Goal: Task Accomplishment & Management: Complete application form

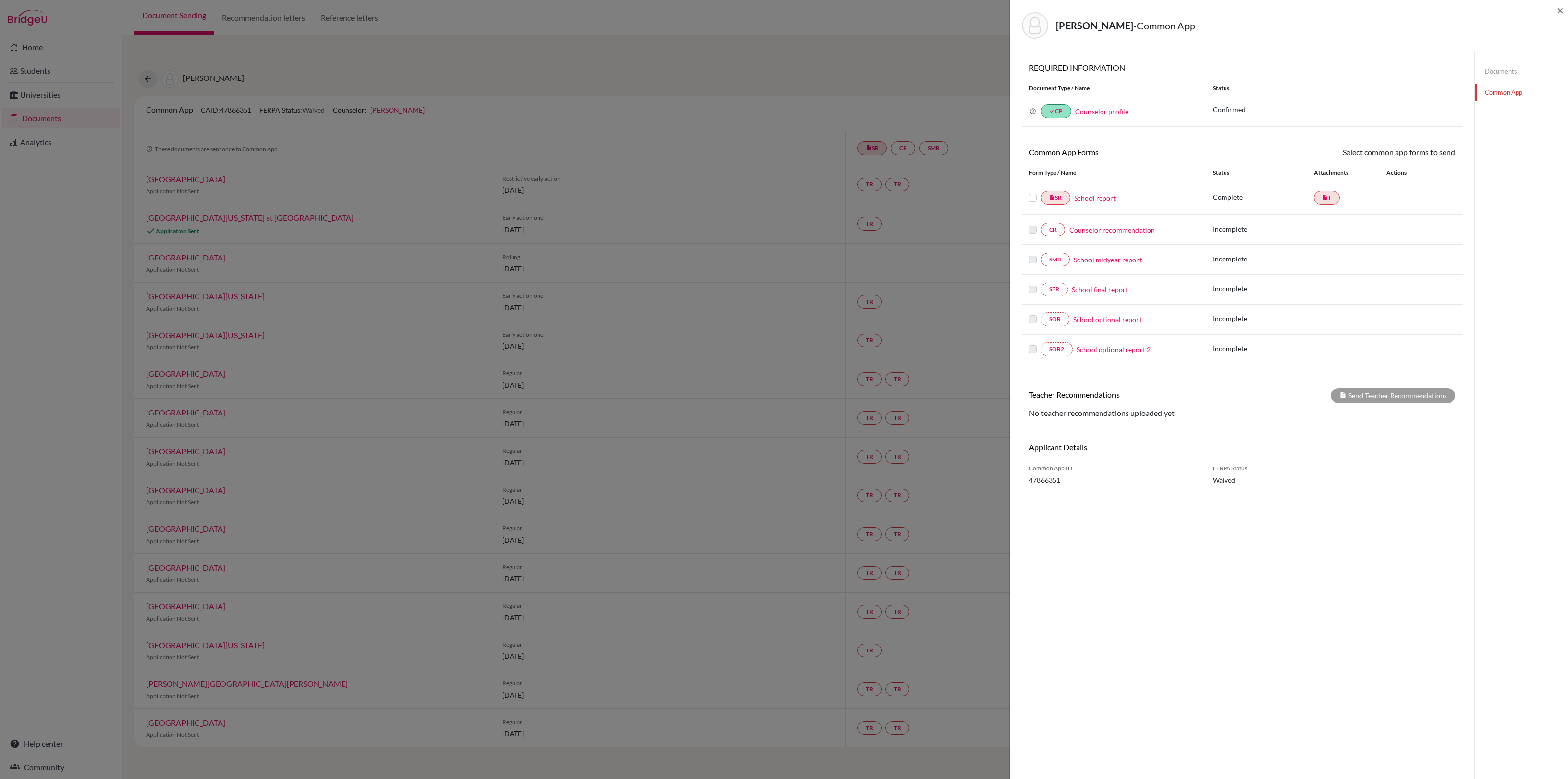
click at [1118, 231] on link "Counselor recommendation" at bounding box center [1112, 229] width 86 height 10
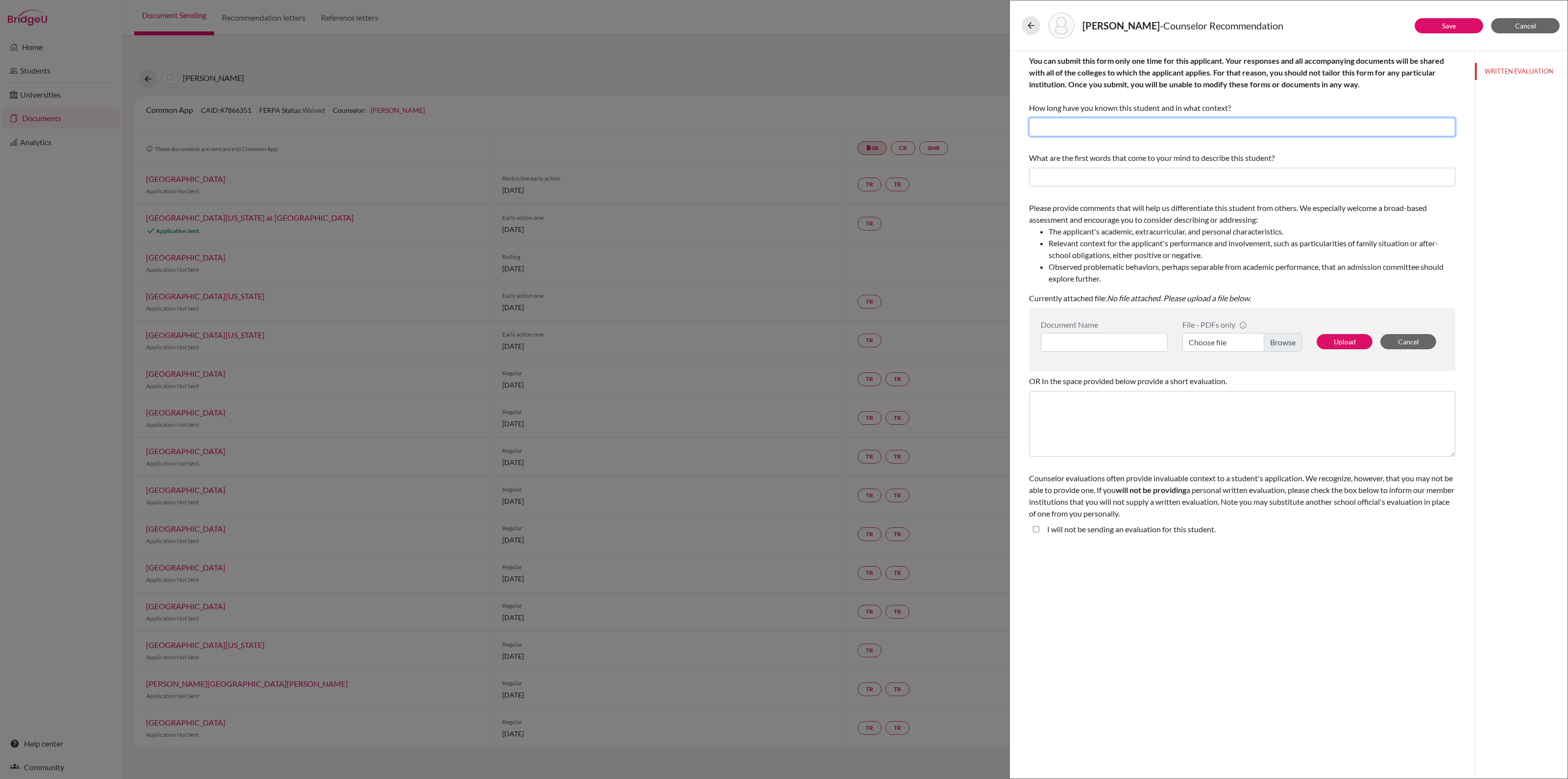
click at [1093, 128] on input "text" at bounding box center [1242, 126] width 426 height 19
type input "I have known Lisa for 15 months"
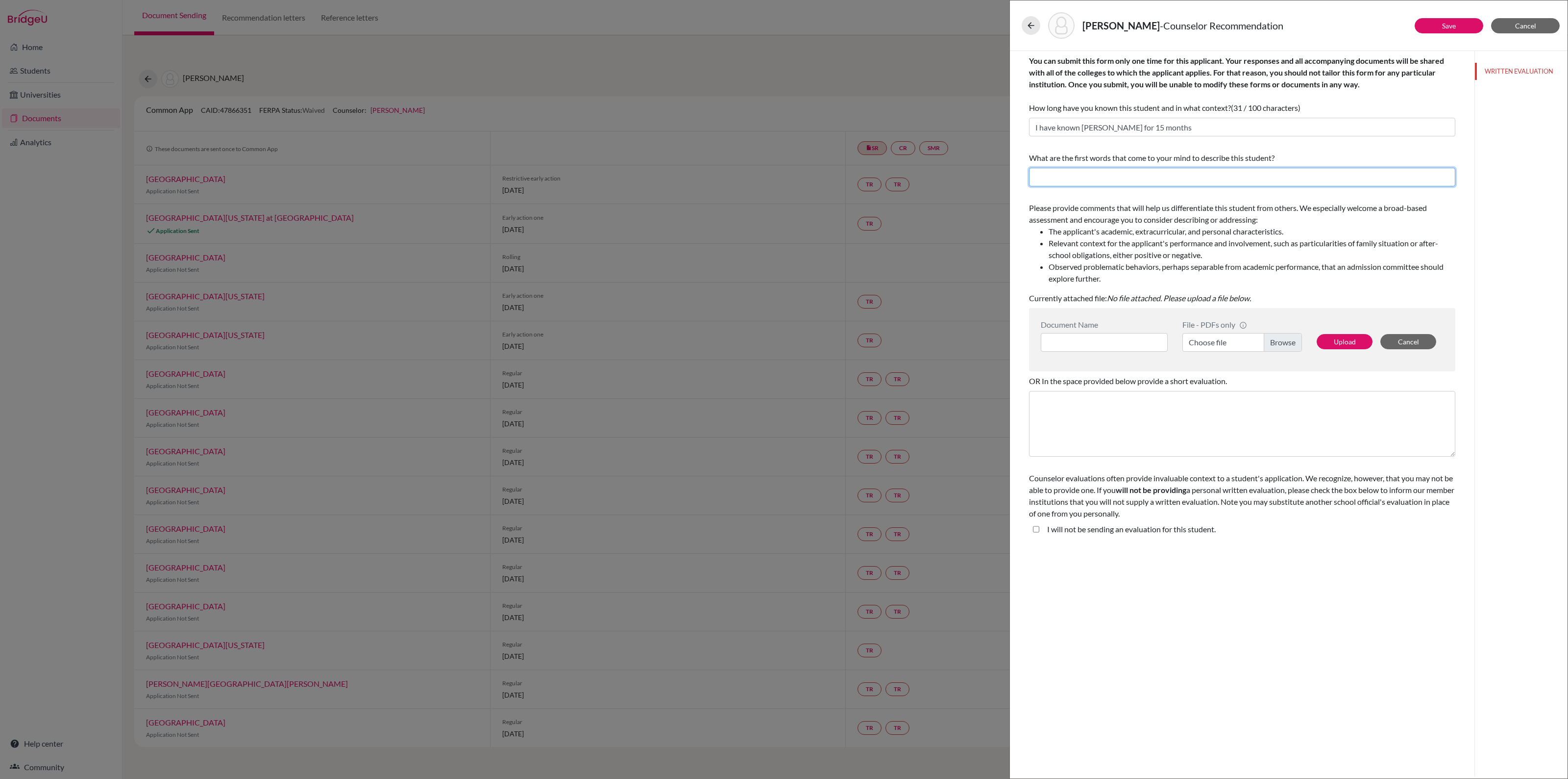
click at [1179, 176] on input "text" at bounding box center [1242, 176] width 426 height 19
type input "O"
type input "Methodical and organized."
click at [1035, 528] on student\ "I will not be sending an evaluation for this student." at bounding box center [1035, 528] width 6 height 12
checkbox student\ "true"
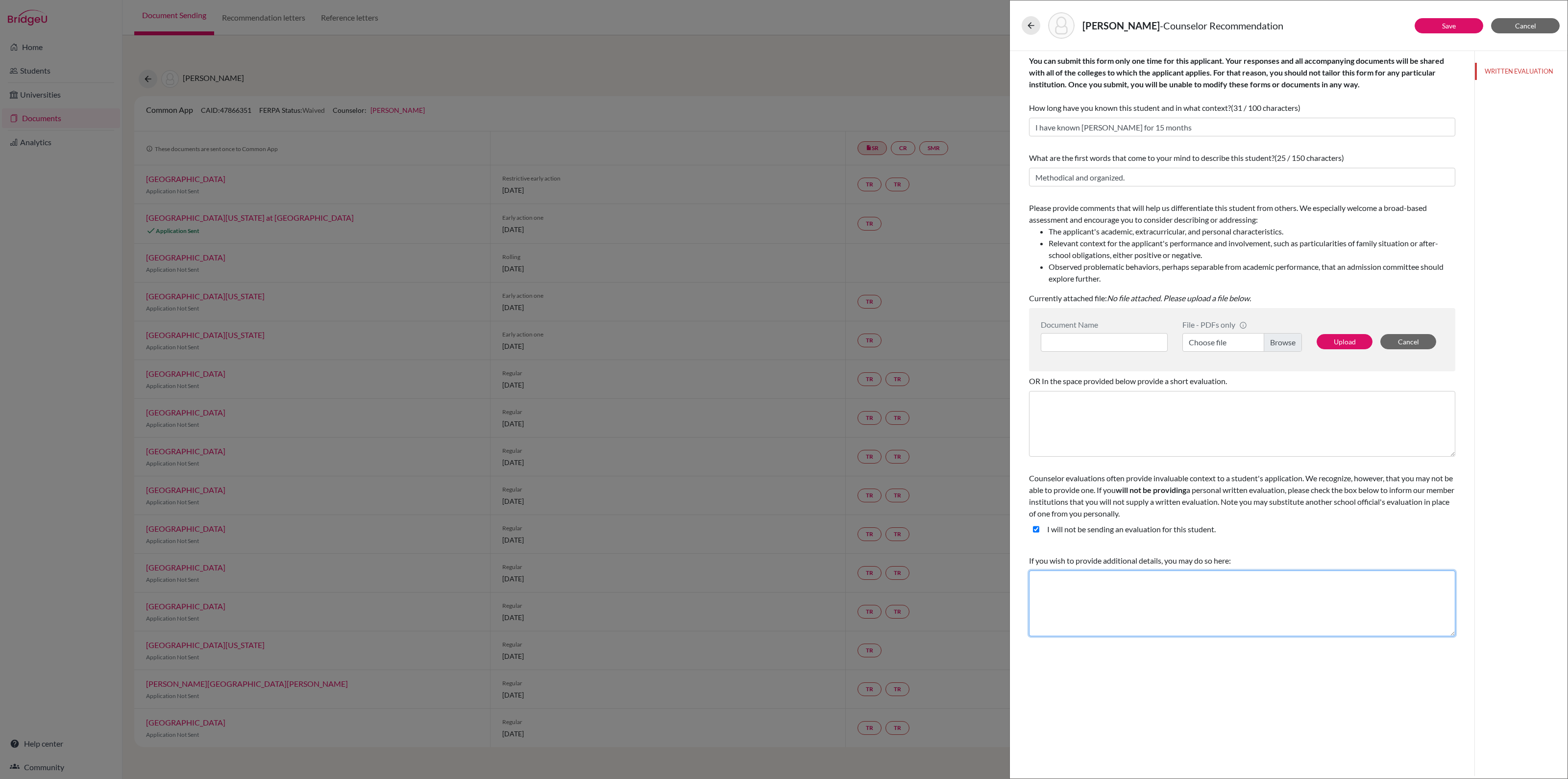
click at [1061, 586] on textarea at bounding box center [1242, 603] width 426 height 65
type textarea "L"
type textarea "Lisa is a very polite, pleasant student who has a meticulous attention to detai…"
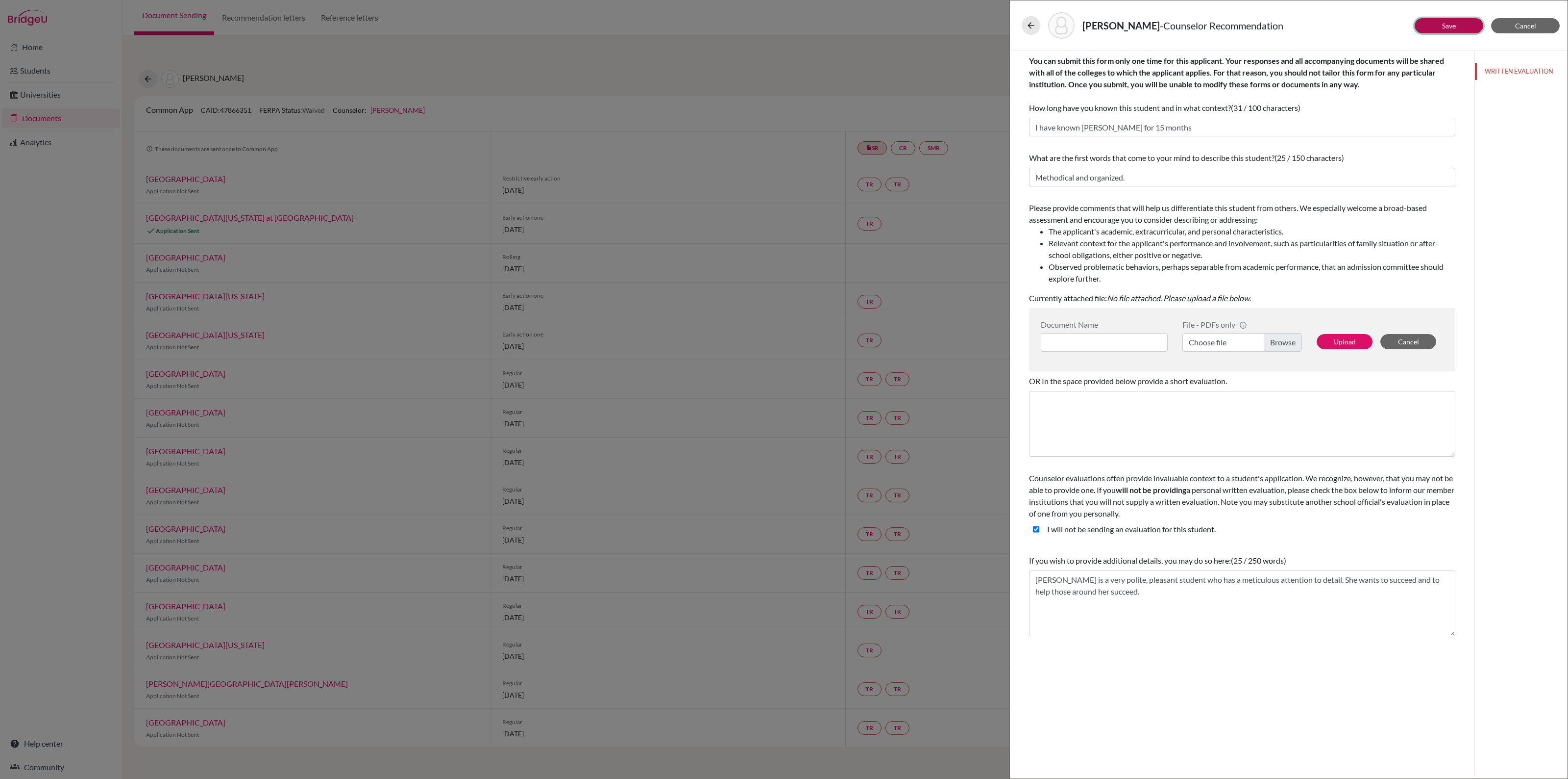
click at [1446, 23] on link "Save" at bounding box center [1448, 25] width 13 height 8
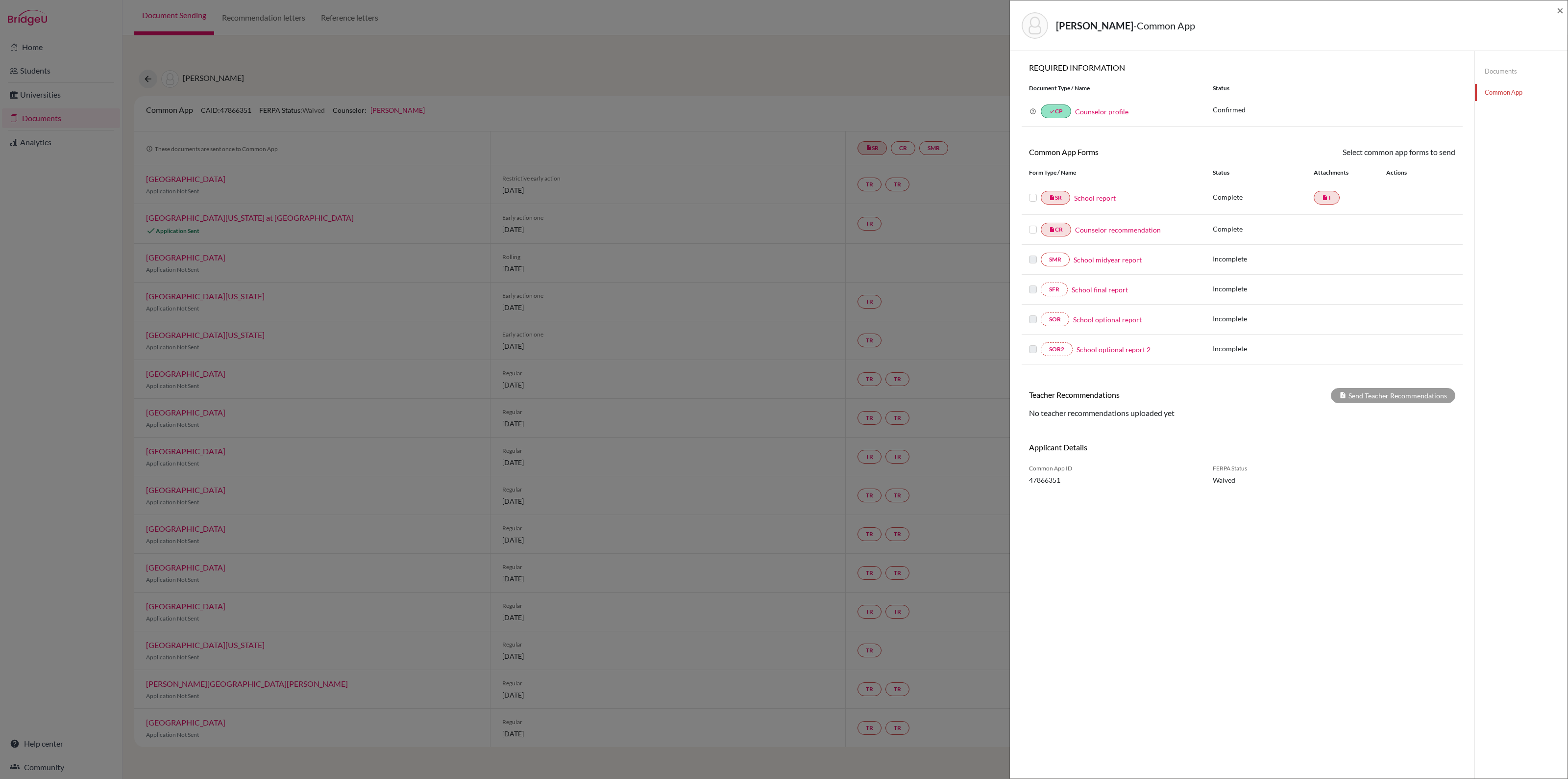
click at [1105, 259] on link "School midyear report" at bounding box center [1108, 259] width 68 height 10
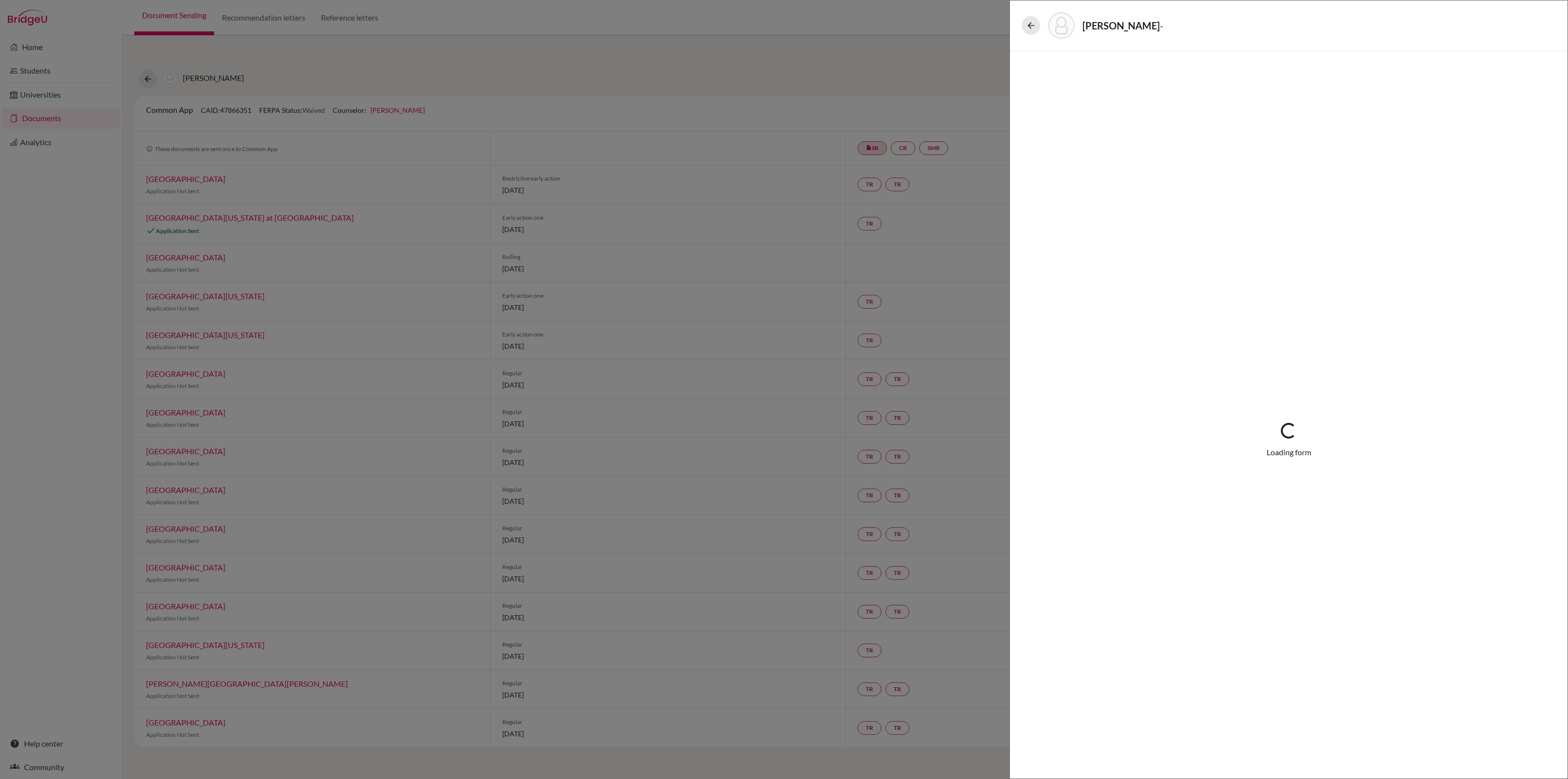
select select "5"
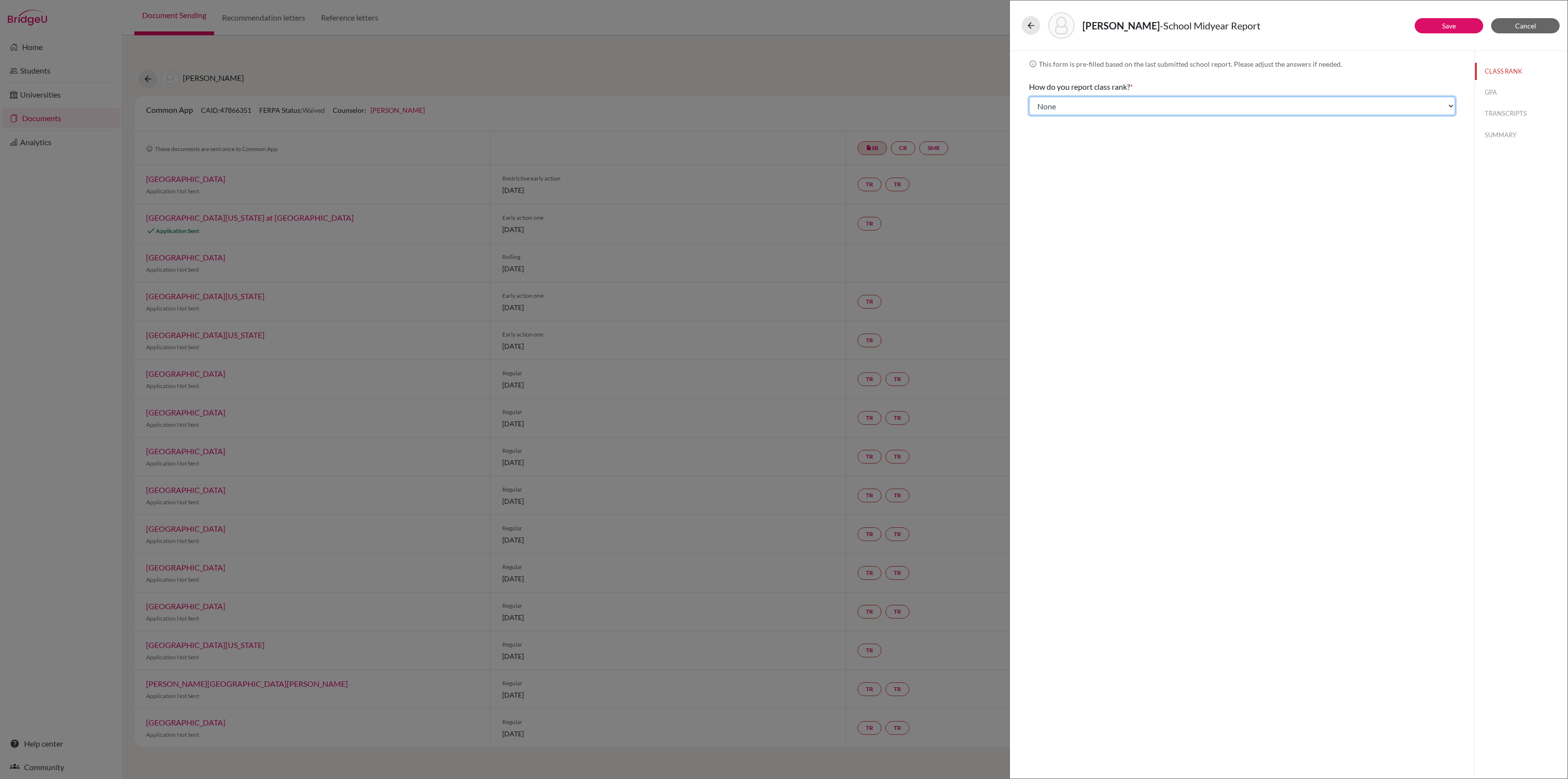
click at [1187, 106] on select "Select... Exact Decile Quintile Quartile None" at bounding box center [1242, 106] width 426 height 19
click at [1029, 97] on select "Select... Exact Decile Quintile Quartile None" at bounding box center [1242, 106] width 426 height 19
click at [1488, 94] on button "GPA" at bounding box center [1521, 92] width 92 height 17
click at [1503, 109] on button "TRANSCRIPTS" at bounding box center [1521, 113] width 92 height 17
select select "0"
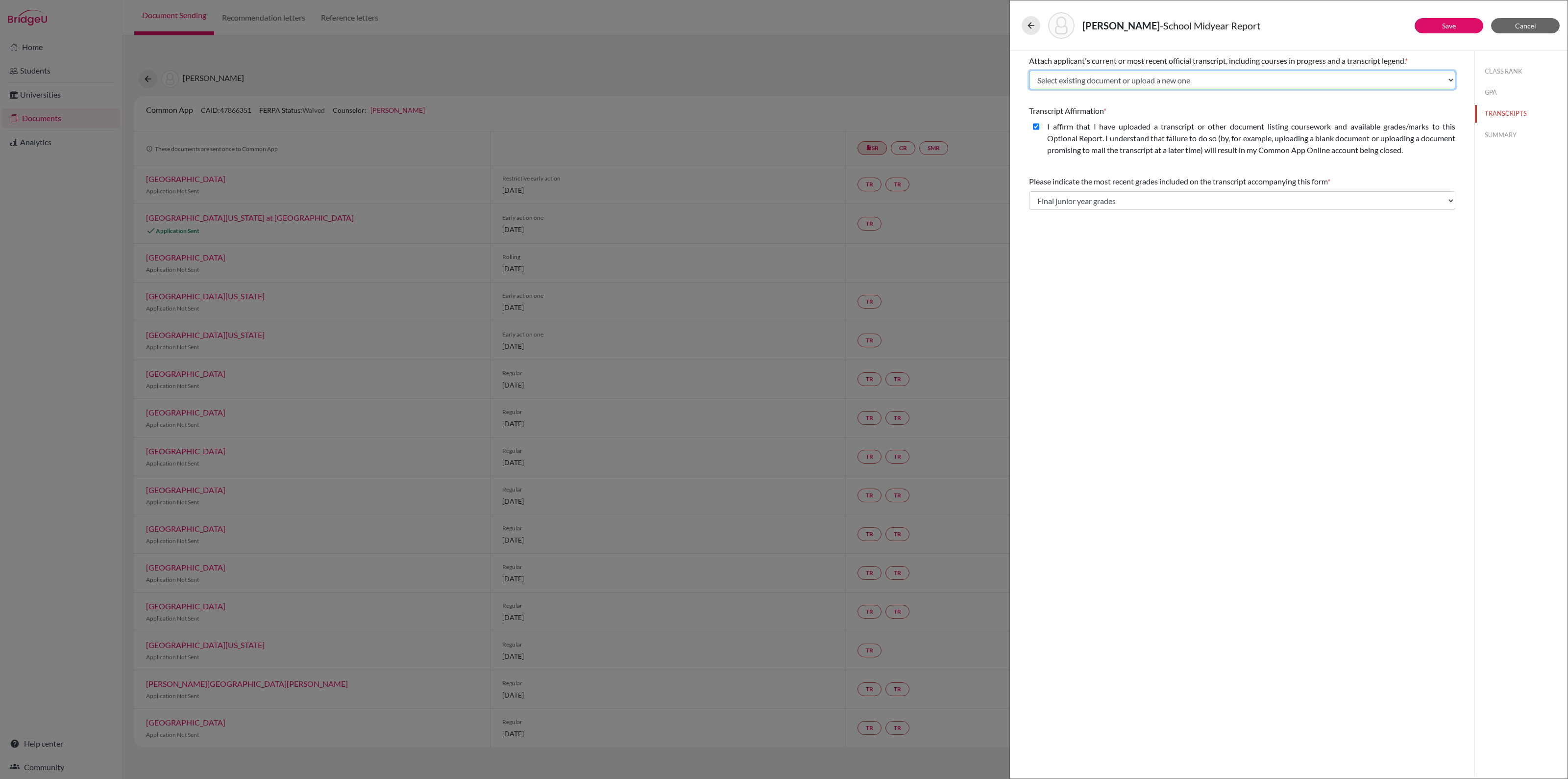
click at [1309, 81] on select "Select existing document or upload a new one Lisa Lee Predicted IB Grades Uploa…" at bounding box center [1242, 80] width 426 height 19
select select "686769"
click at [1029, 71] on select "Select existing document or upload a new one Lisa Lee Predicted IB Grades Uploa…" at bounding box center [1242, 80] width 426 height 19
click at [1493, 133] on button "SUMMARY" at bounding box center [1521, 134] width 92 height 17
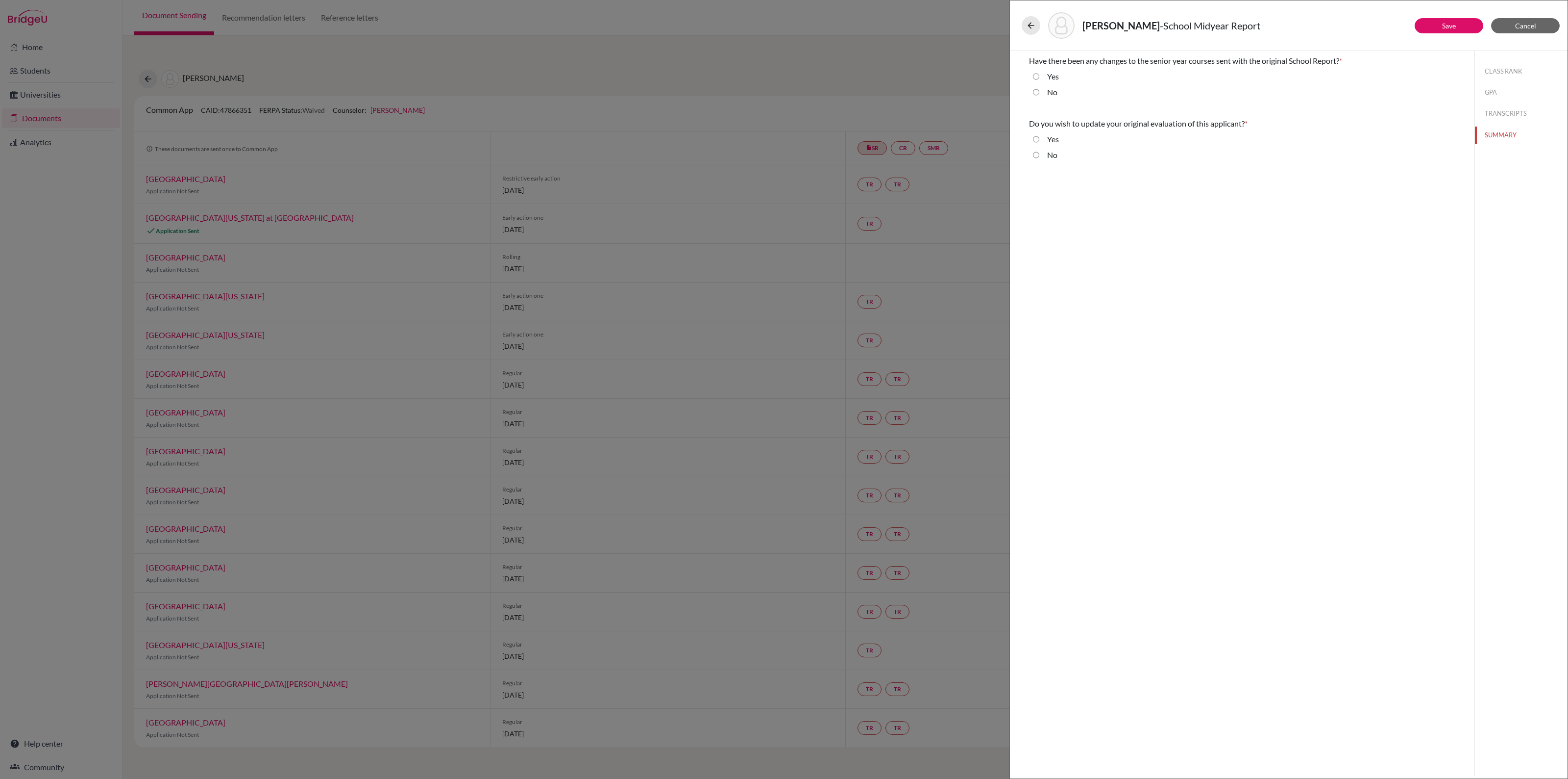
click at [1035, 90] on input "No" at bounding box center [1035, 91] width 6 height 12
radio input "true"
click at [1036, 154] on input "No" at bounding box center [1035, 154] width 6 height 12
radio input "true"
click at [1438, 26] on button "Save" at bounding box center [1449, 25] width 69 height 15
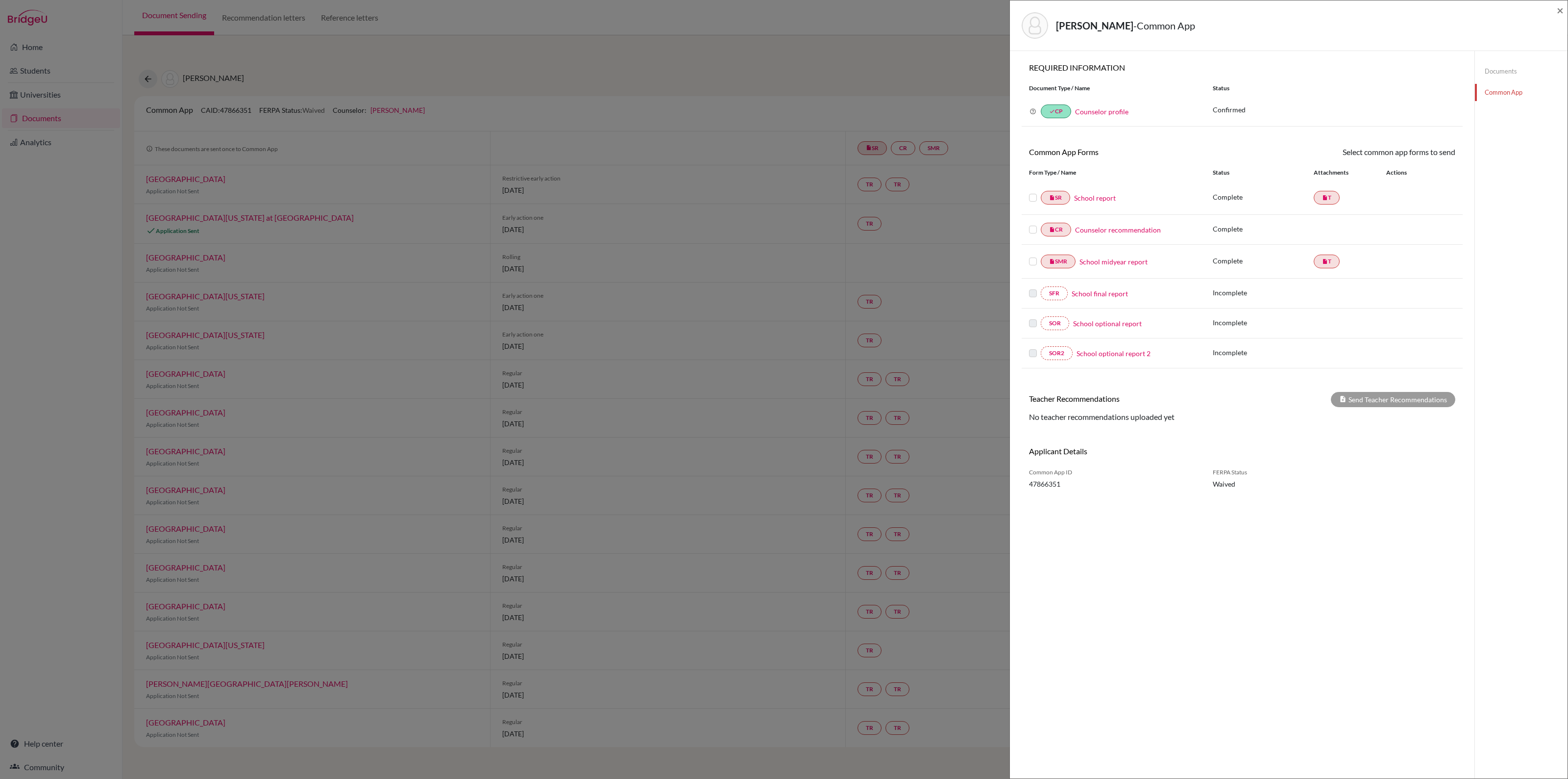
click at [1505, 71] on link "Documents" at bounding box center [1521, 71] width 92 height 17
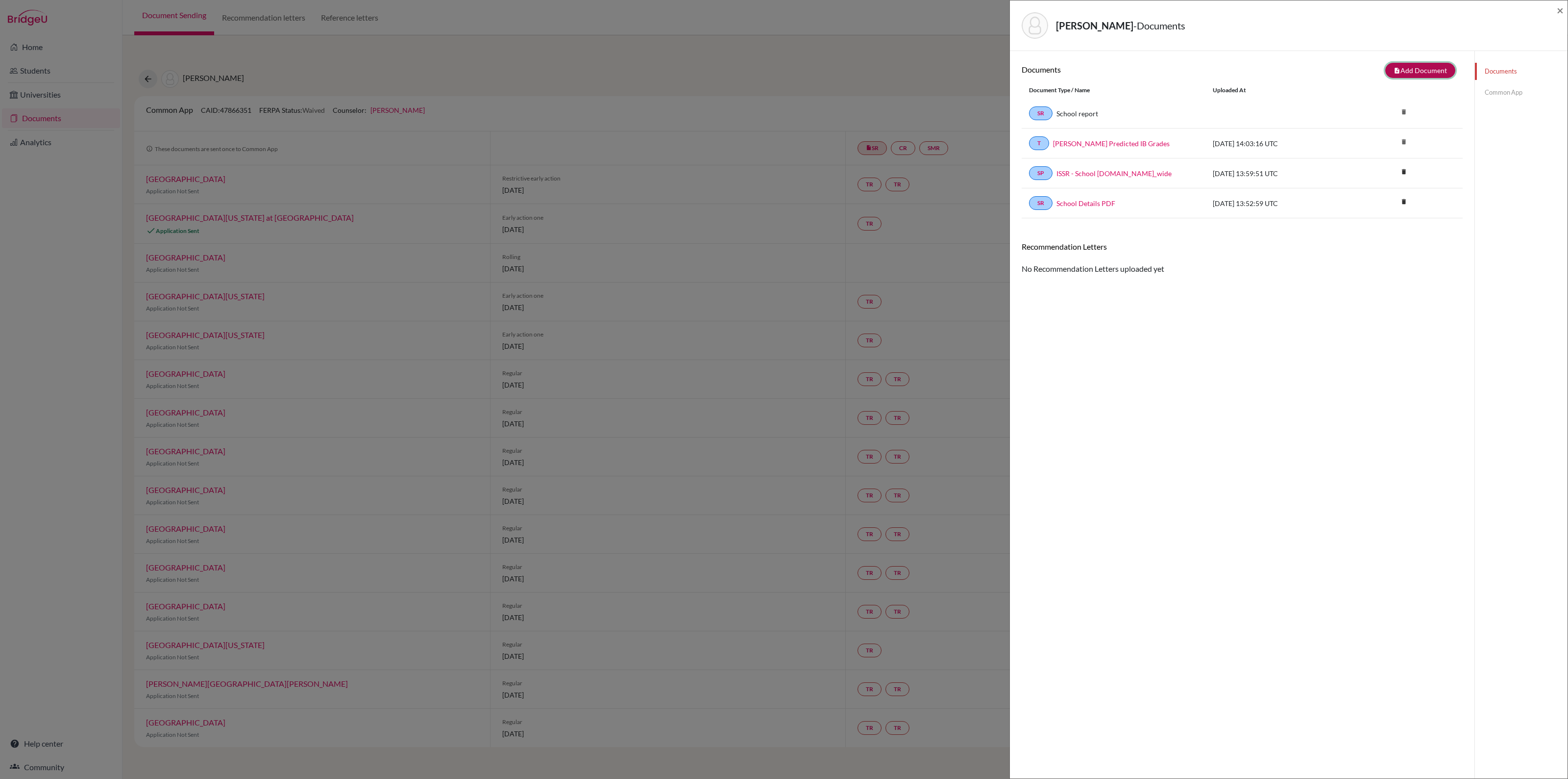
click at [1411, 73] on button "note_add Add Document" at bounding box center [1420, 70] width 70 height 15
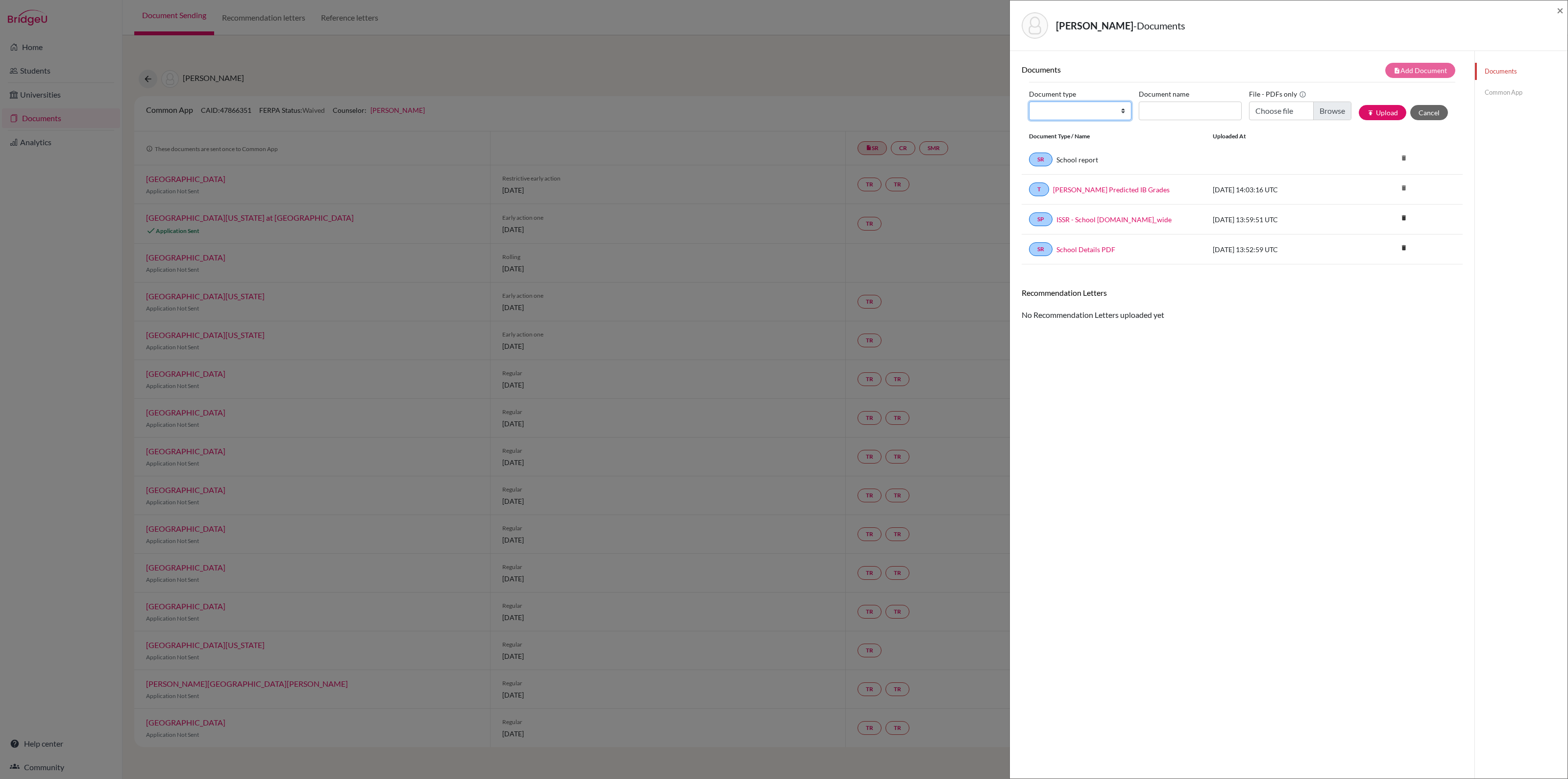
click at [1119, 111] on select "Change explanation for Common App reports Counselor recommendation Internationa…" at bounding box center [1080, 110] width 102 height 19
select select "5"
click at [1029, 102] on select "Change explanation for Common App reports Counselor recommendation Internationa…" at bounding box center [1080, 110] width 102 height 19
click at [1171, 109] on input "Recommender's name" at bounding box center [1190, 110] width 102 height 19
type input "Helen Quested"
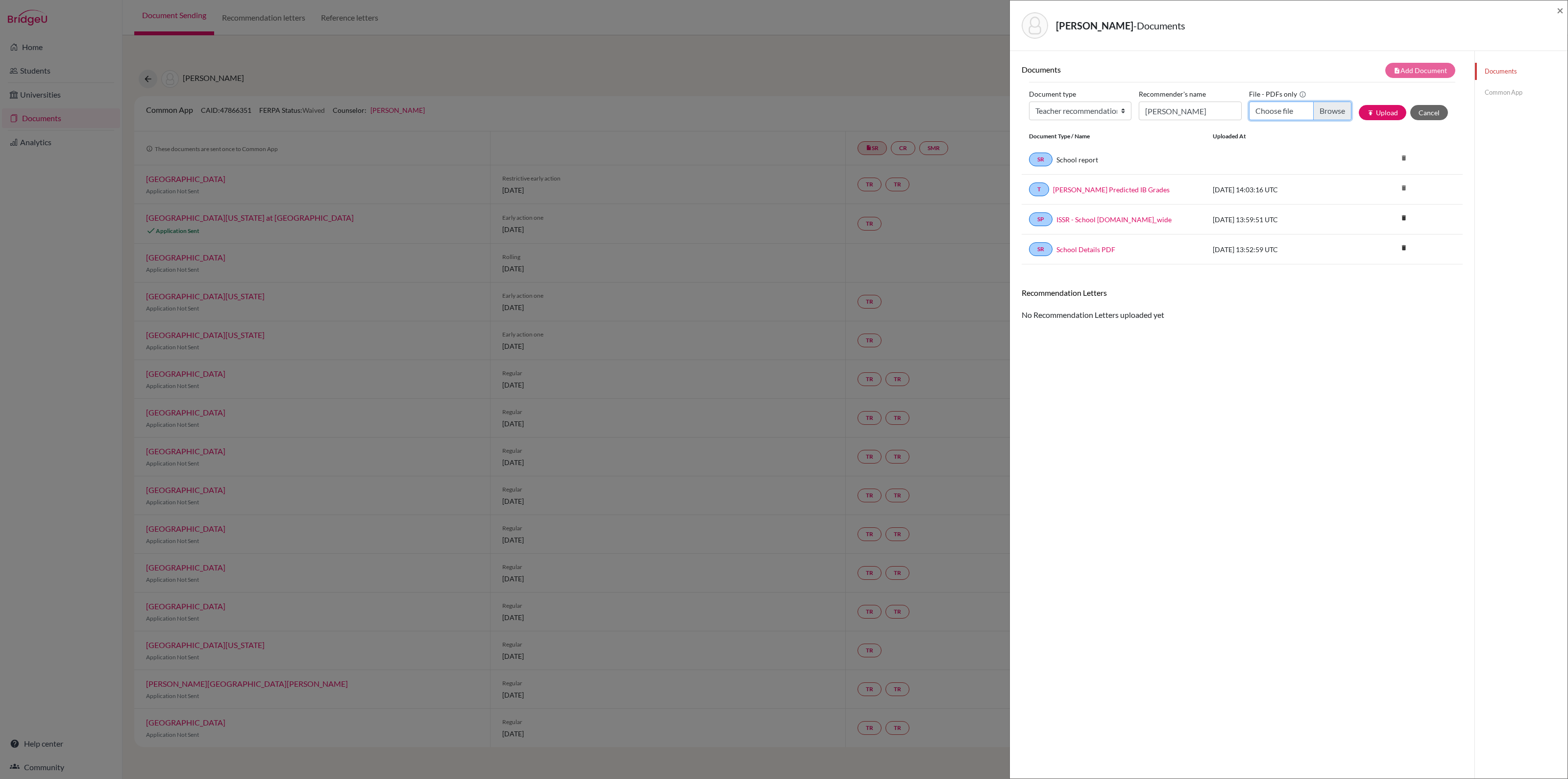
click at [1317, 109] on input "Choose file" at bounding box center [1300, 110] width 102 height 19
type input "C:\fakepath\Lisa Lee - CommonApp (Helen Quested).pdf"
click at [1382, 109] on button "publish Upload" at bounding box center [1382, 112] width 47 height 15
click at [1504, 87] on link "Common App" at bounding box center [1521, 92] width 92 height 17
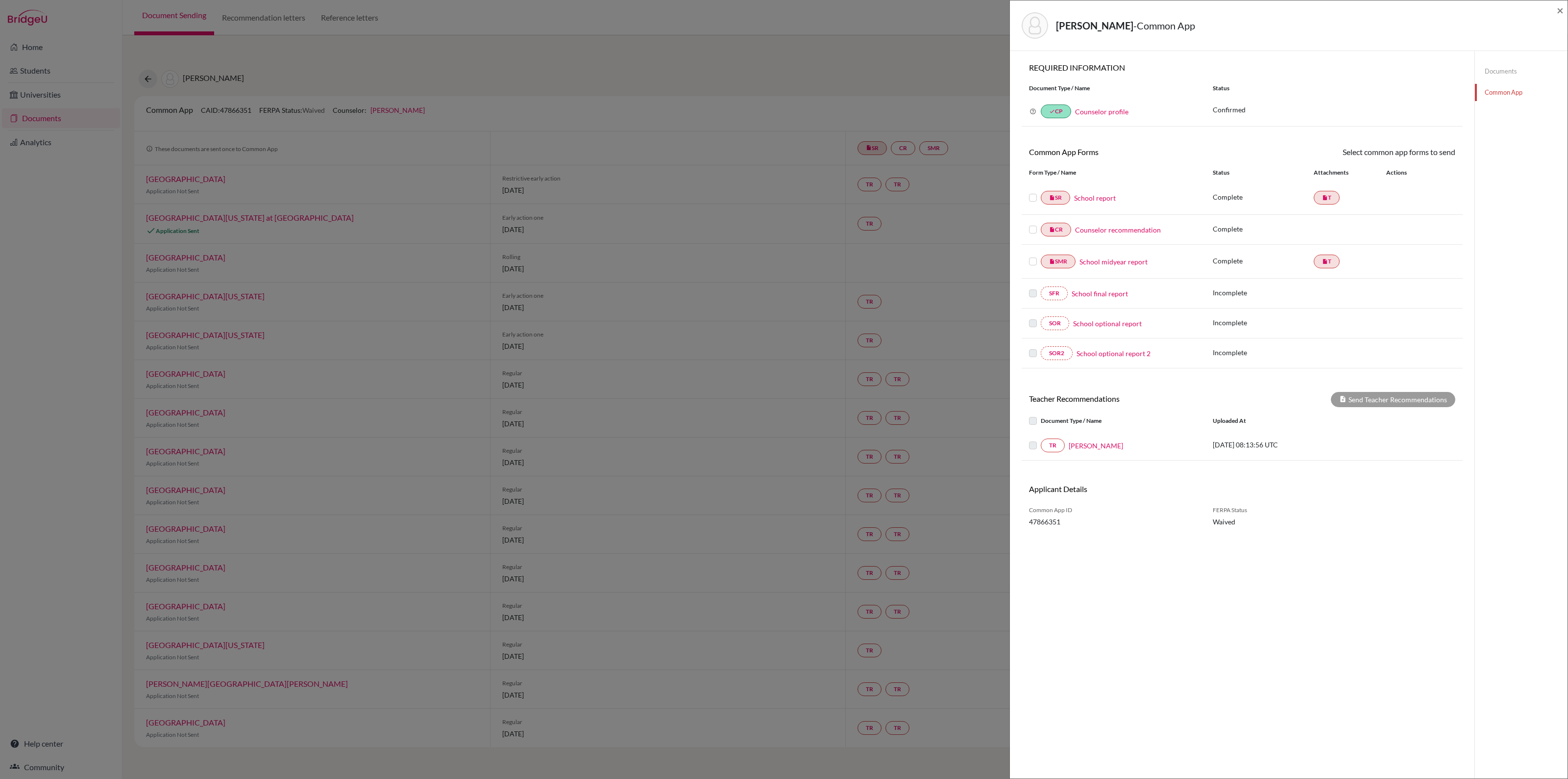
click at [1032, 192] on label at bounding box center [1033, 192] width 8 height 0
click at [0, 0] on input "checkbox" at bounding box center [0, 0] width 0 height 0
click at [1033, 225] on label at bounding box center [1033, 225] width 8 height 0
click at [0, 0] on input "checkbox" at bounding box center [0, 0] width 0 height 0
click at [1032, 256] on label at bounding box center [1033, 256] width 8 height 0
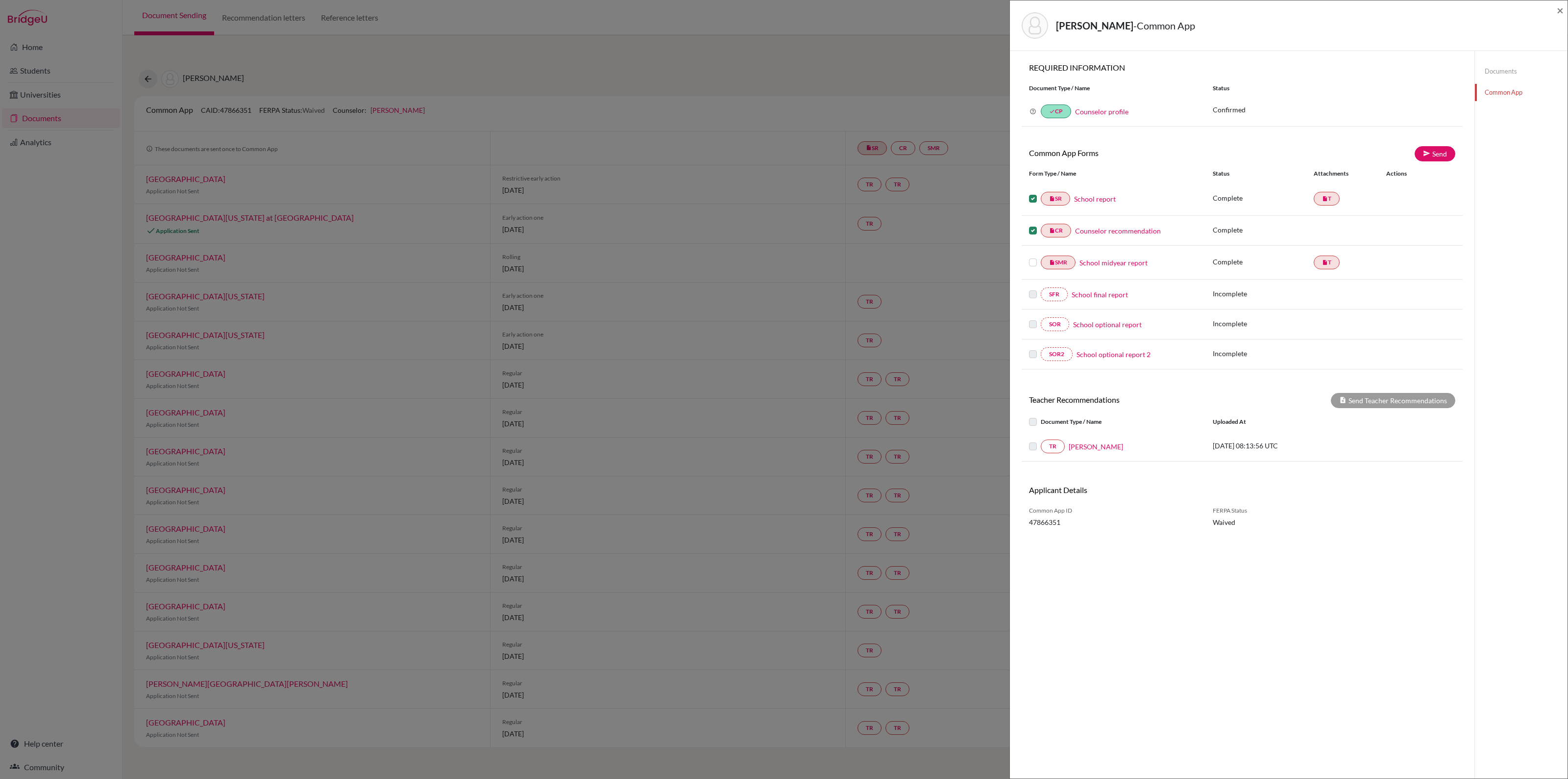
click at [0, 0] on input "checkbox" at bounding box center [0, 0] width 0 height 0
click at [1094, 200] on link "School report" at bounding box center [1095, 198] width 42 height 10
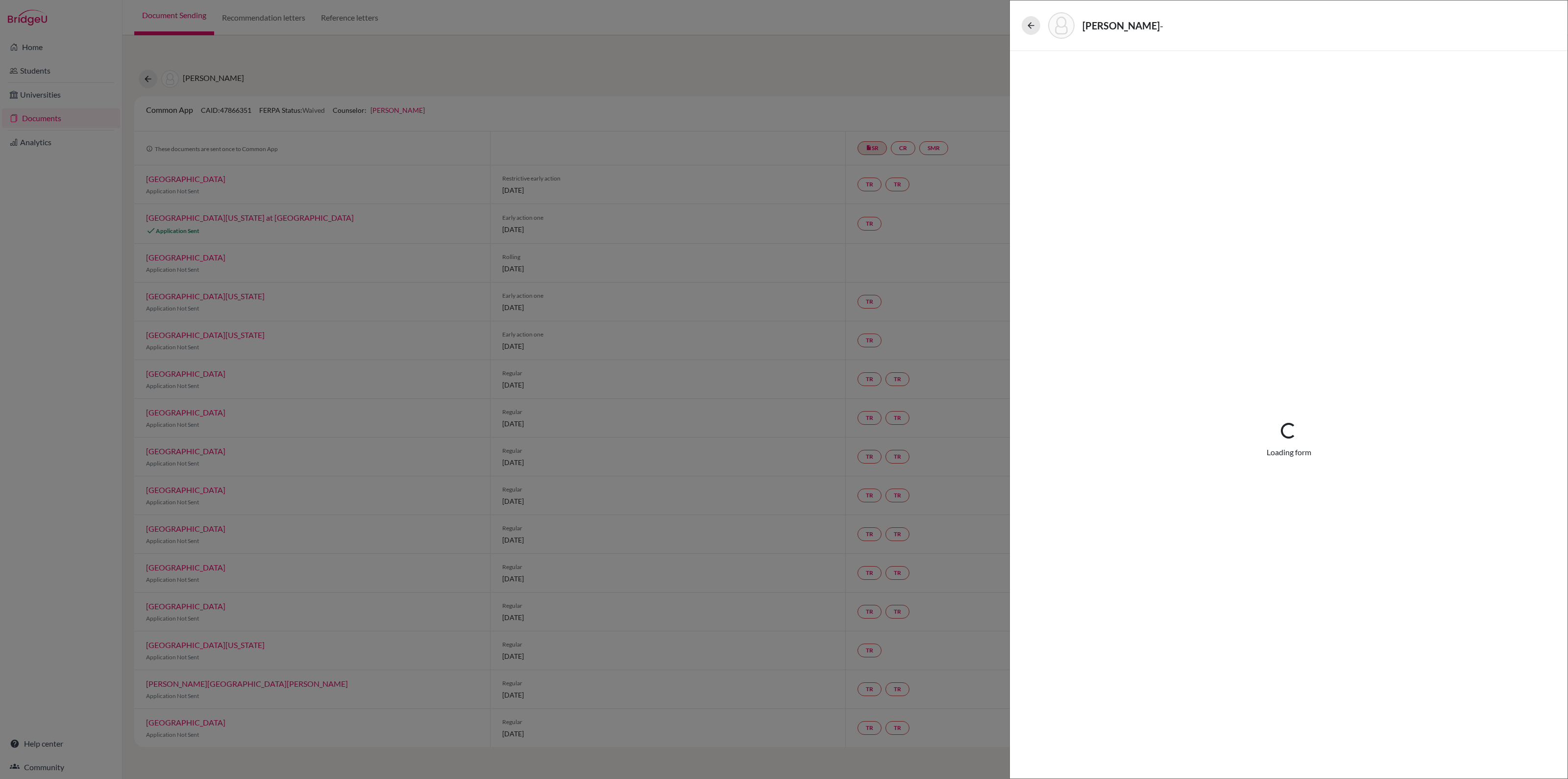
select select "1"
select select "686769"
select select "0"
select select "1"
select select "0"
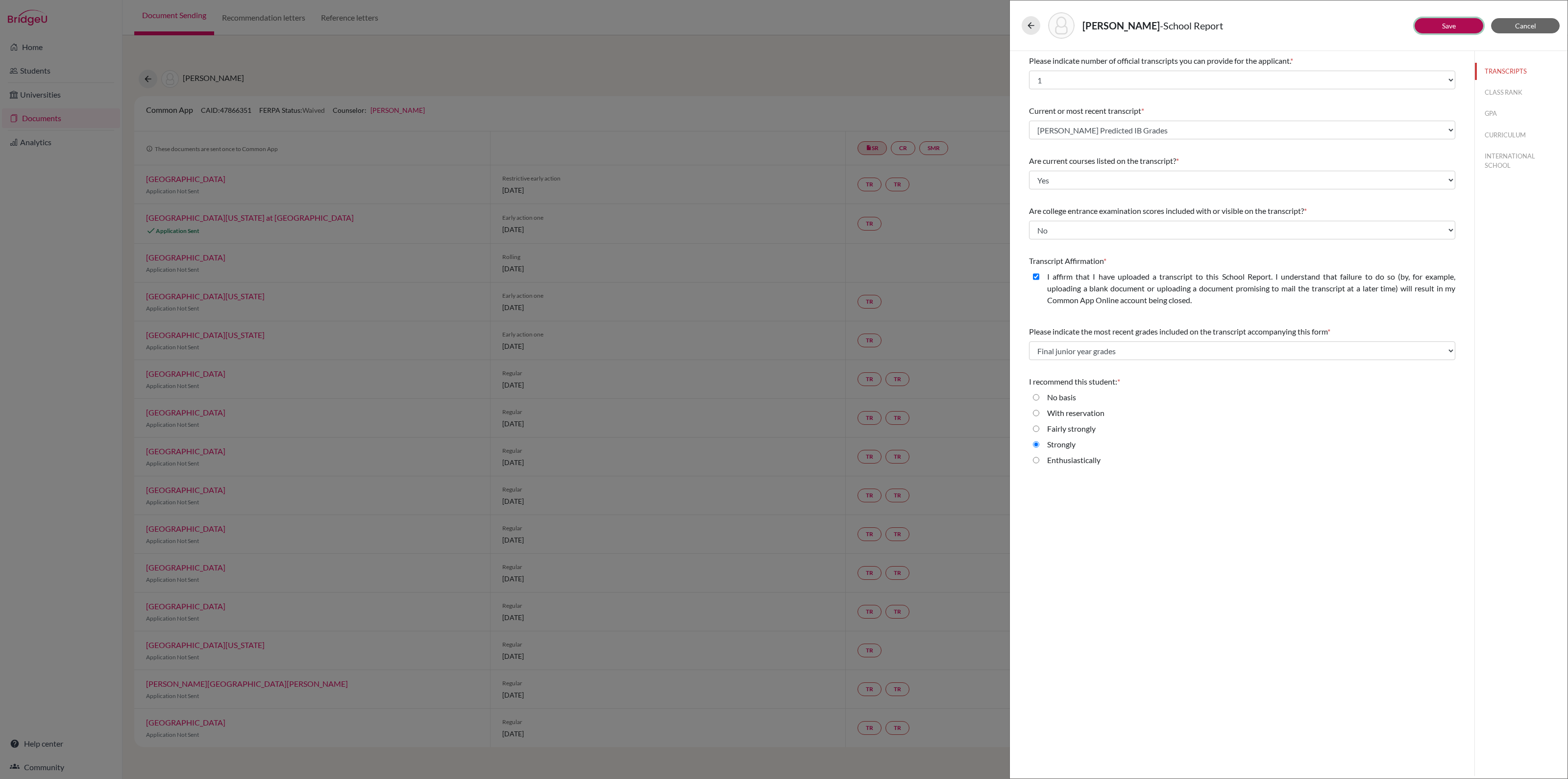
click at [1454, 25] on link "Save" at bounding box center [1448, 25] width 13 height 8
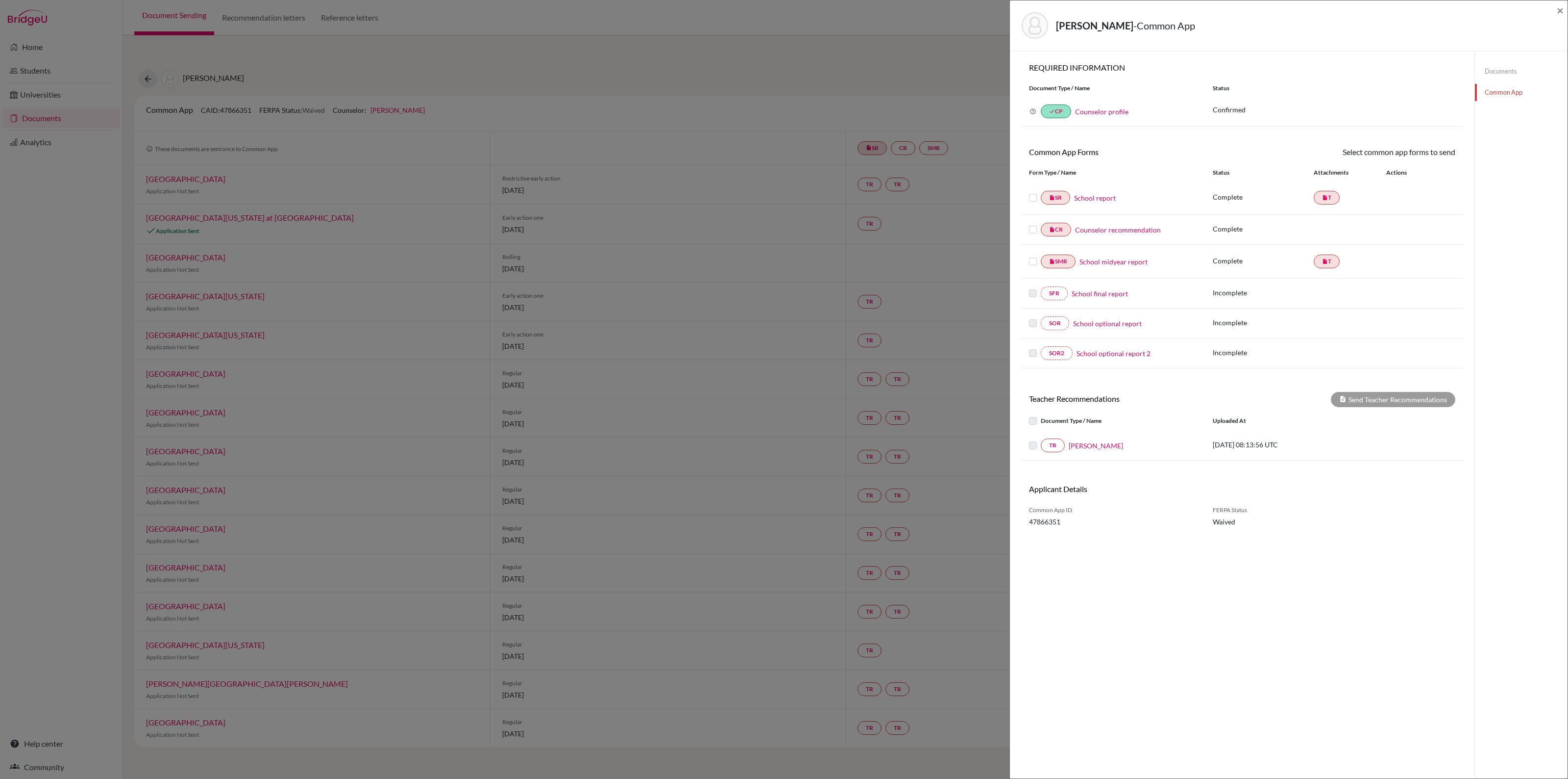
click at [1032, 192] on label at bounding box center [1033, 192] width 8 height 0
click at [0, 0] on input "checkbox" at bounding box center [0, 0] width 0 height 0
click at [1032, 225] on label at bounding box center [1033, 225] width 8 height 0
click at [0, 0] on input "checkbox" at bounding box center [0, 0] width 0 height 0
click at [1035, 256] on label at bounding box center [1033, 256] width 8 height 0
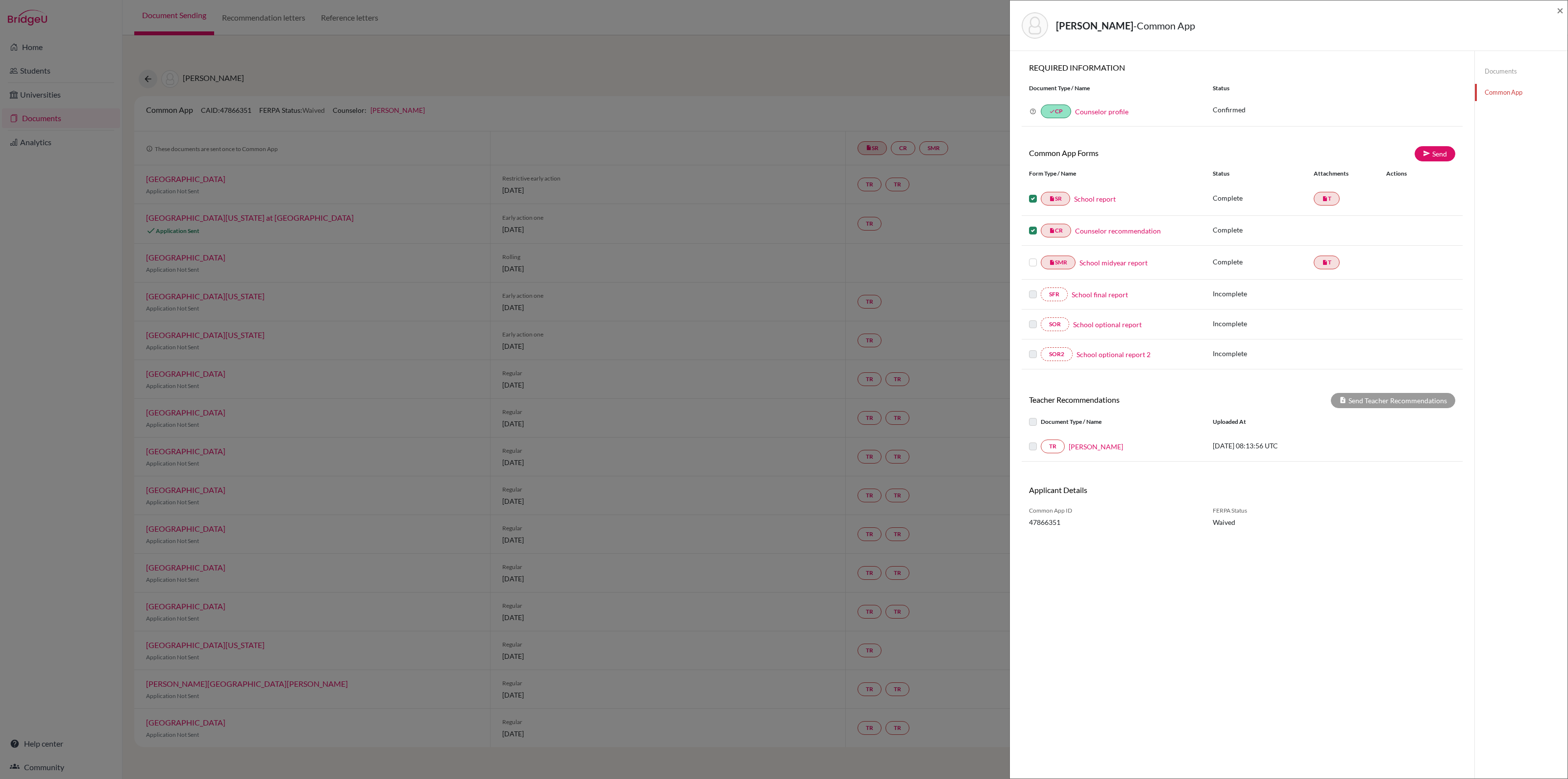
click at [0, 0] on input "checkbox" at bounding box center [0, 0] width 0 height 0
click at [1428, 152] on link "Send" at bounding box center [1435, 153] width 40 height 15
click at [1371, 231] on button "Send" at bounding box center [1372, 233] width 39 height 15
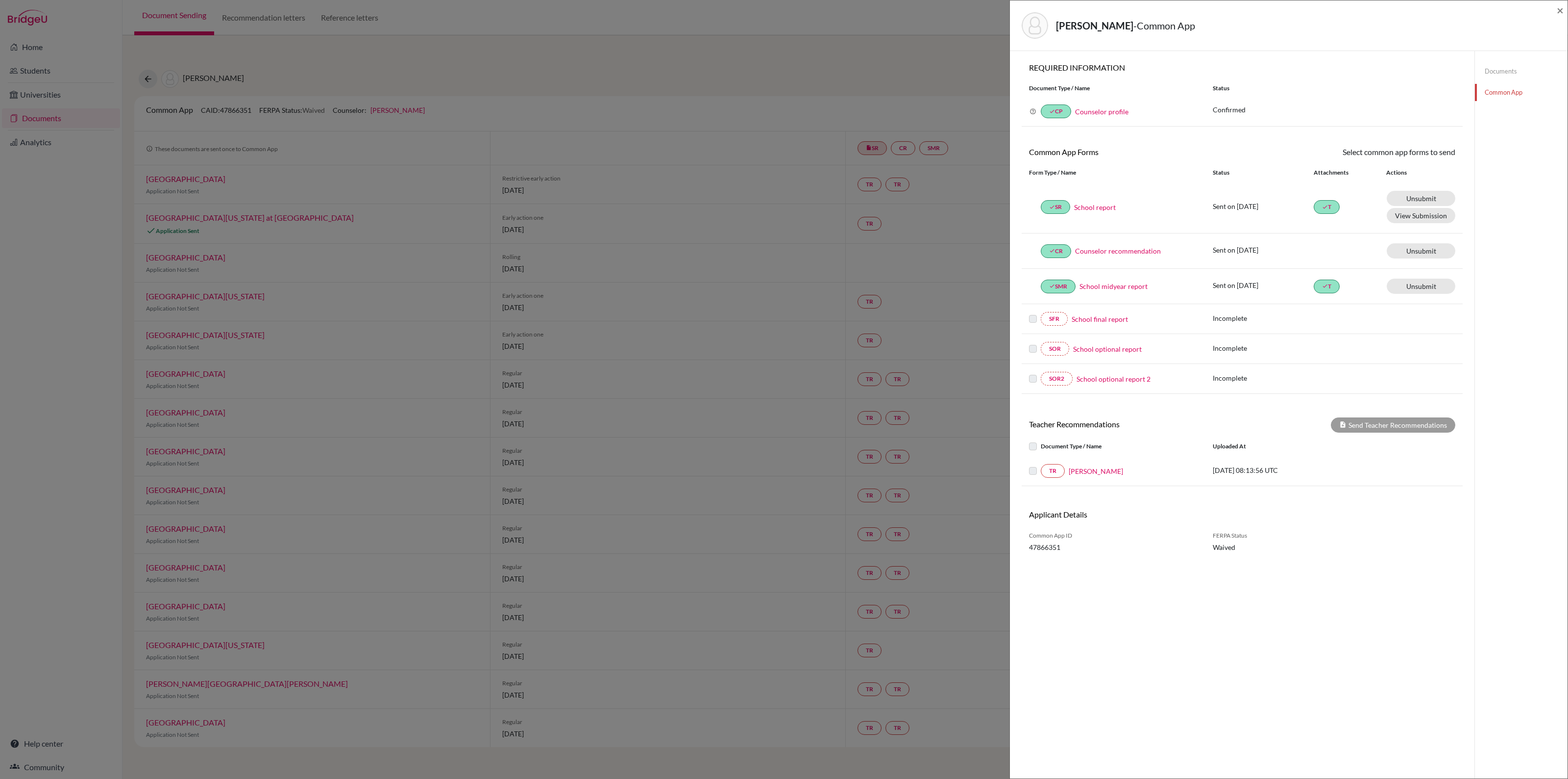
click at [1041, 465] on label at bounding box center [1041, 465] width 0 height 0
click at [1041, 441] on label at bounding box center [1041, 441] width 0 height 0
click at [1559, 11] on span "×" at bounding box center [1561, 10] width 7 height 14
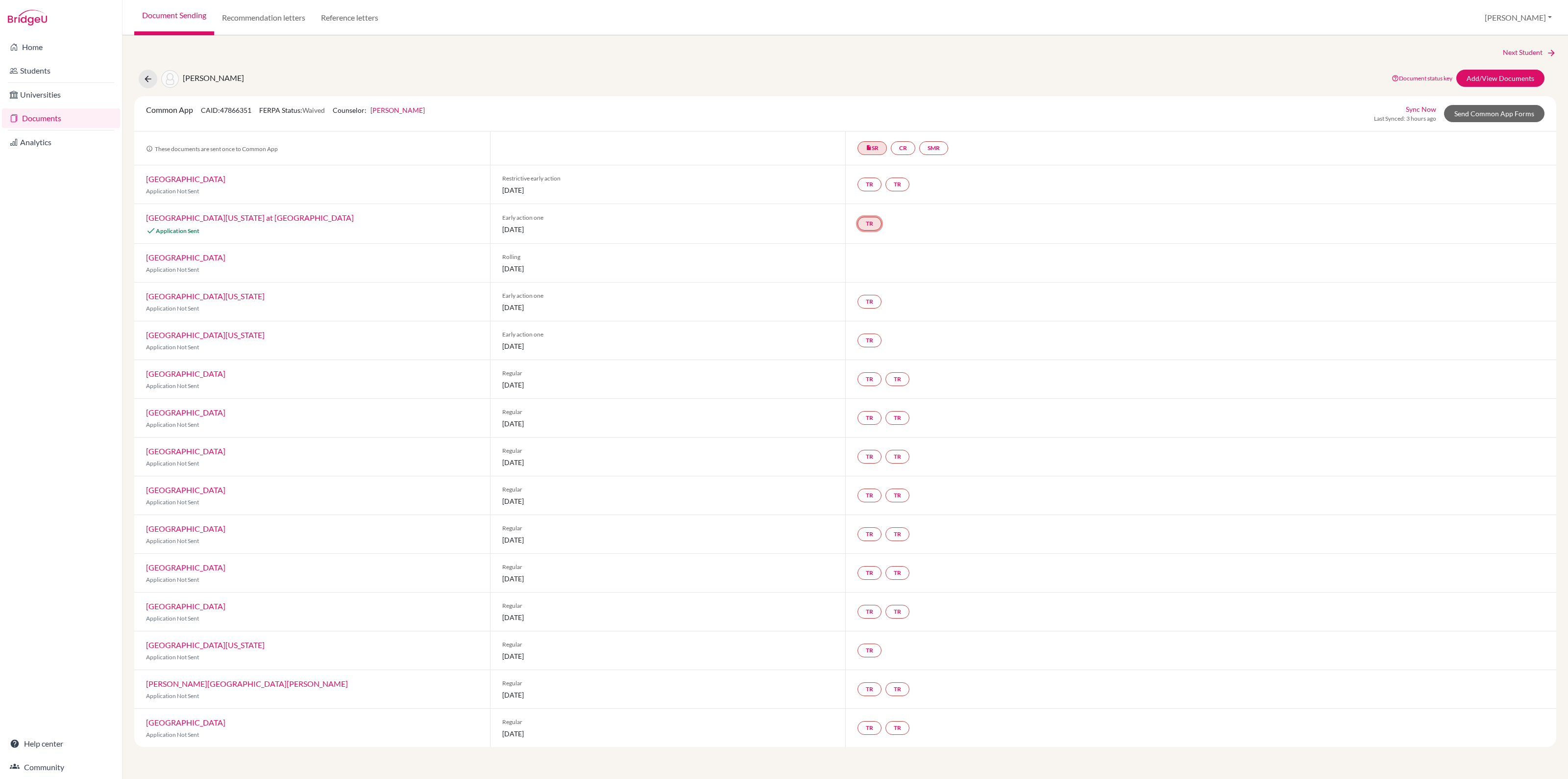
click at [872, 222] on link "TR" at bounding box center [869, 223] width 24 height 13
click at [1504, 79] on link "Add/View Documents" at bounding box center [1500, 78] width 89 height 17
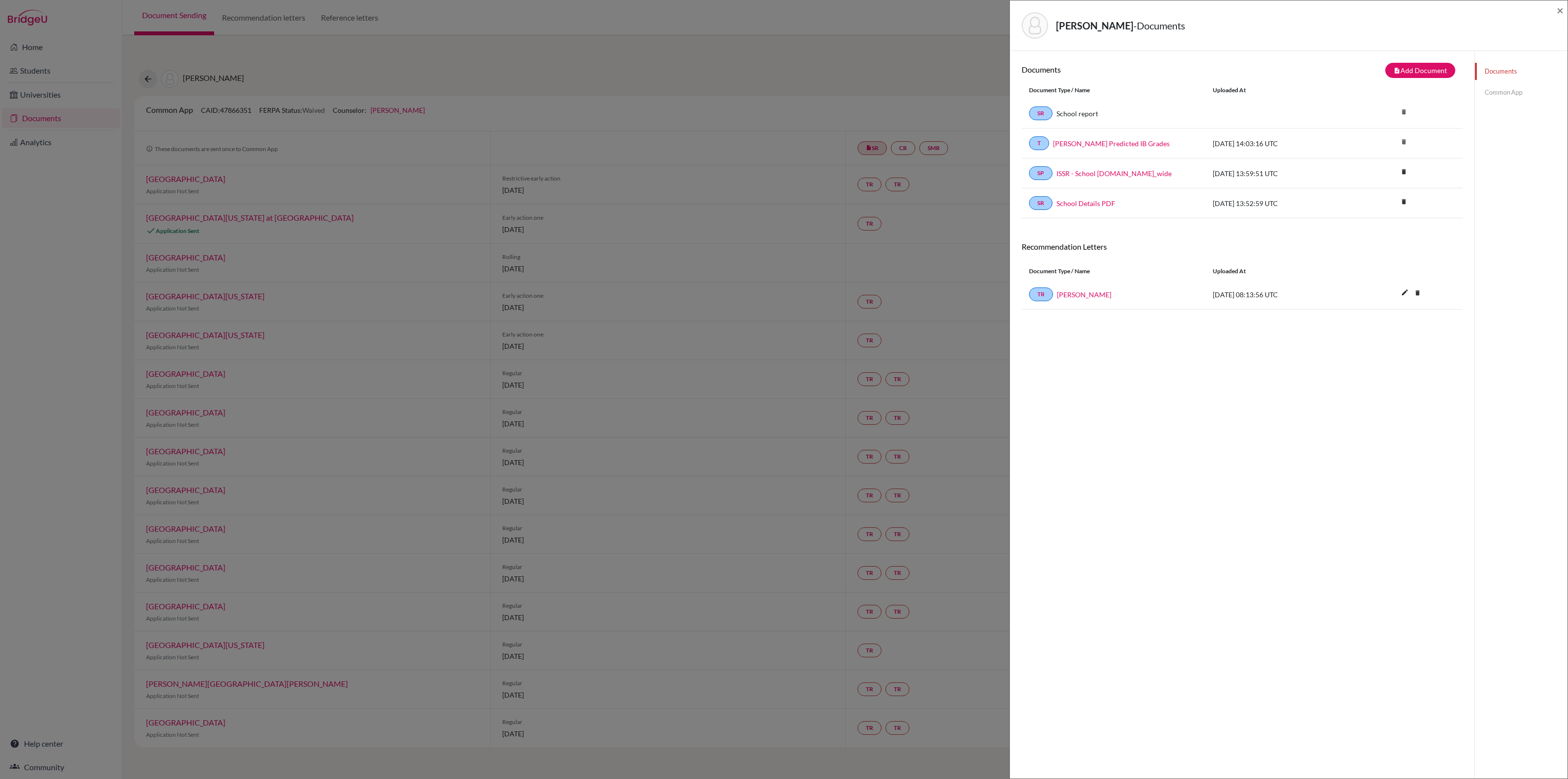
click at [1500, 98] on link "Common App" at bounding box center [1521, 92] width 92 height 17
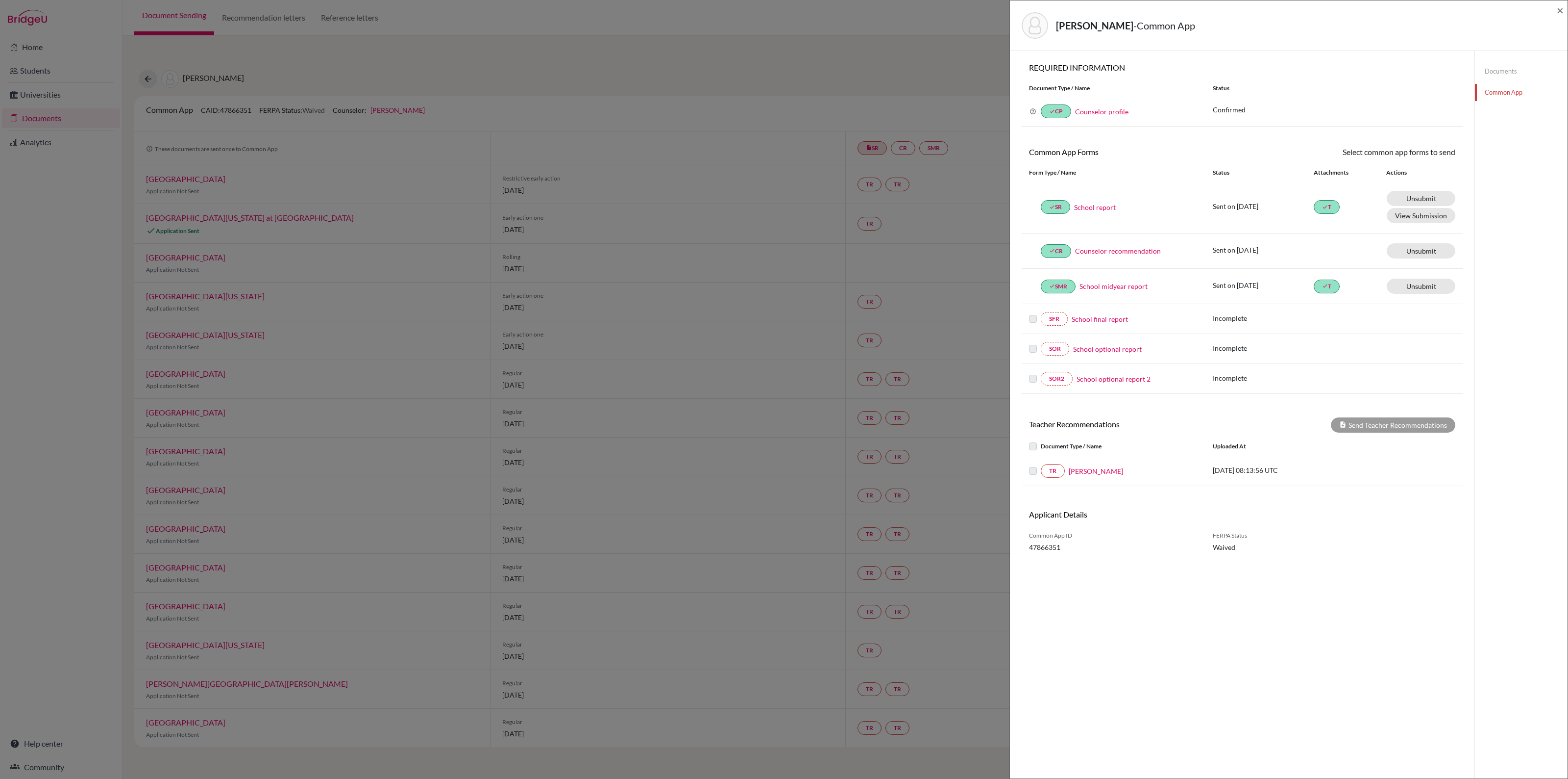
click at [1041, 465] on label at bounding box center [1041, 465] width 0 height 0
click at [1041, 441] on label at bounding box center [1041, 441] width 0 height 0
click at [1284, 465] on div "TR Helen Quested 2025-10-14 08:13:56 UTC" at bounding box center [1242, 470] width 441 height 30
click at [1041, 465] on label at bounding box center [1041, 465] width 0 height 0
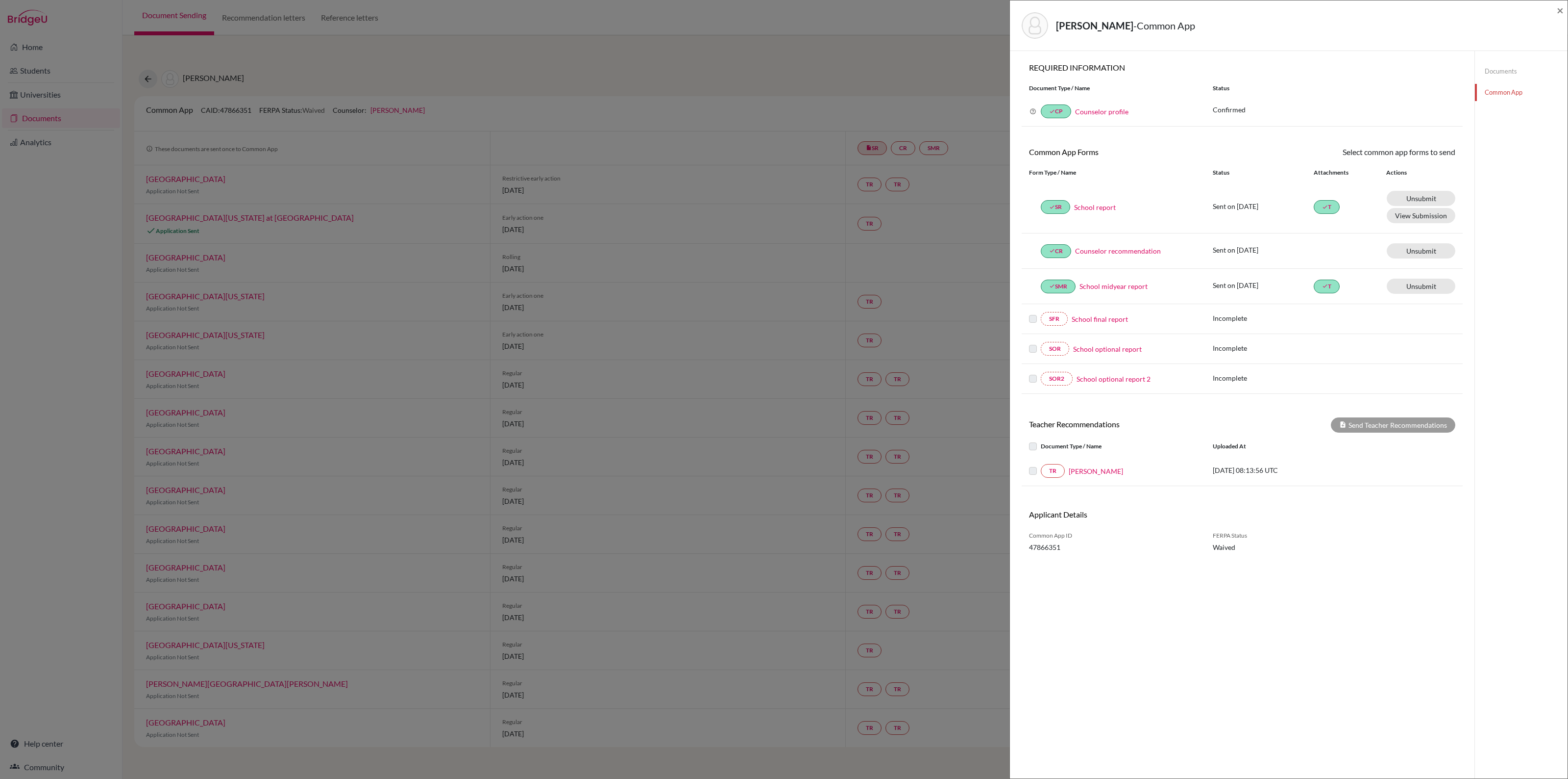
click at [1032, 441] on div "Document Type / Name Uploaded at" at bounding box center [1242, 446] width 441 height 20
click at [1041, 441] on label at bounding box center [1041, 441] width 0 height 0
click at [1041, 465] on label at bounding box center [1041, 465] width 0 height 0
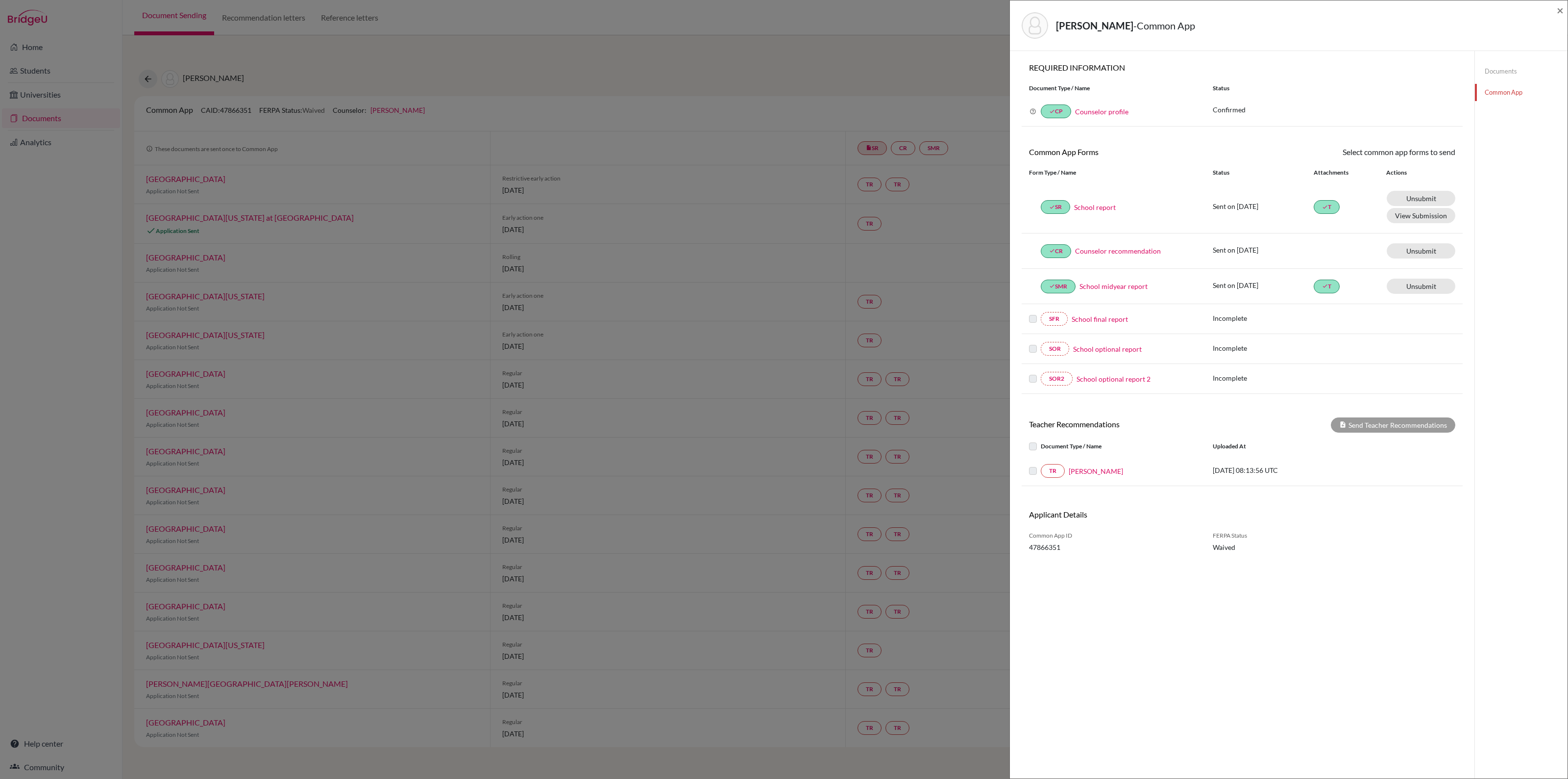
click at [1041, 465] on label at bounding box center [1041, 465] width 0 height 0
click at [1041, 441] on label at bounding box center [1041, 441] width 0 height 0
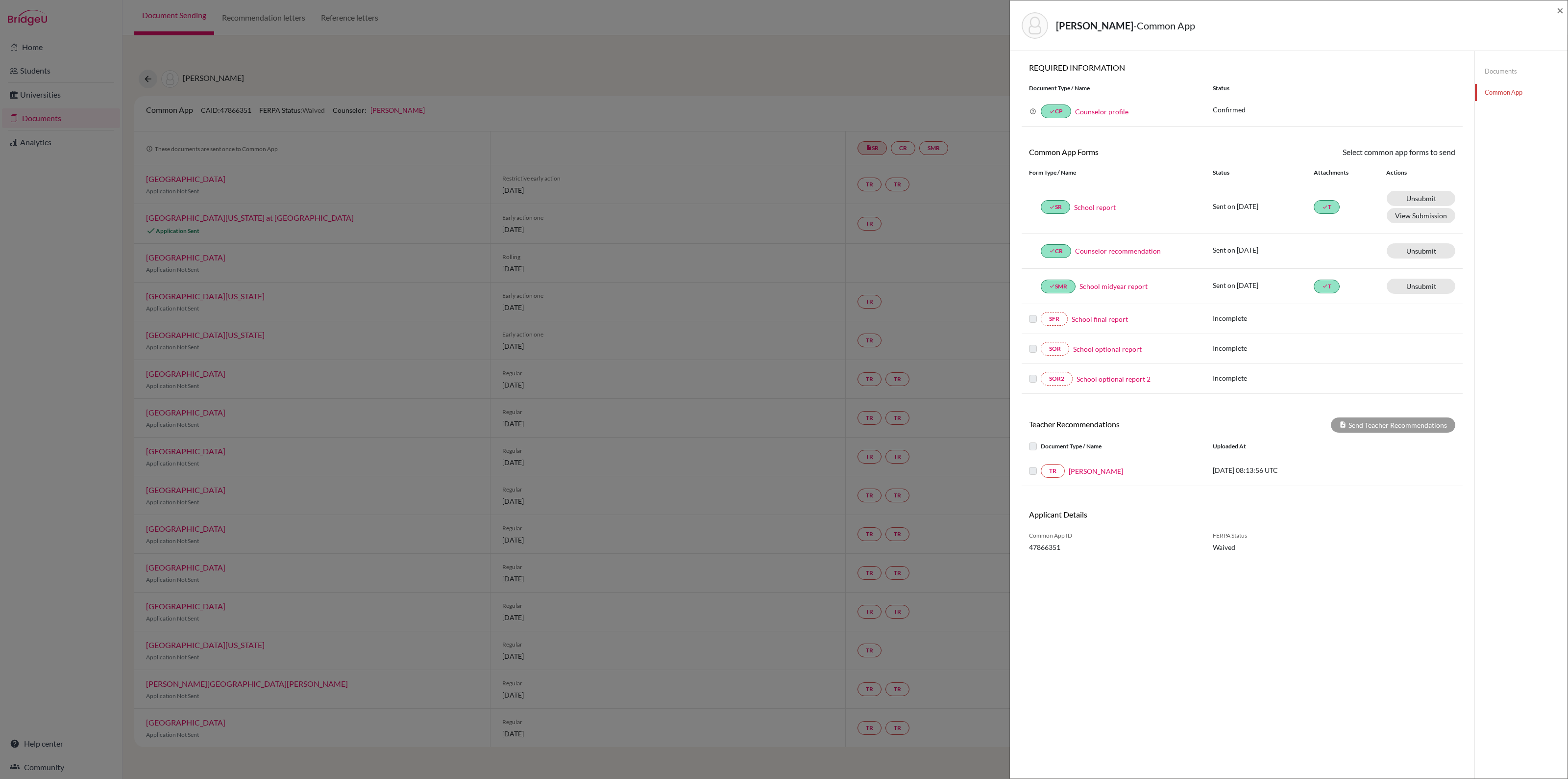
click at [1041, 441] on label at bounding box center [1041, 441] width 0 height 0
click at [1496, 70] on link "Documents" at bounding box center [1521, 71] width 92 height 17
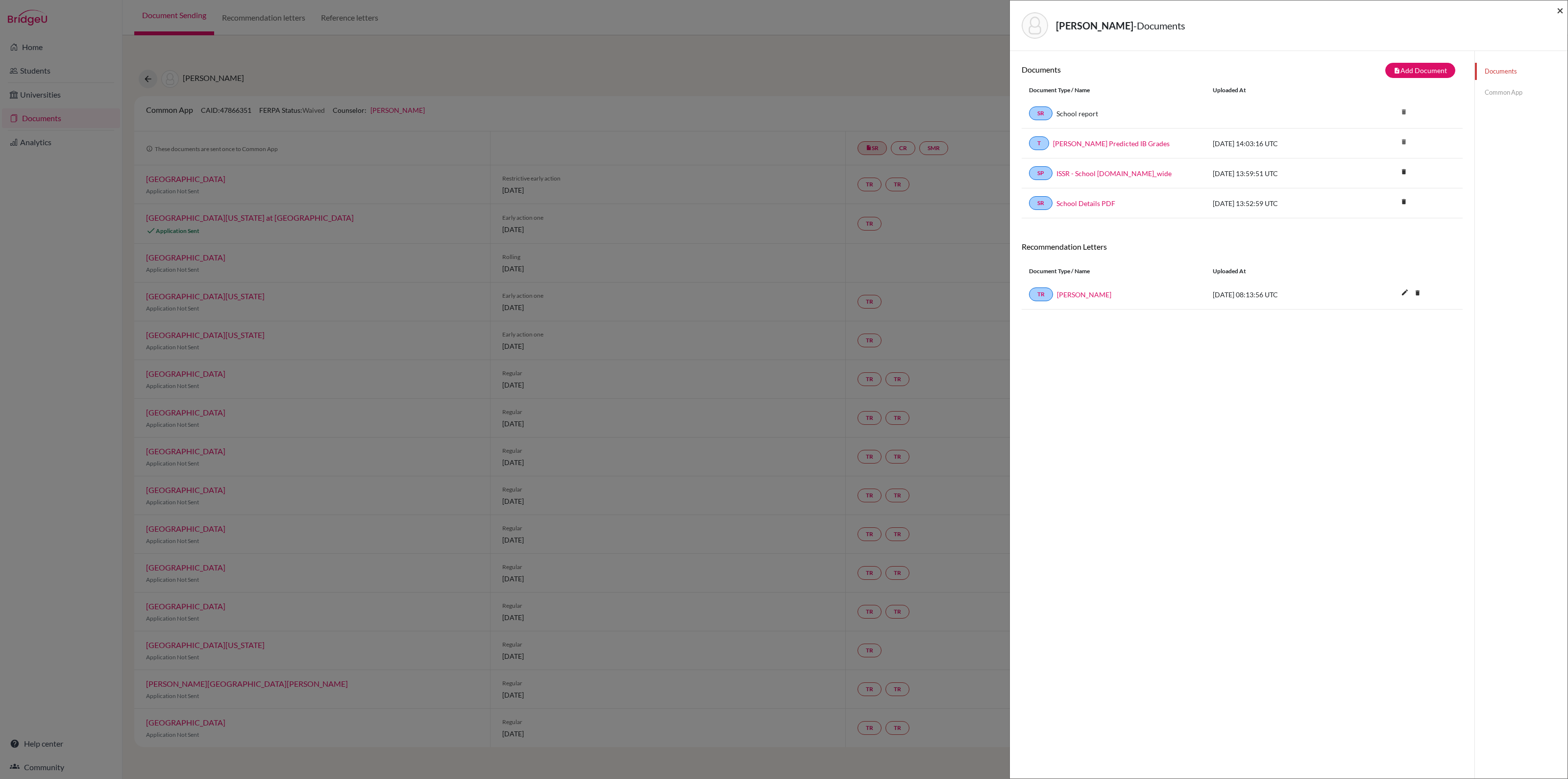
click at [1562, 13] on span "×" at bounding box center [1561, 10] width 7 height 14
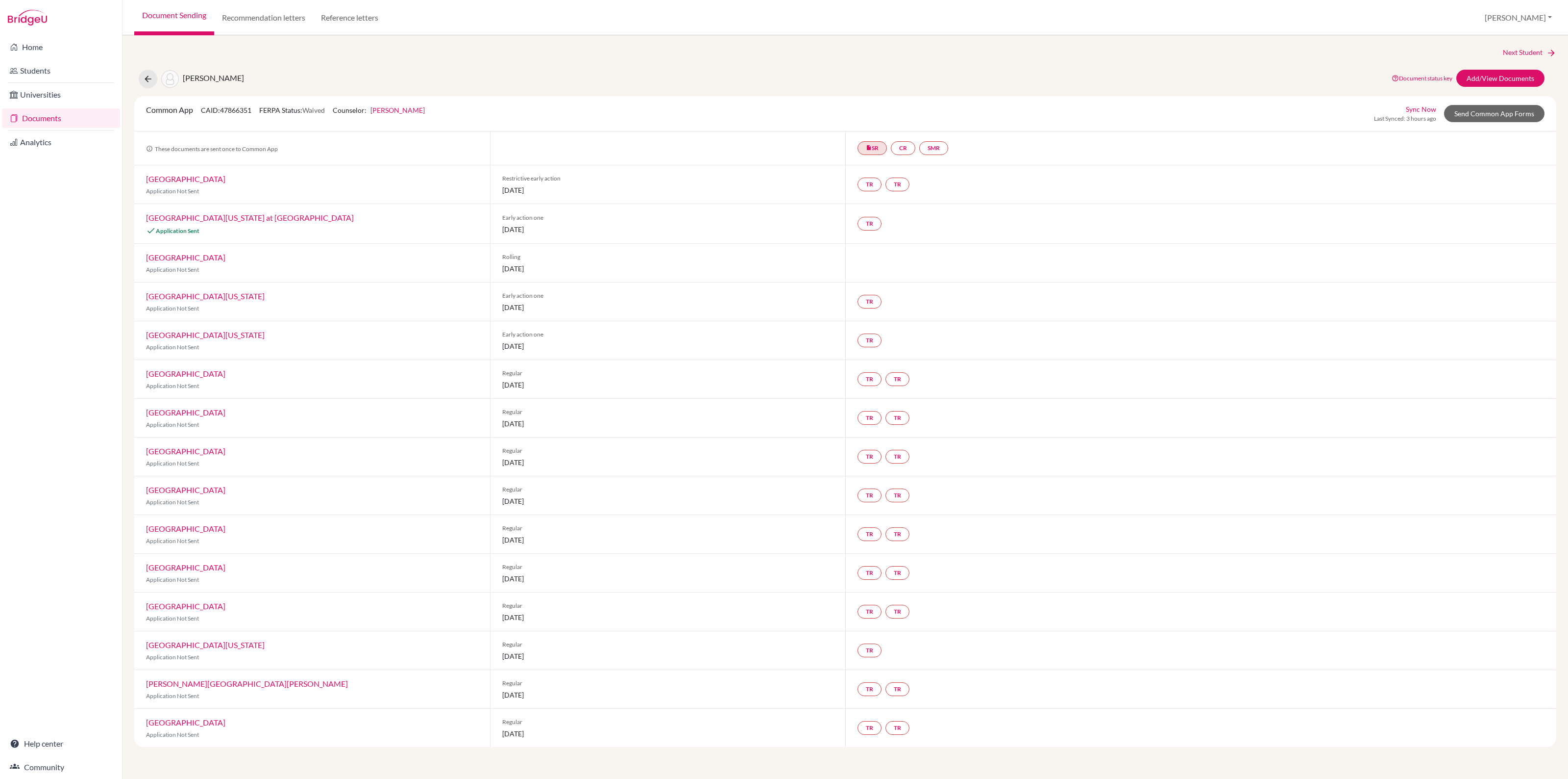
click at [258, 214] on link "[GEOGRAPHIC_DATA][US_STATE] at [GEOGRAPHIC_DATA]" at bounding box center [250, 218] width 208 height 9
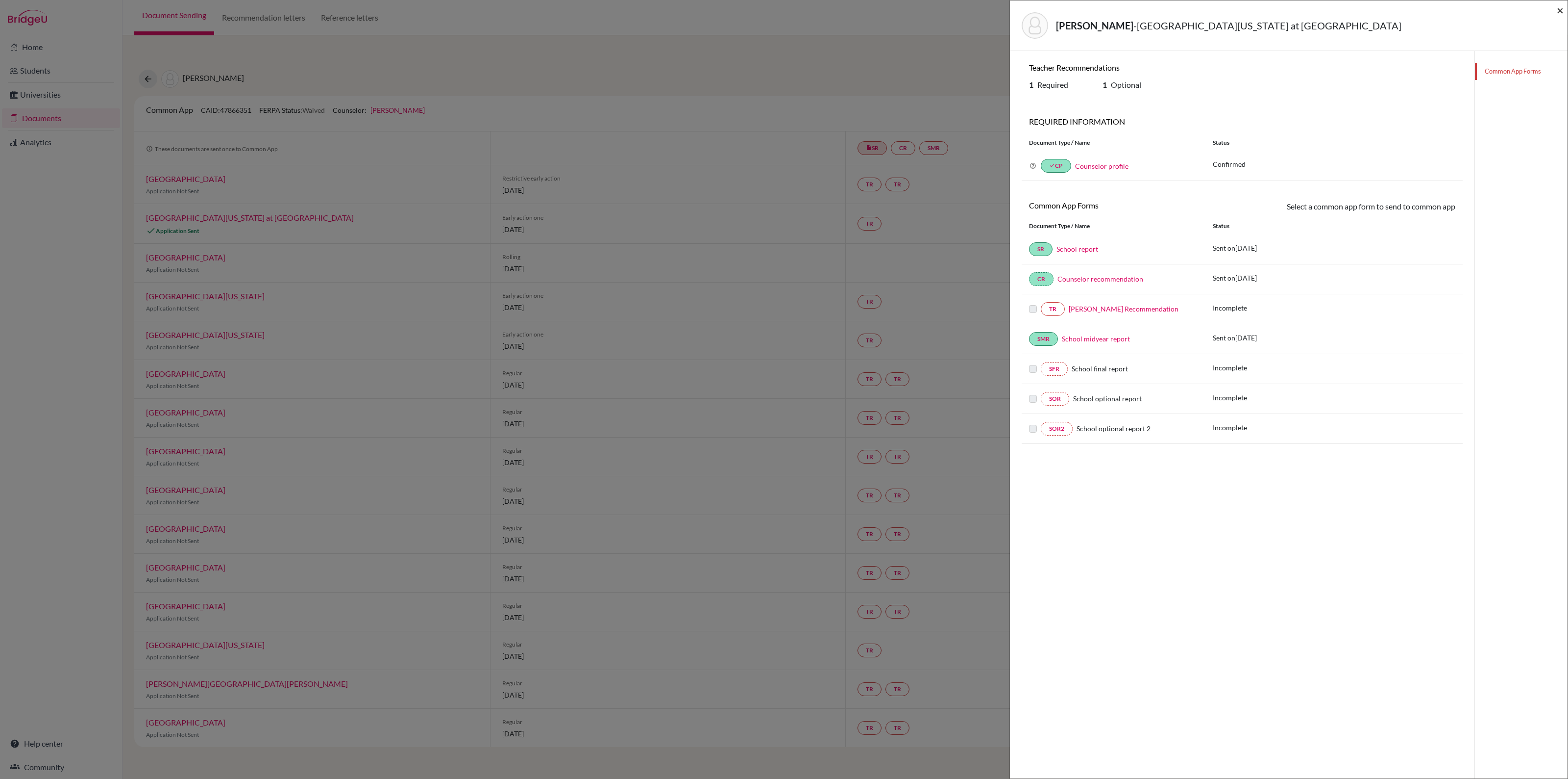
click at [1561, 10] on span "×" at bounding box center [1561, 10] width 7 height 14
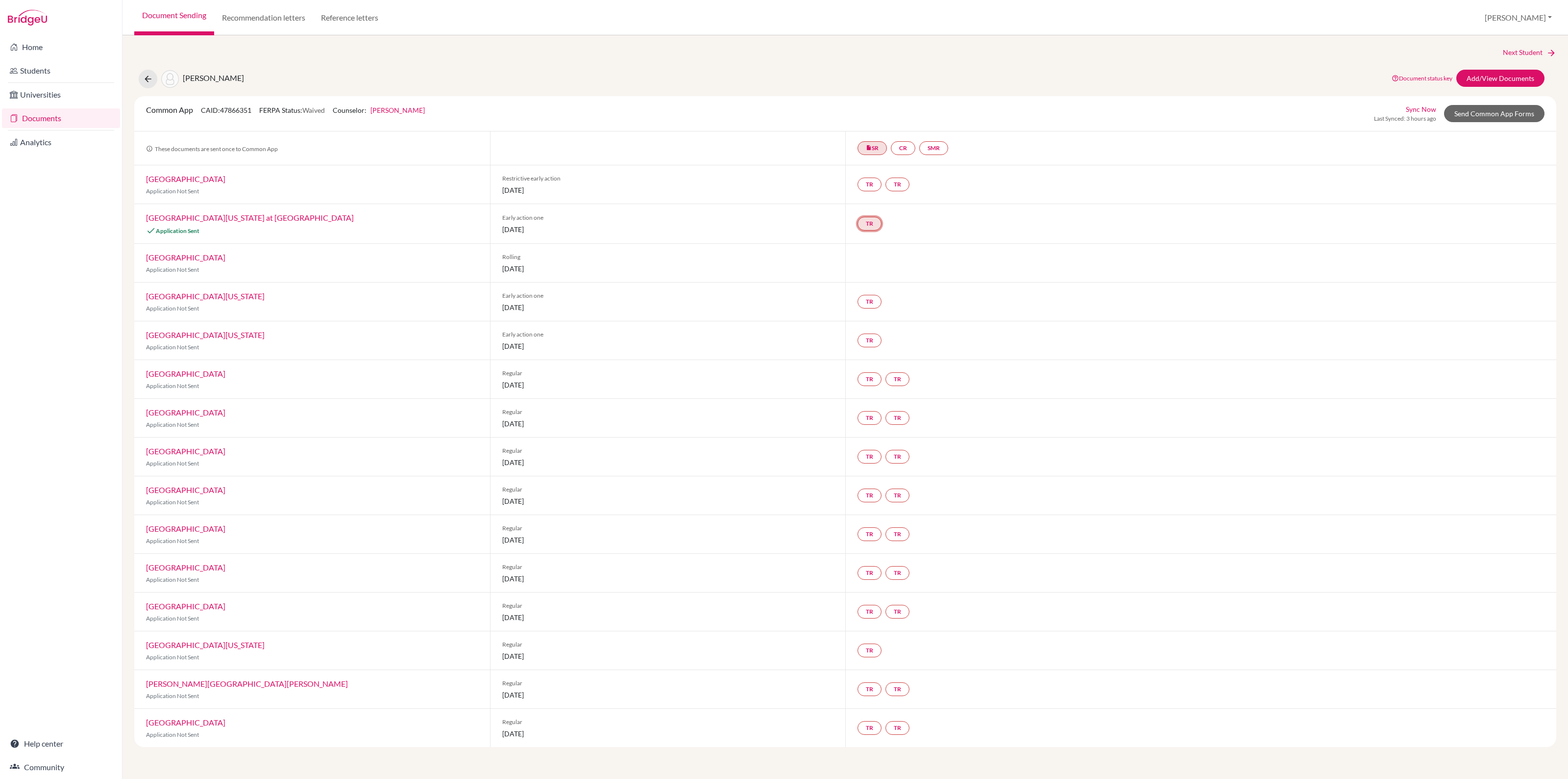
click at [873, 224] on link "TR" at bounding box center [869, 223] width 24 height 13
click at [873, 224] on link "TR Teacher recommendation Incomplete" at bounding box center [869, 223] width 24 height 13
click at [873, 184] on h3 "Teacher recommendation" at bounding box center [868, 186] width 97 height 18
click at [870, 222] on link "TR" at bounding box center [869, 223] width 24 height 13
click at [866, 202] on small "Incomplete" at bounding box center [868, 203] width 85 height 9
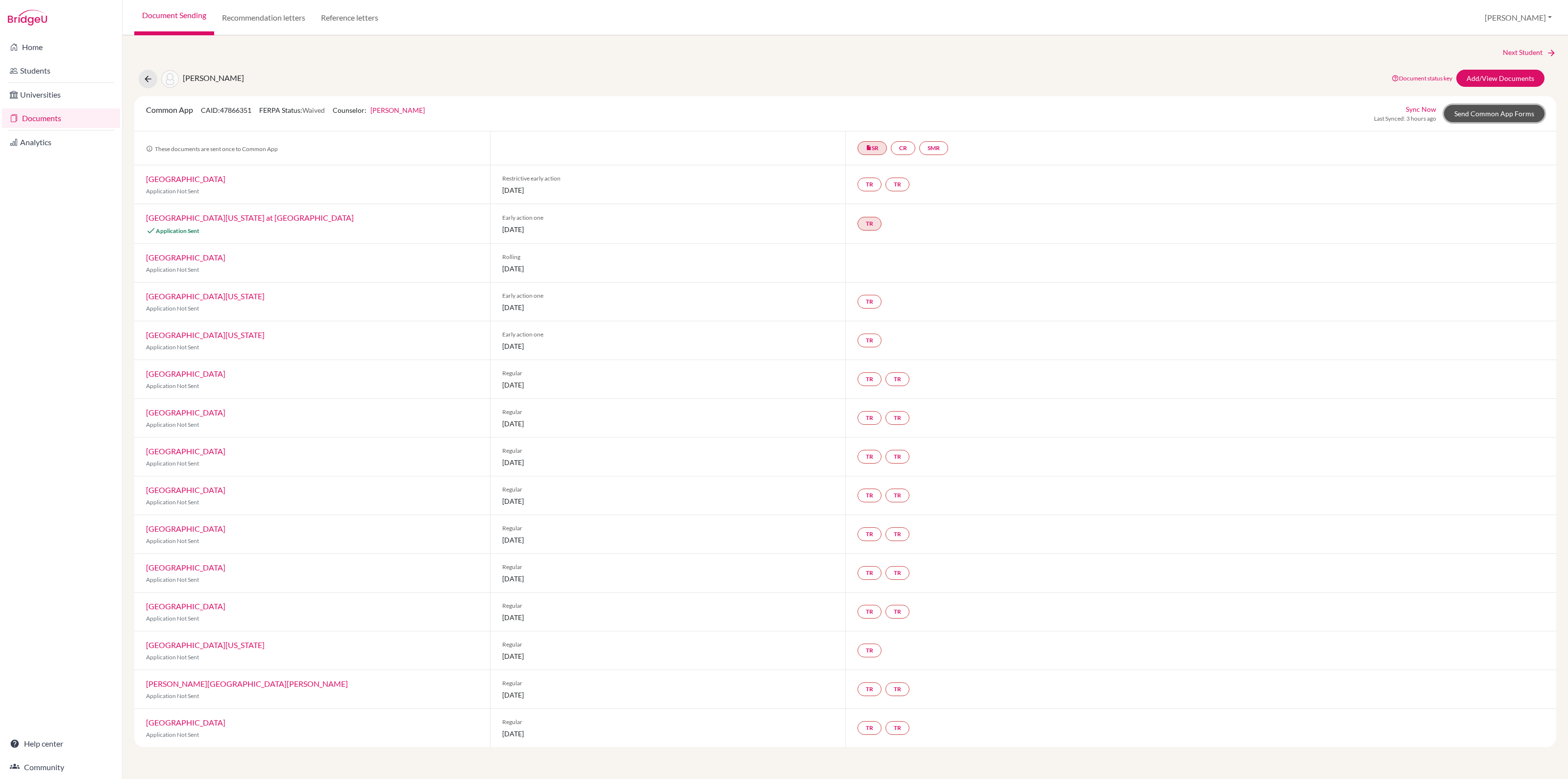
click at [1483, 113] on link "Send Common App Forms" at bounding box center [1495, 113] width 100 height 17
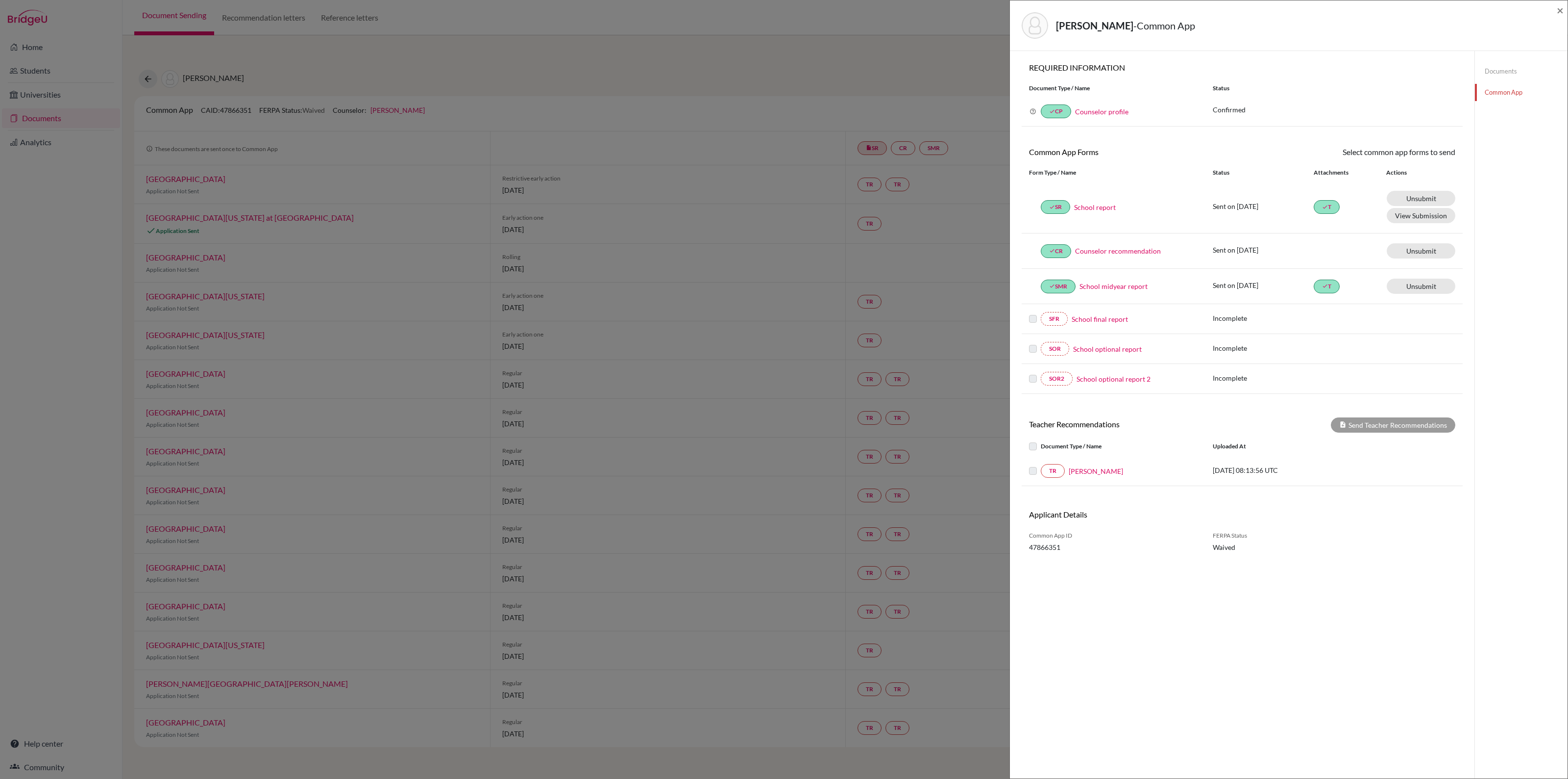
click at [1041, 441] on label at bounding box center [1041, 441] width 0 height 0
click at [1032, 468] on div at bounding box center [1035, 470] width 12 height 12
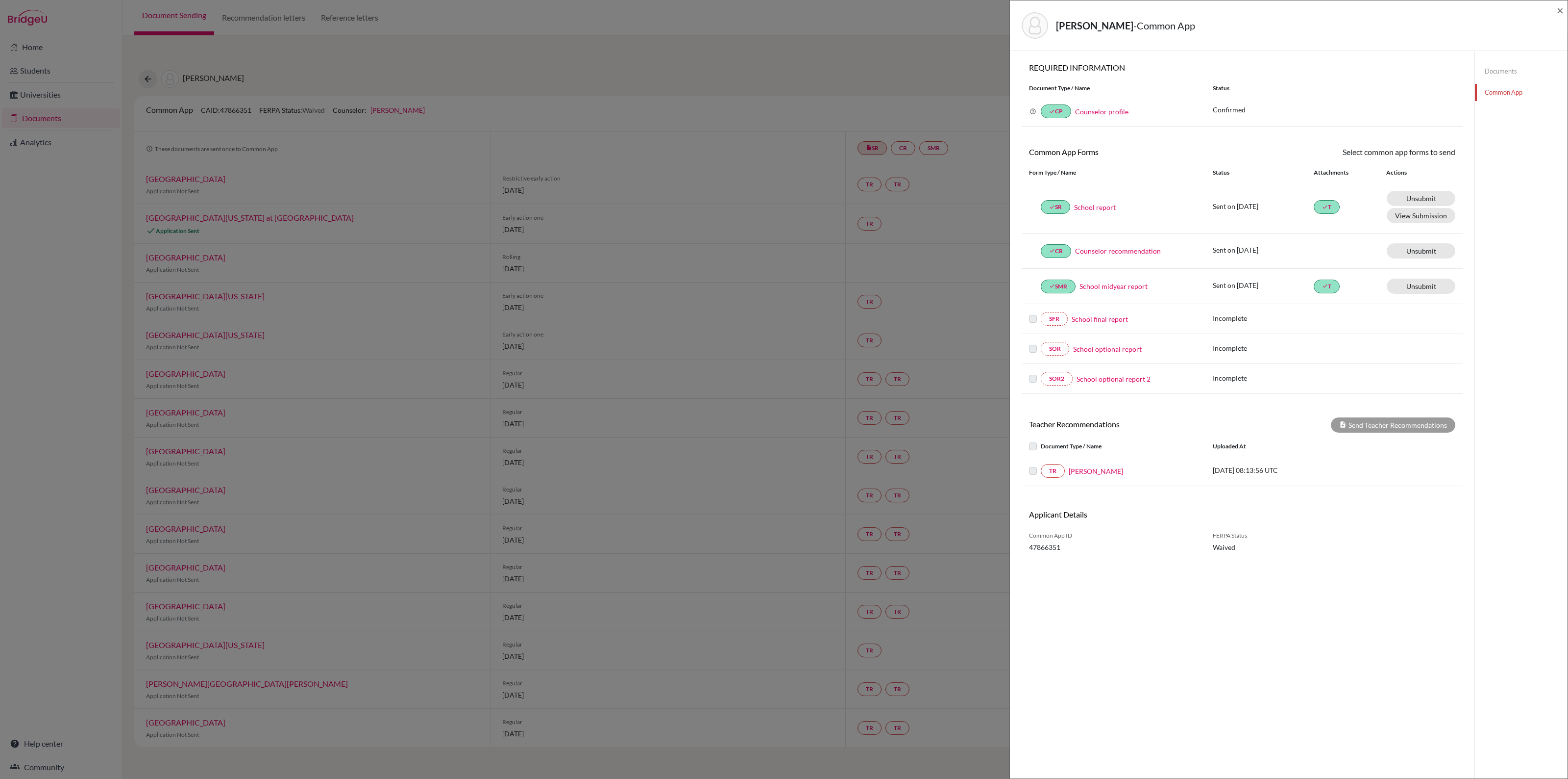
click at [1041, 465] on label at bounding box center [1041, 465] width 0 height 0
click at [1558, 10] on span "×" at bounding box center [1561, 10] width 7 height 14
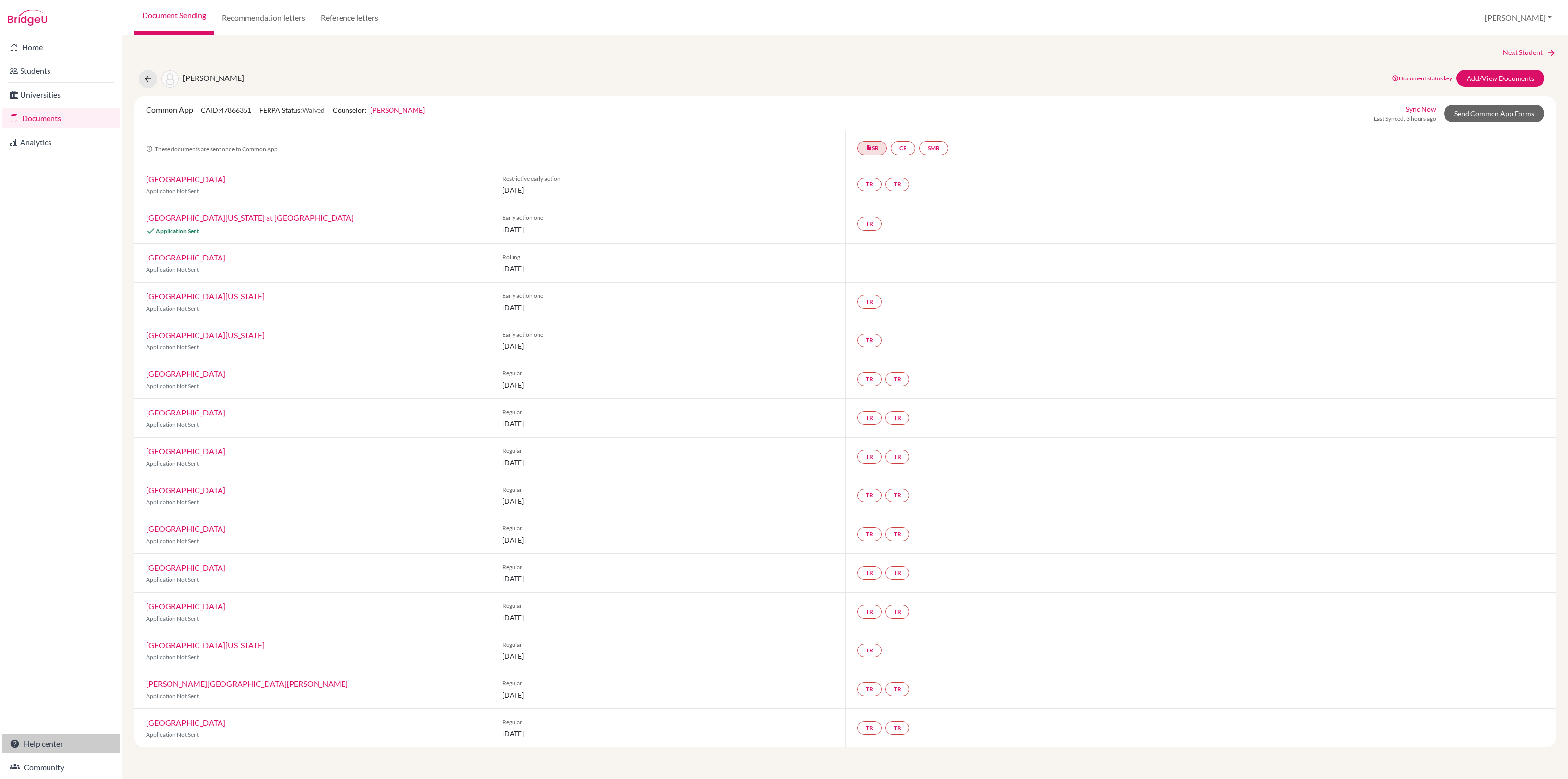
click at [45, 748] on link "Help center" at bounding box center [61, 743] width 118 height 20
click at [1500, 75] on link "Add/View Documents" at bounding box center [1500, 78] width 89 height 17
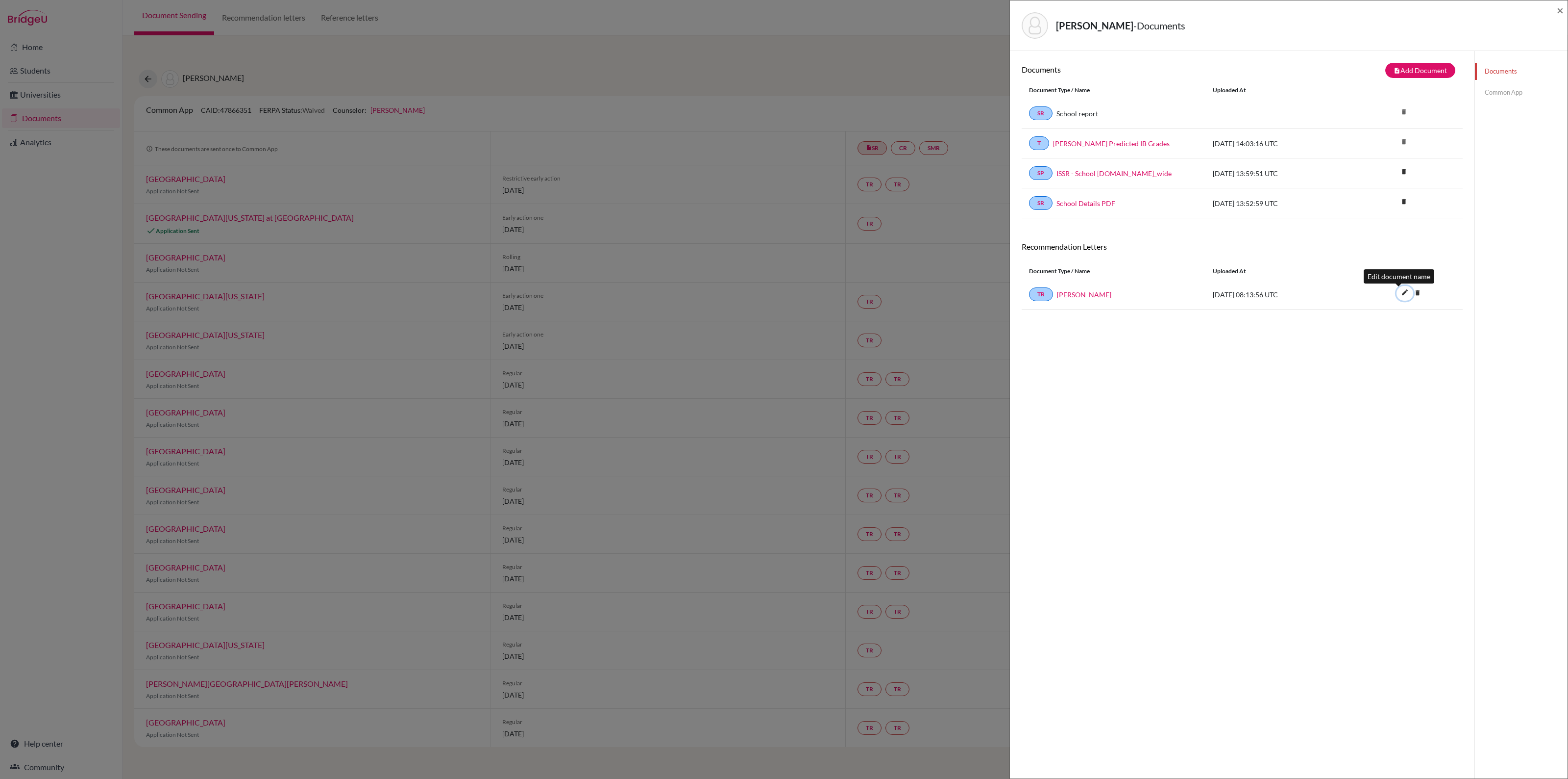
click at [1397, 292] on icon "edit" at bounding box center [1405, 293] width 16 height 16
click at [1403, 298] on button "Save" at bounding box center [1412, 295] width 30 height 13
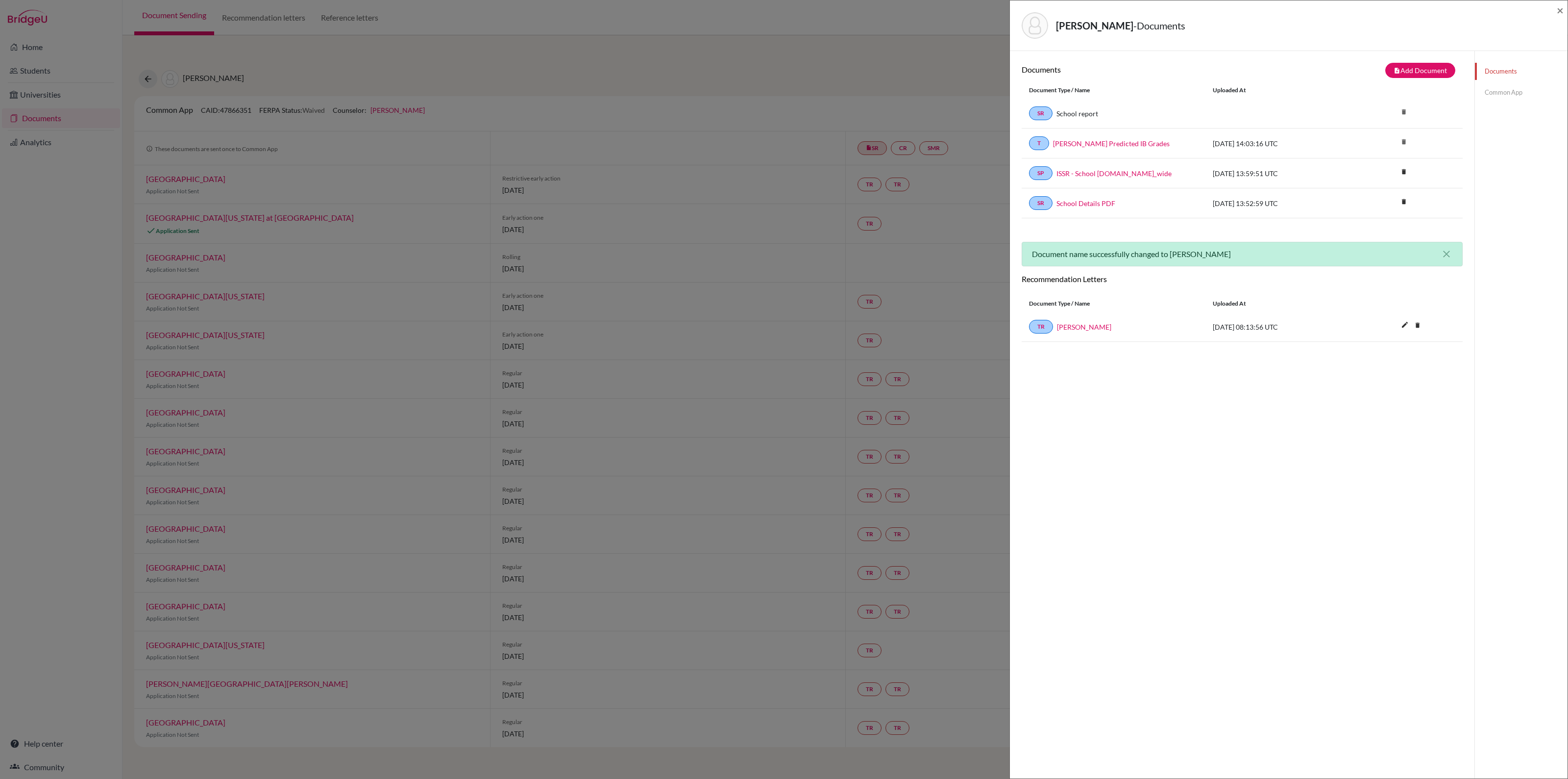
click at [1498, 92] on link "Common App" at bounding box center [1521, 92] width 92 height 17
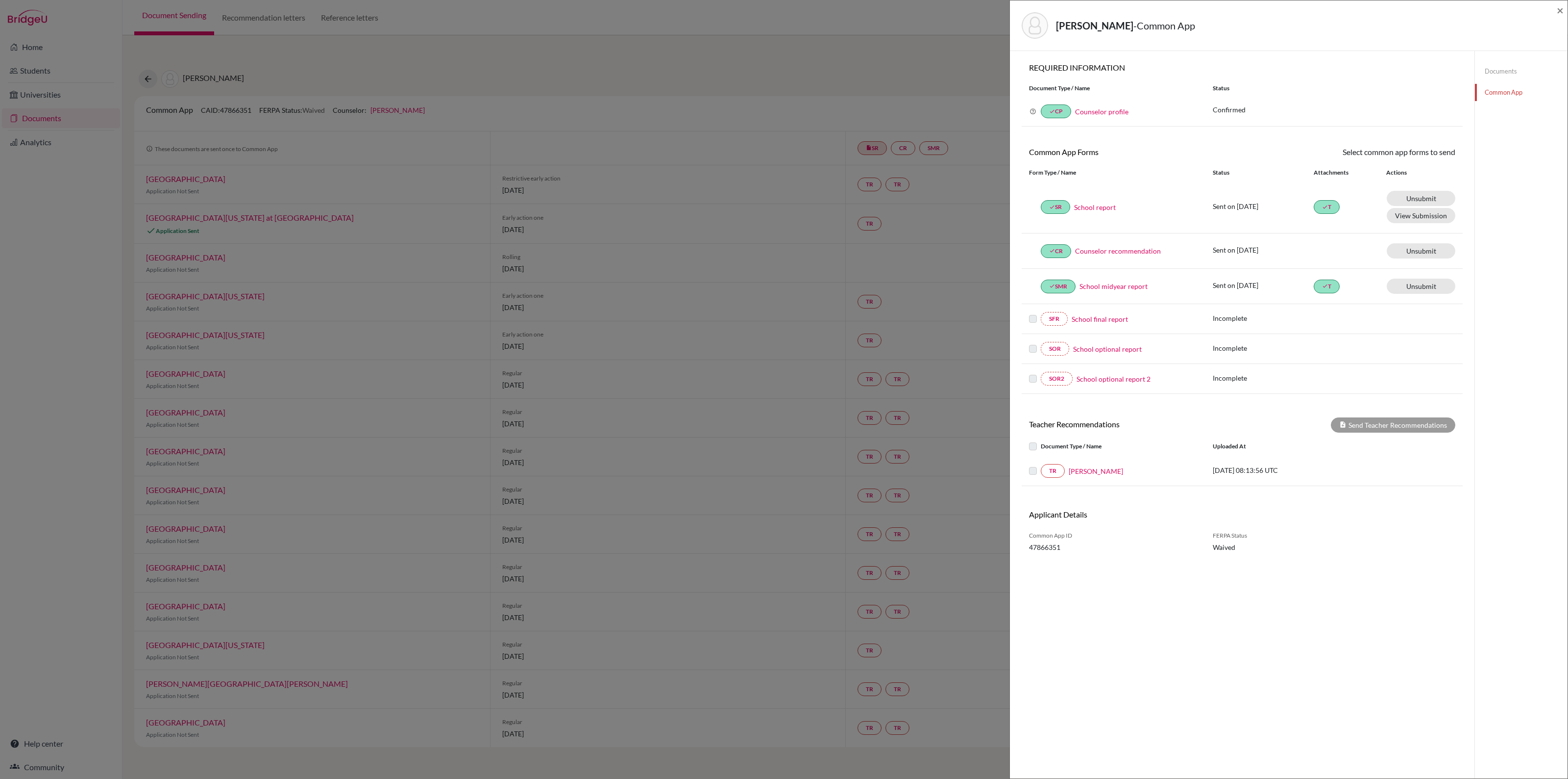
click at [1041, 465] on label at bounding box center [1041, 465] width 0 height 0
click at [1376, 432] on div "Send Teacher Recommendations" at bounding box center [1393, 424] width 124 height 15
click at [1041, 441] on label at bounding box center [1041, 441] width 0 height 0
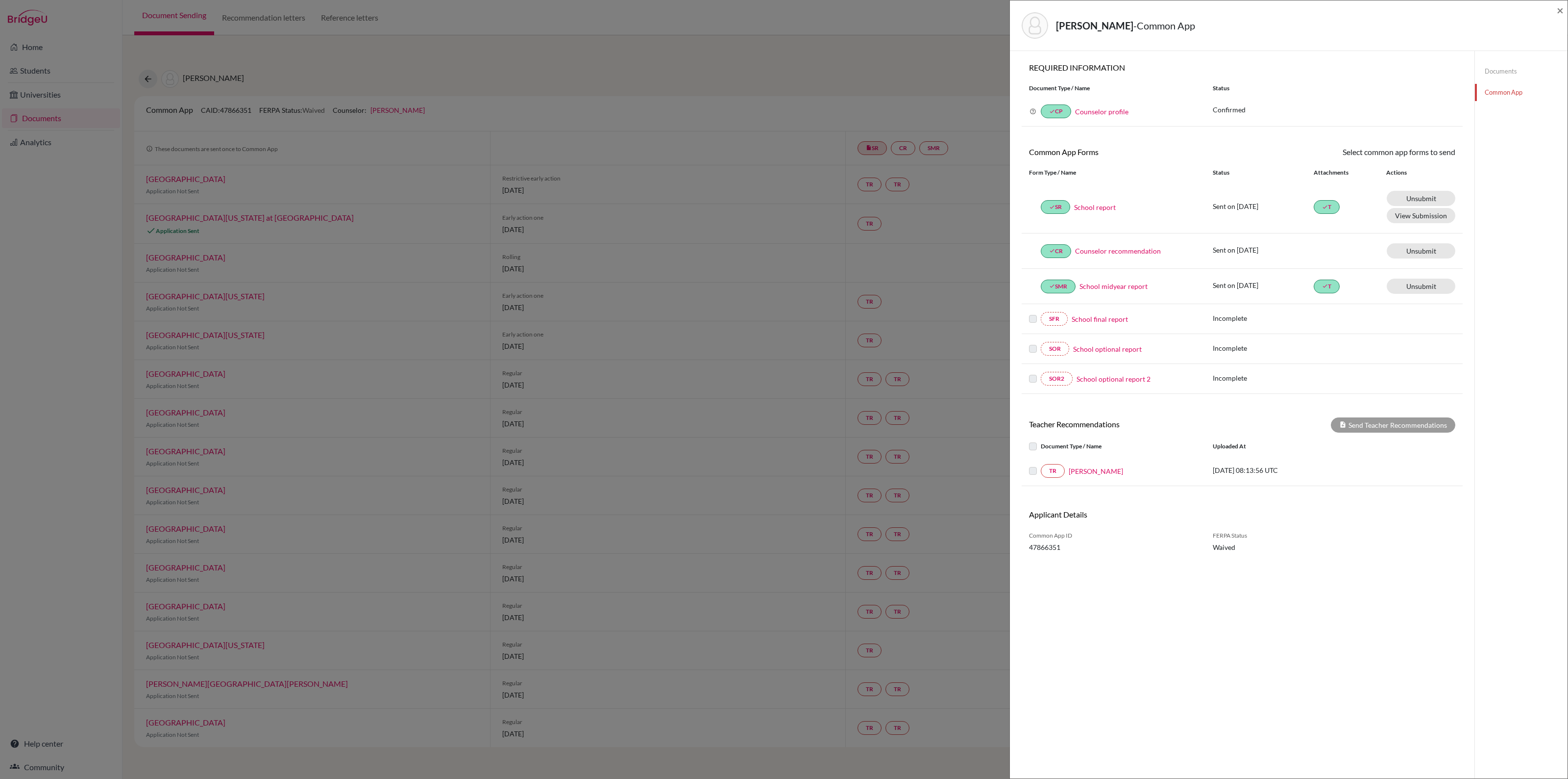
click at [1041, 441] on label at bounding box center [1041, 441] width 0 height 0
click at [1041, 465] on label at bounding box center [1041, 465] width 0 height 0
click at [1497, 96] on link "Common App" at bounding box center [1521, 92] width 92 height 17
click at [1035, 313] on div "SFR School final report" at bounding box center [1113, 318] width 169 height 13
click at [1035, 312] on label at bounding box center [1033, 312] width 8 height 0
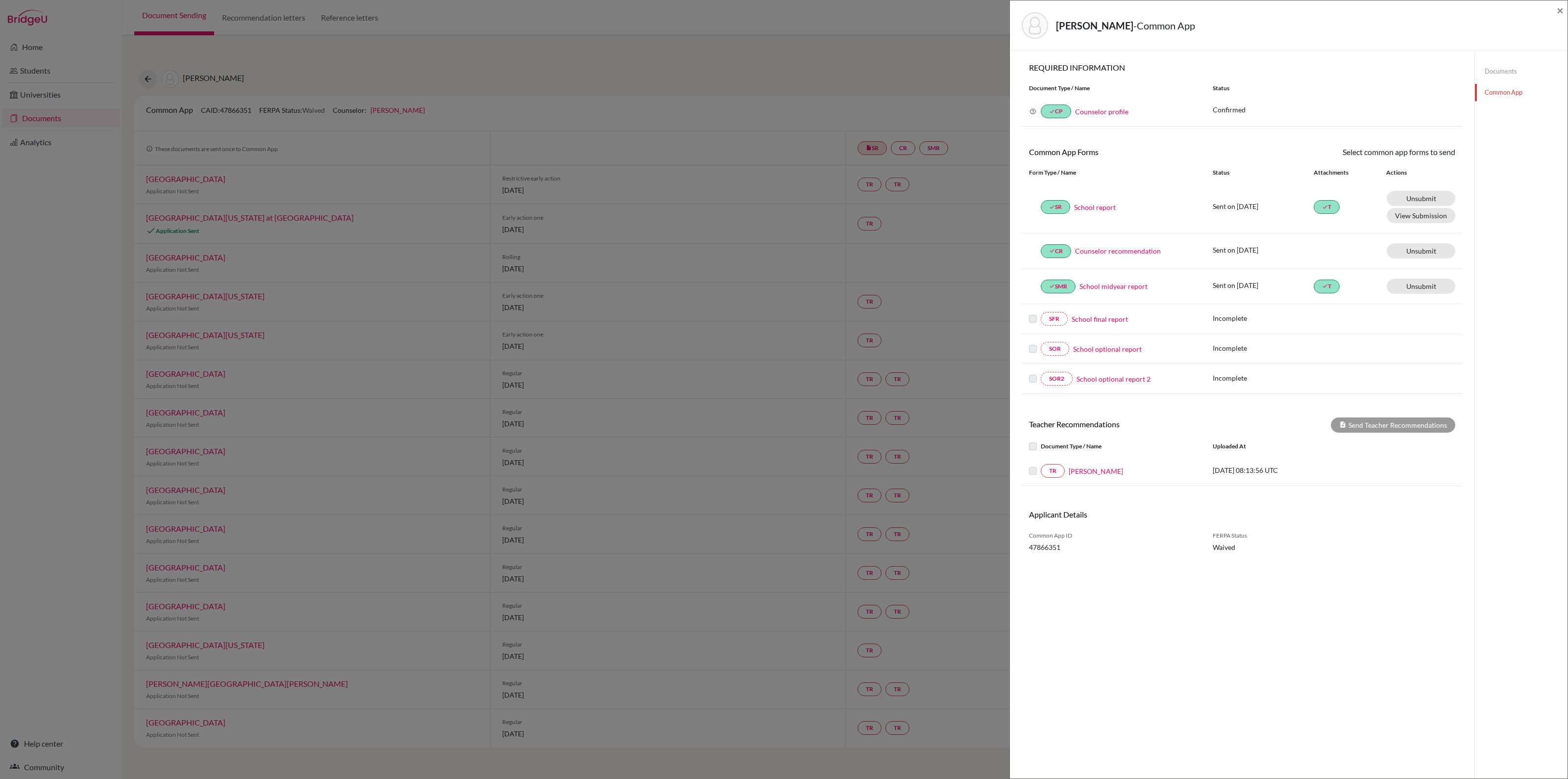
click at [1024, 373] on div "SOR2 School optional report 2 Incomplete" at bounding box center [1242, 378] width 441 height 30
drag, startPoint x: 1032, startPoint y: 385, endPoint x: 1037, endPoint y: 406, distance: 21.6
click at [1033, 390] on div "SOR2 School optional report 2 Incomplete" at bounding box center [1242, 378] width 441 height 30
click at [1038, 440] on div "Teacher Recommendations Send Teacher Recommendations Document Type / Name Uploa…" at bounding box center [1242, 451] width 441 height 69
click at [1041, 441] on label at bounding box center [1041, 441] width 0 height 0
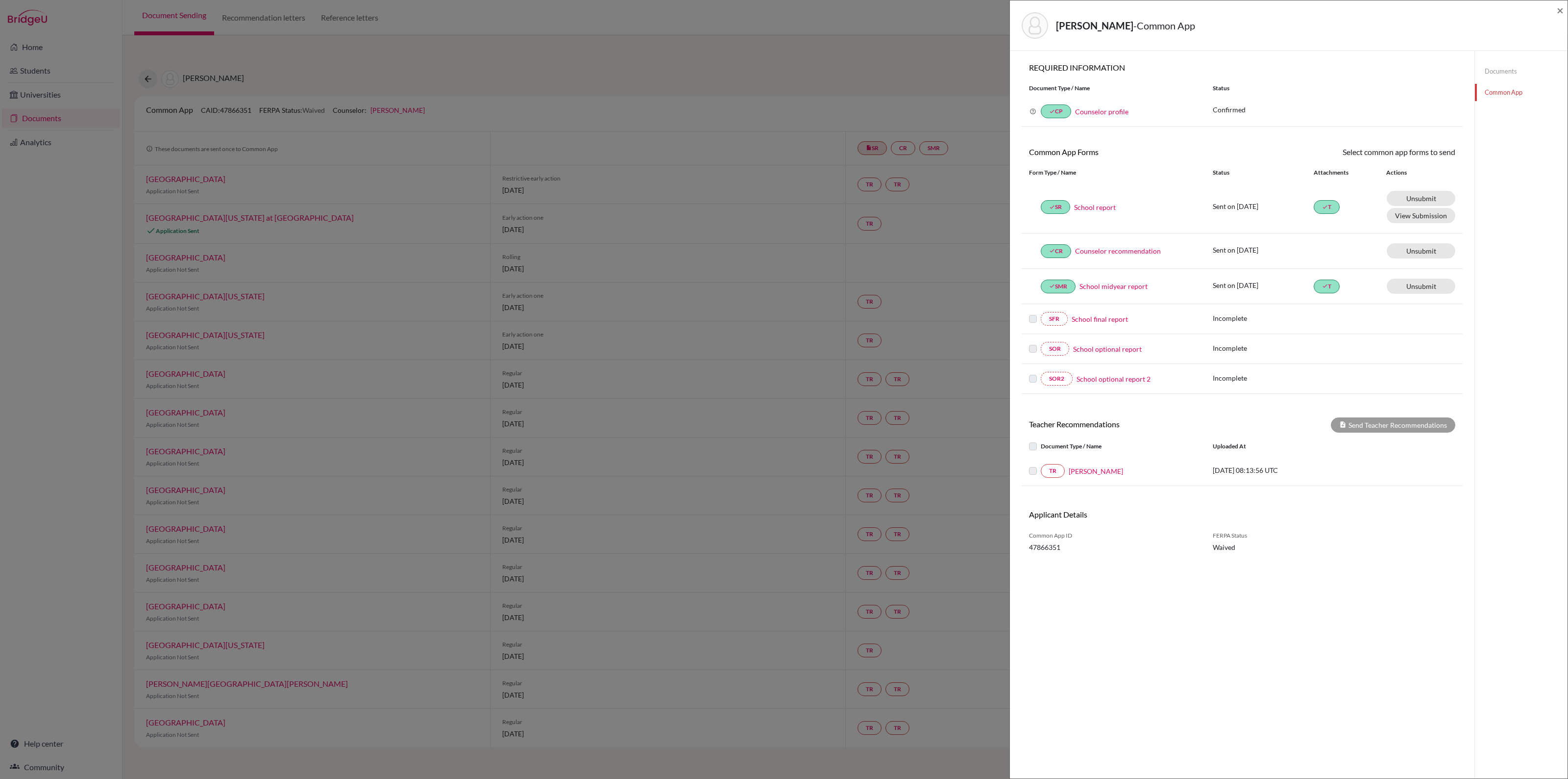
click at [1041, 441] on label at bounding box center [1041, 441] width 0 height 0
click at [1415, 283] on link "Unsubmit This document will be un-submitted from all Common App universities it…" at bounding box center [1421, 286] width 69 height 15
click at [1409, 293] on link "Unsubmit This document will be un-submitted from all Common App universities it…" at bounding box center [1421, 286] width 69 height 15
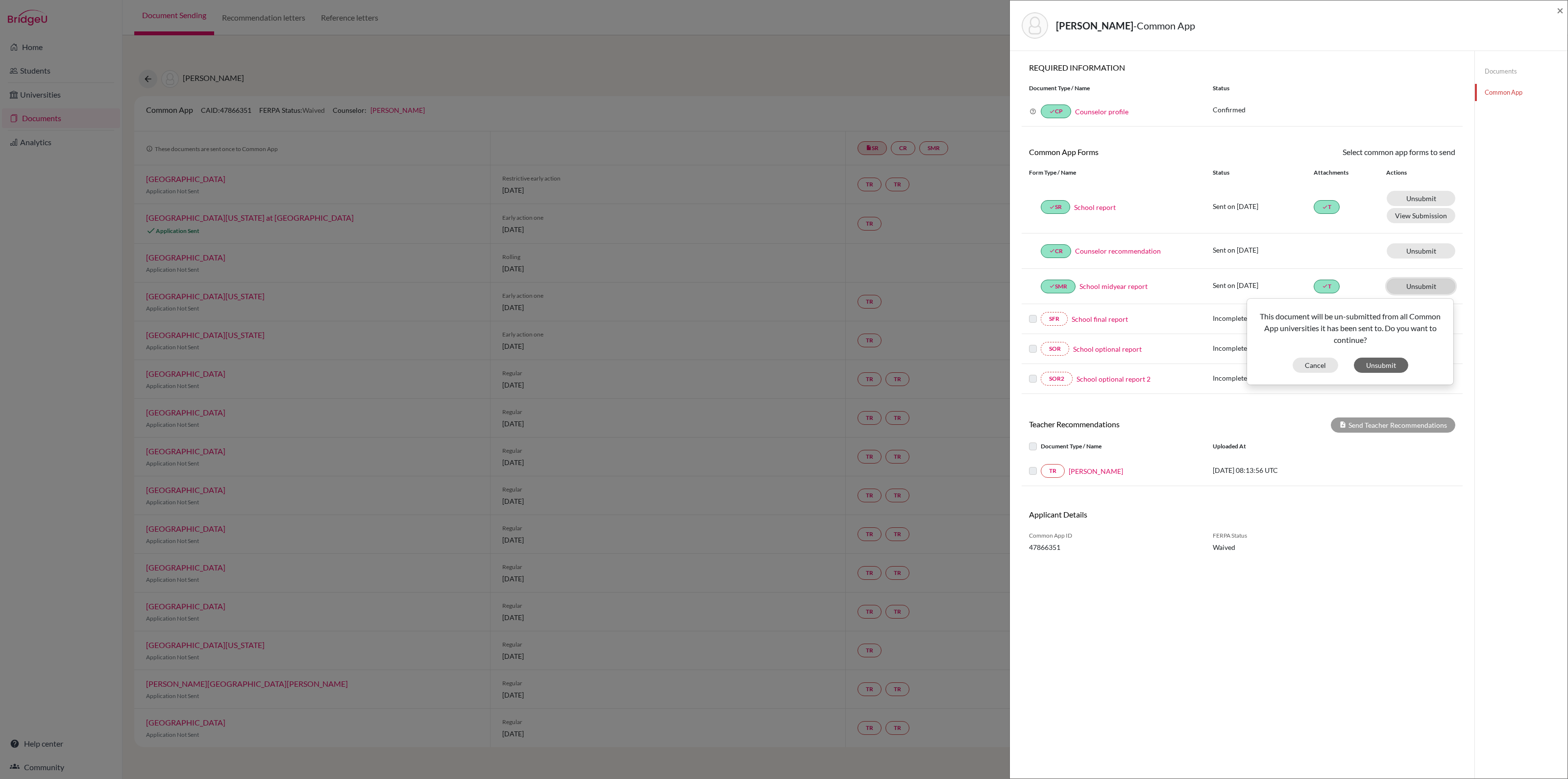
click at [1409, 293] on link "Unsubmit This document will be un-submitted from all Common App universities it…" at bounding box center [1421, 286] width 69 height 15
click at [1382, 365] on button "Unsubmit" at bounding box center [1381, 364] width 55 height 15
click at [1405, 254] on link "Unsubmit This document will be un-submitted from all Common App universities it…" at bounding box center [1421, 251] width 69 height 15
click at [1378, 330] on button "Unsubmit" at bounding box center [1381, 330] width 55 height 15
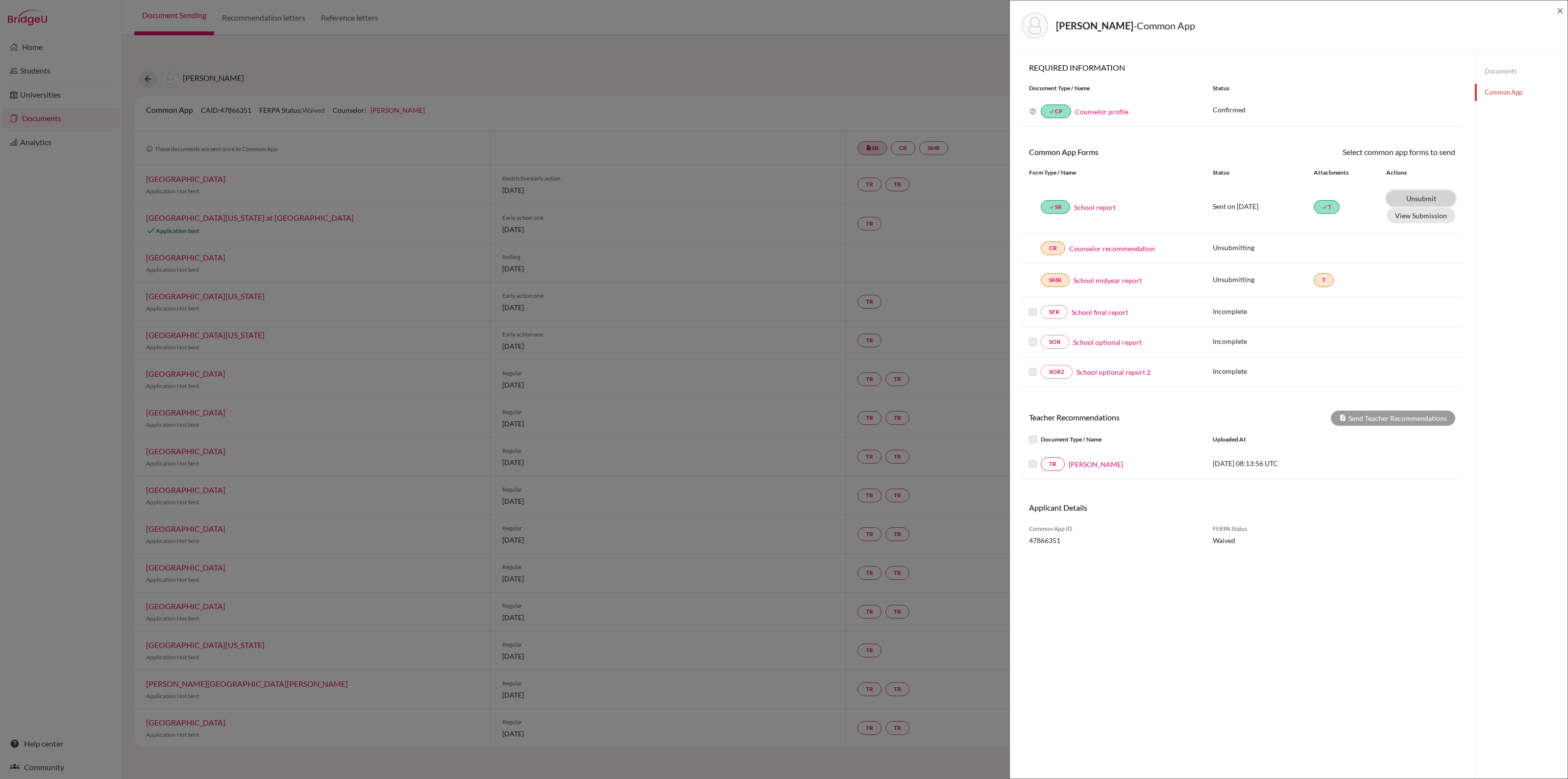
click at [1410, 202] on link "Unsubmit This document will be un-submitted from all Common App universities it…" at bounding box center [1421, 198] width 69 height 15
click at [1379, 278] on button "Unsubmit" at bounding box center [1381, 277] width 55 height 15
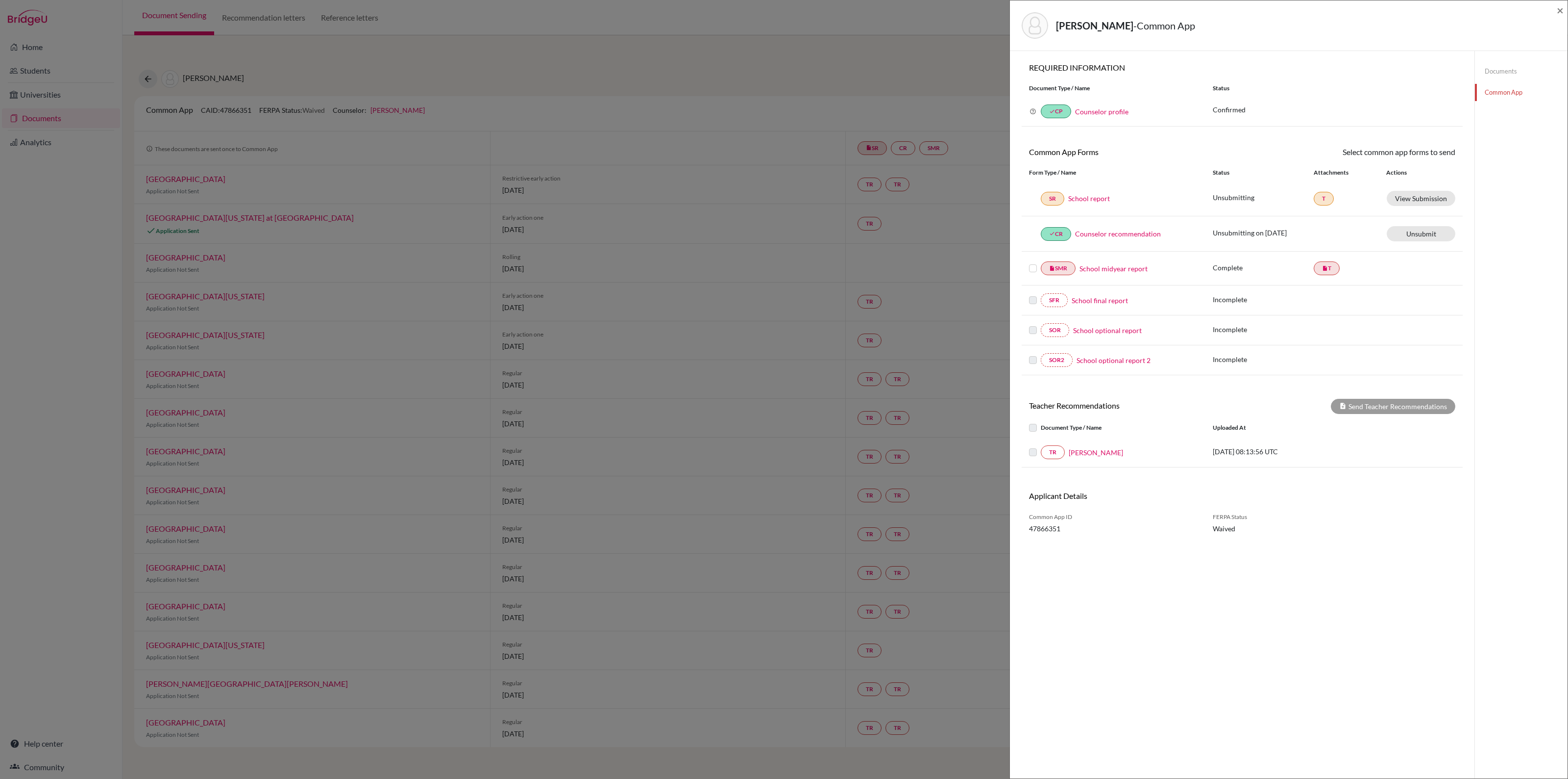
click at [1032, 262] on label at bounding box center [1033, 262] width 8 height 0
click at [0, 0] on input "checkbox" at bounding box center [0, 0] width 0 height 0
click at [1032, 225] on label at bounding box center [1033, 225] width 8 height 0
click at [0, 0] on input "checkbox" at bounding box center [0, 0] width 0 height 0
click at [1030, 193] on label at bounding box center [1033, 193] width 8 height 0
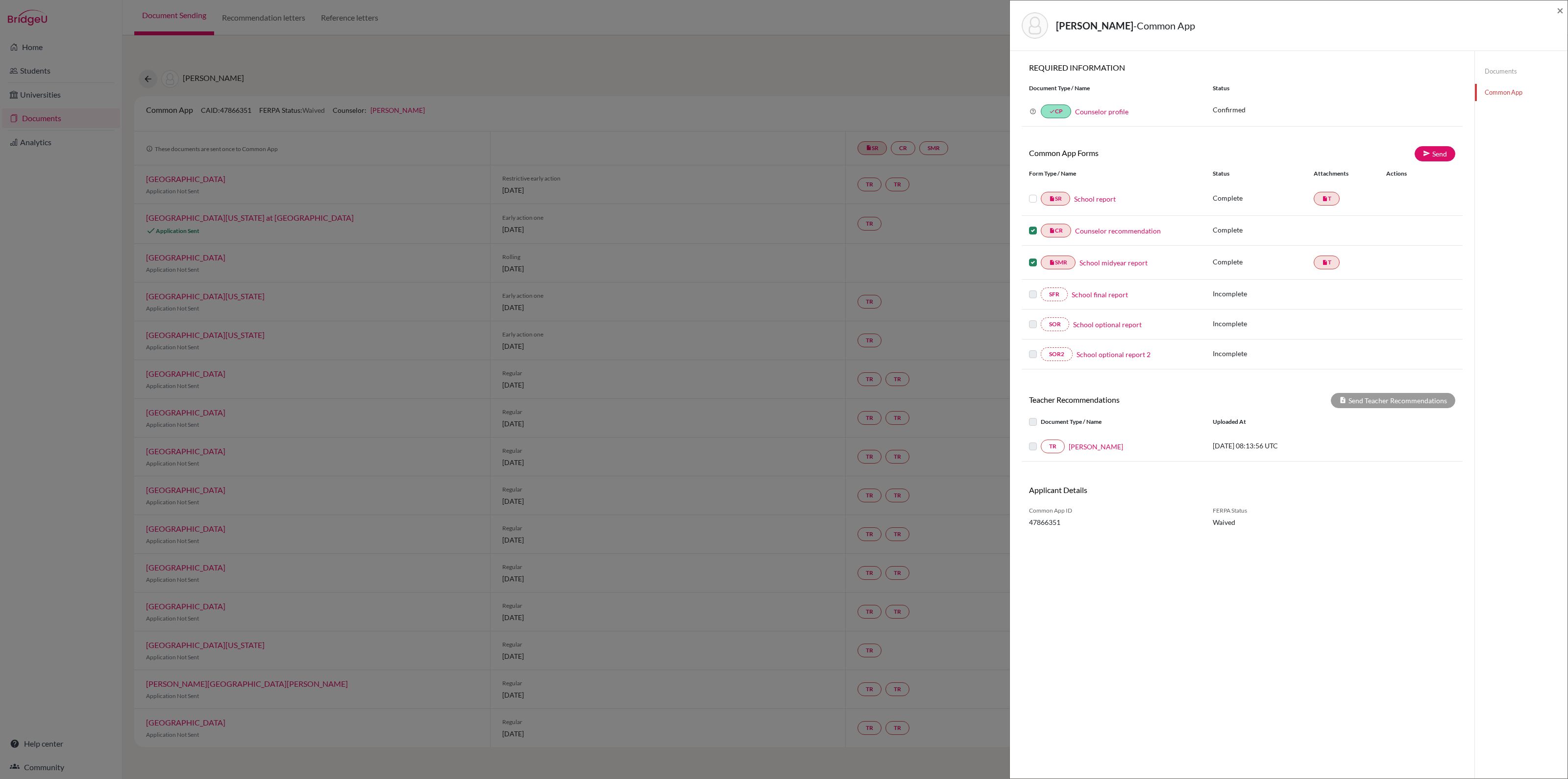
click at [0, 0] on input "checkbox" at bounding box center [0, 0] width 0 height 0
click at [1426, 153] on link "Send" at bounding box center [1435, 153] width 40 height 15
click at [1371, 230] on button "Send" at bounding box center [1372, 233] width 39 height 15
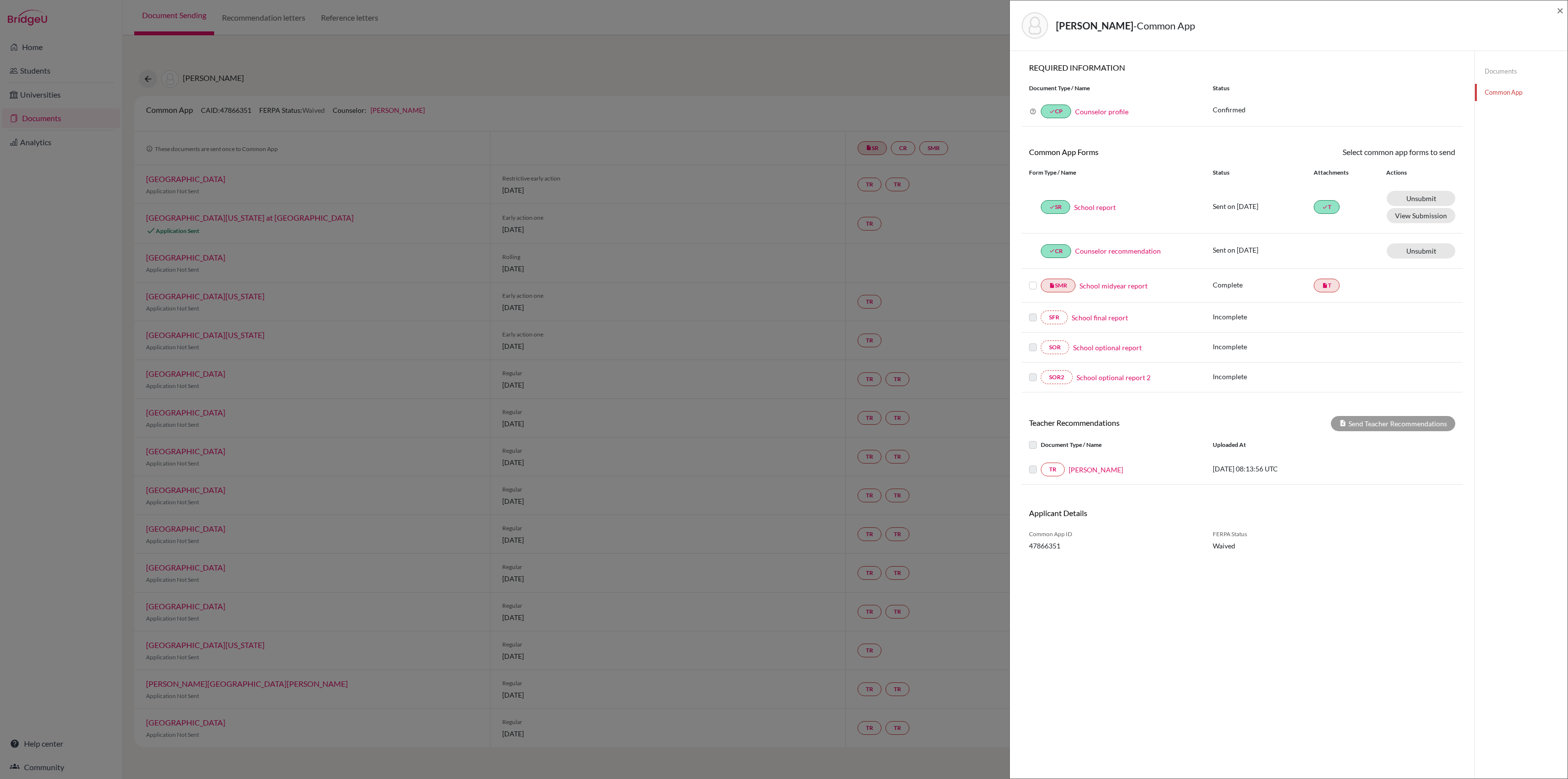
click at [1041, 463] on label at bounding box center [1041, 463] width 0 height 0
click at [1041, 439] on label at bounding box center [1041, 439] width 0 height 0
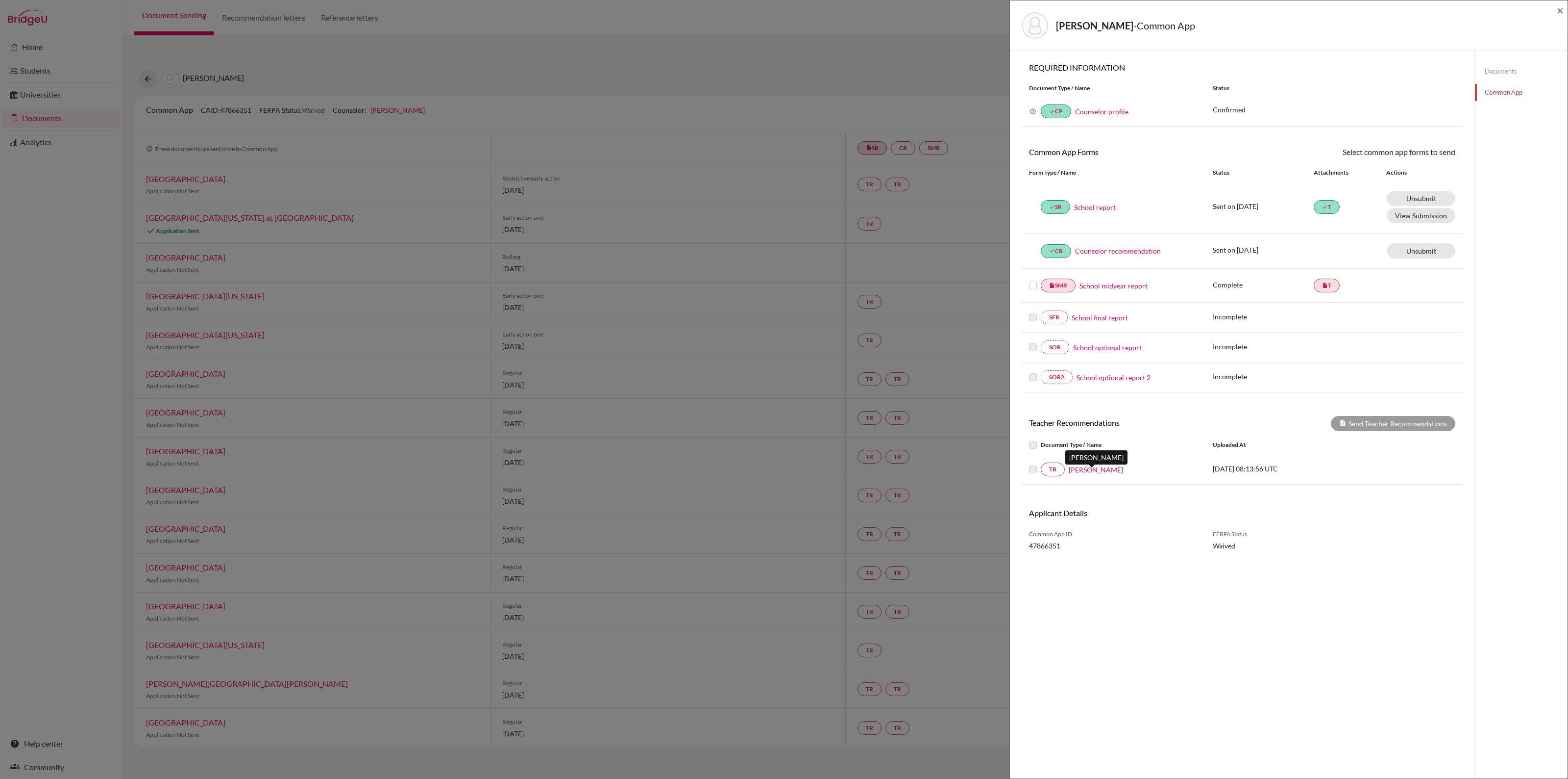
click at [1078, 471] on link "Helen Quested" at bounding box center [1095, 469] width 55 height 10
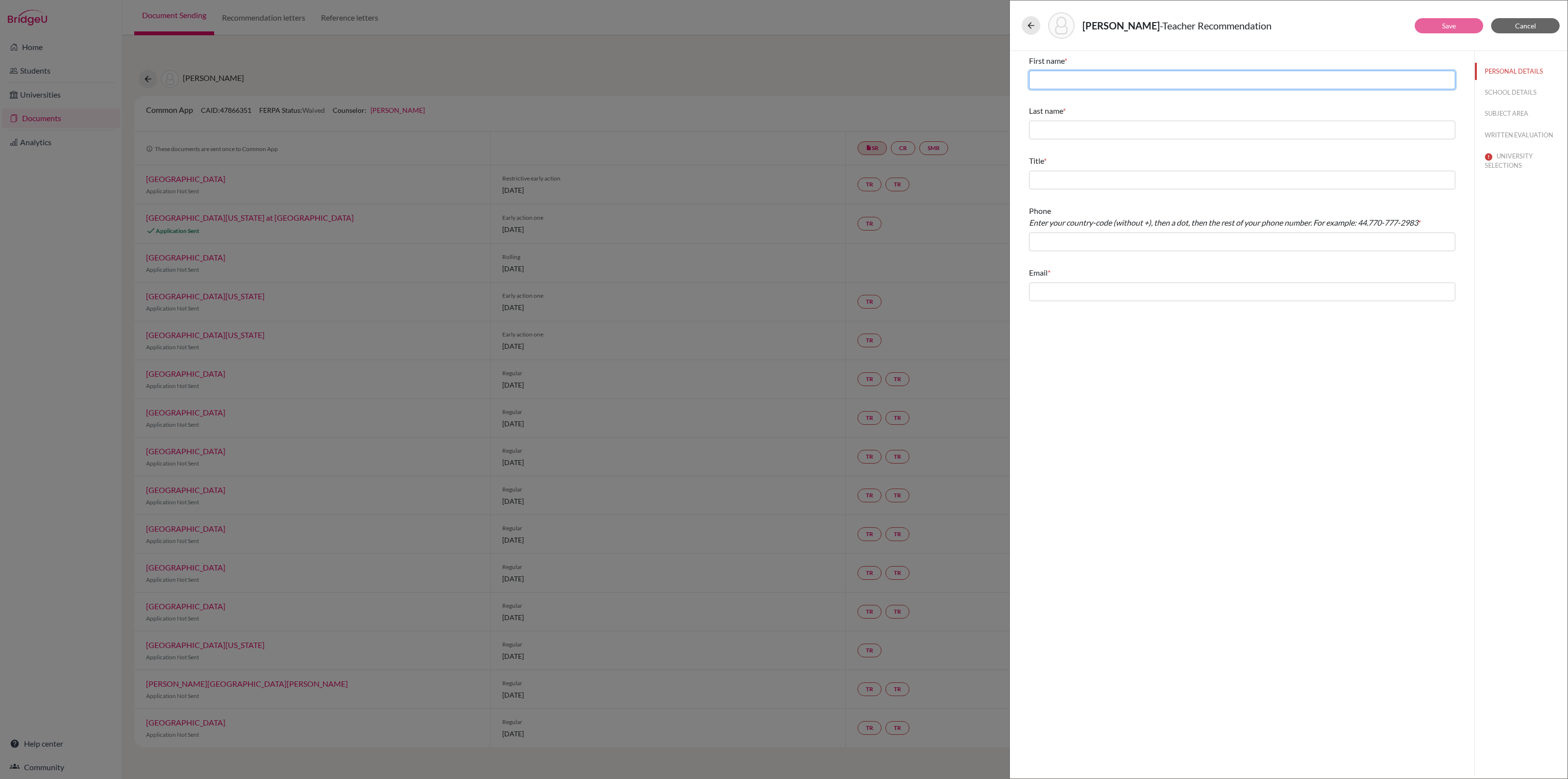
click at [1119, 81] on input "text" at bounding box center [1242, 80] width 426 height 19
type input "Helen"
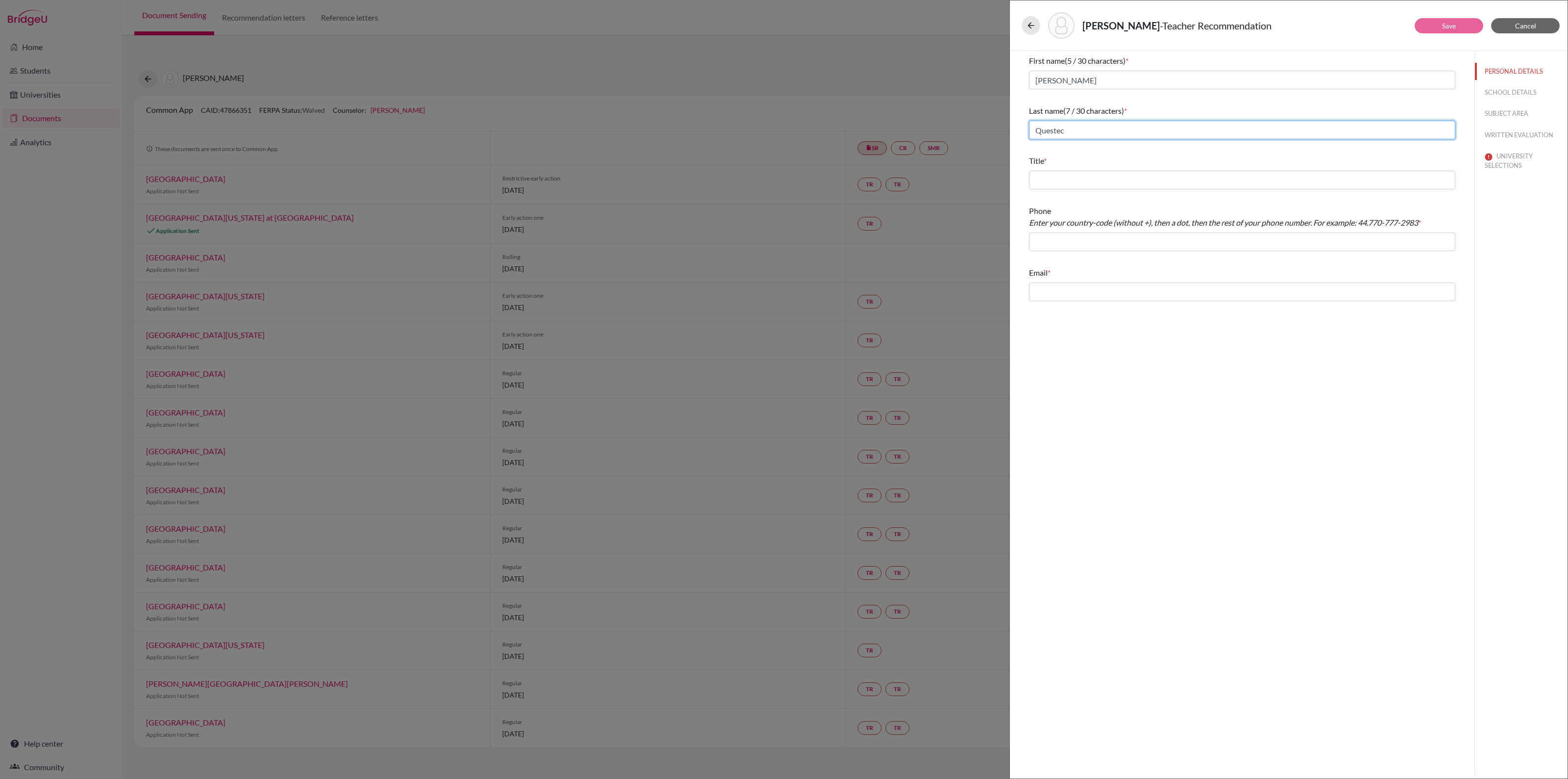
type input "Questec"
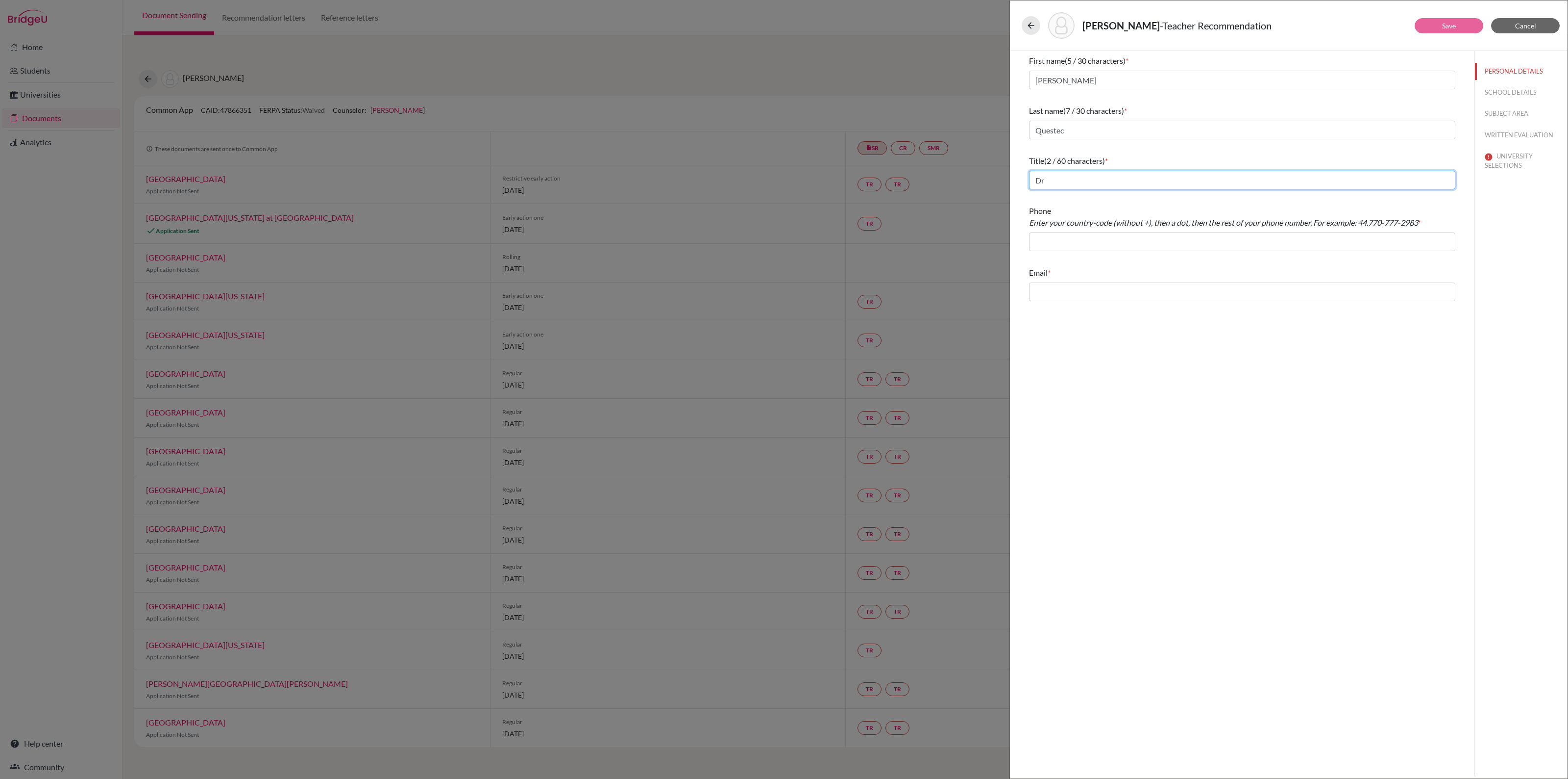
type input "Dr"
click at [1109, 293] on input "text" at bounding box center [1242, 291] width 426 height 19
type input "helen.quested@edu.stockholm.se"
click at [1111, 245] on input "text" at bounding box center [1242, 242] width 426 height 19
type input "+46707958660"
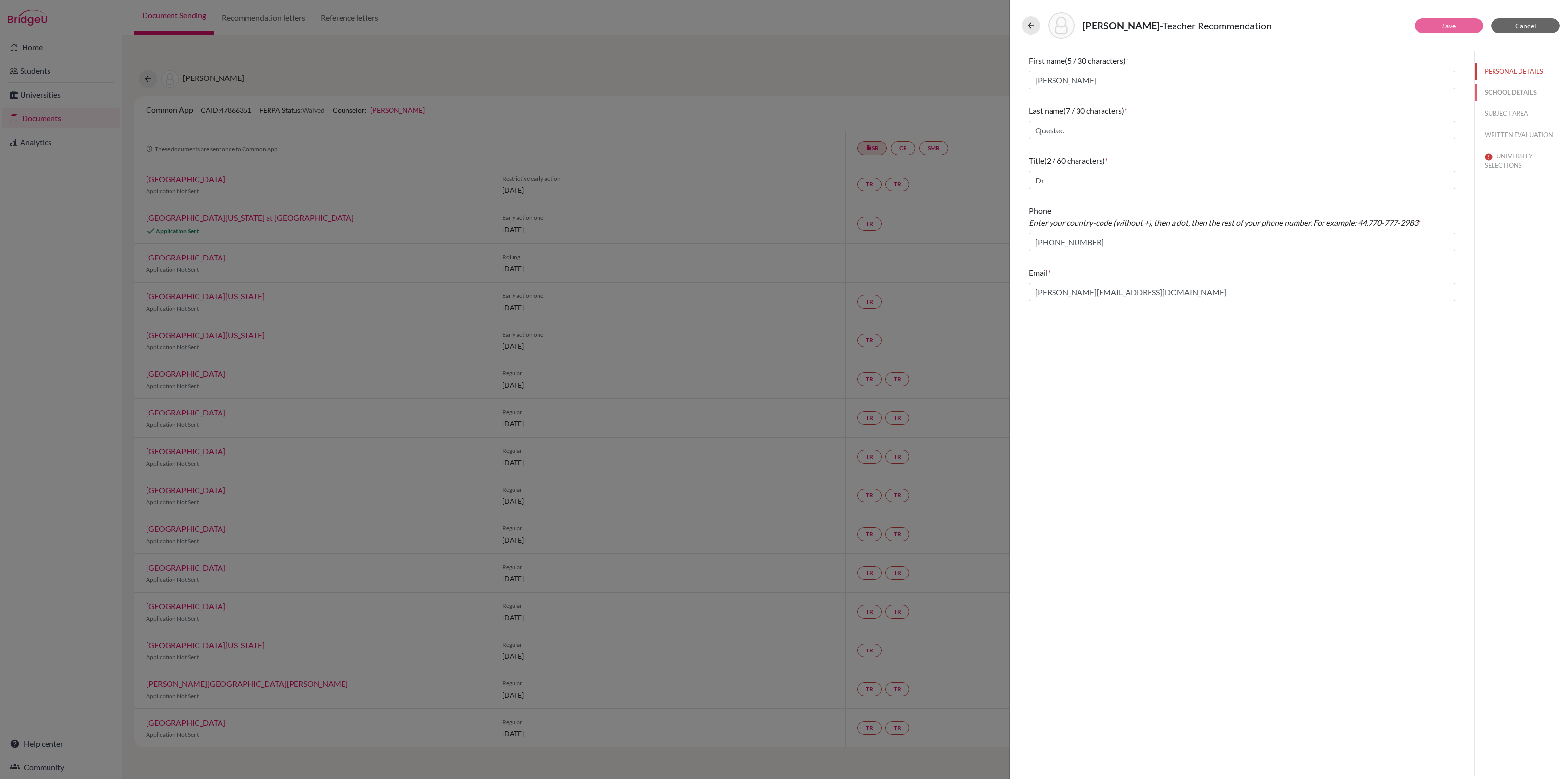
click at [1504, 92] on button "SCHOOL DETAILS" at bounding box center [1521, 92] width 92 height 17
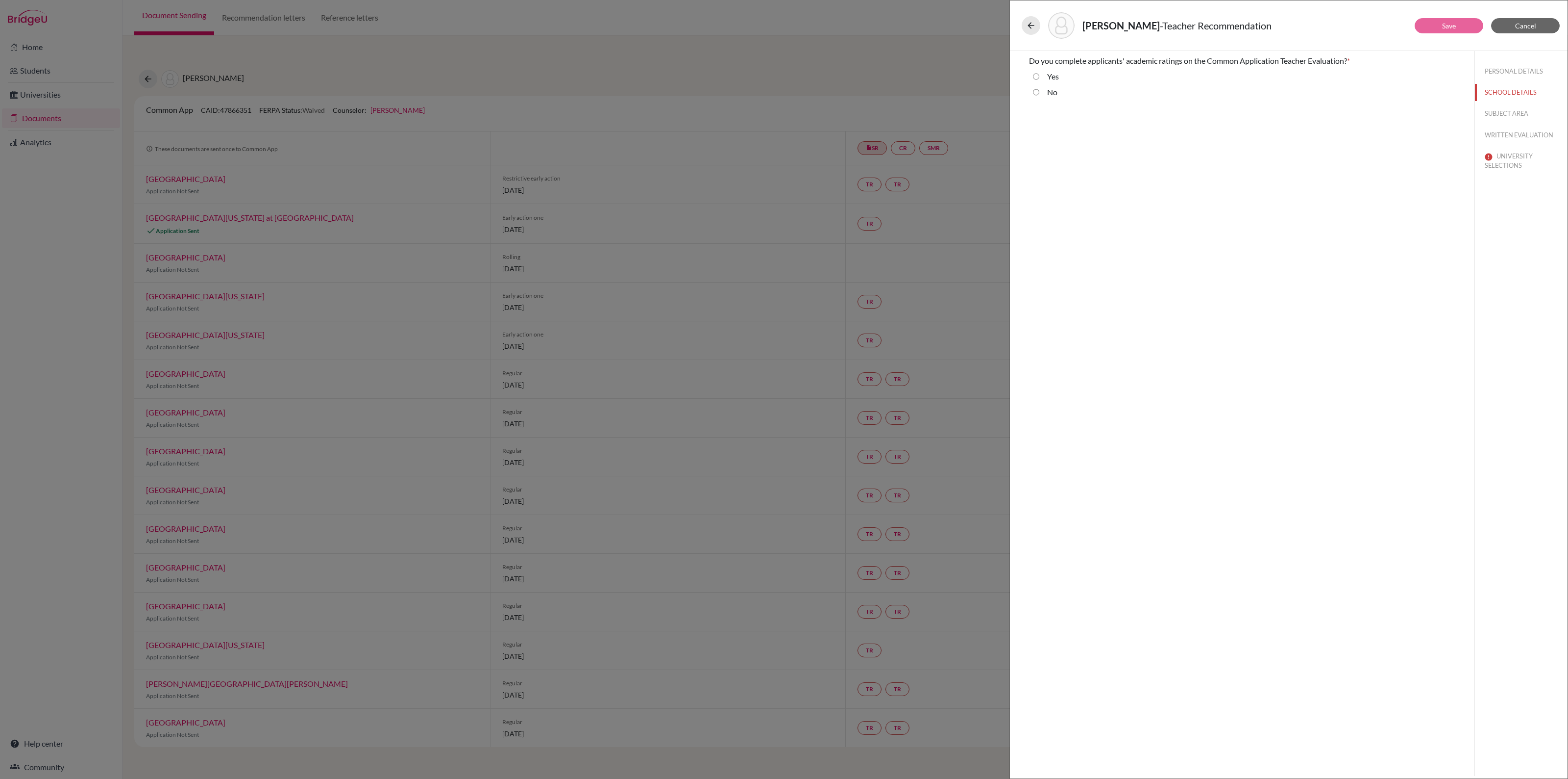
click at [1038, 93] on input "No" at bounding box center [1035, 91] width 6 height 12
radio input "true"
click at [1507, 113] on button "SUBJECT AREA" at bounding box center [1521, 113] width 92 height 17
click at [1096, 81] on select "Select... Math English Science World Language Social Studies Other Computer Sci…" at bounding box center [1242, 80] width 426 height 19
select select "2"
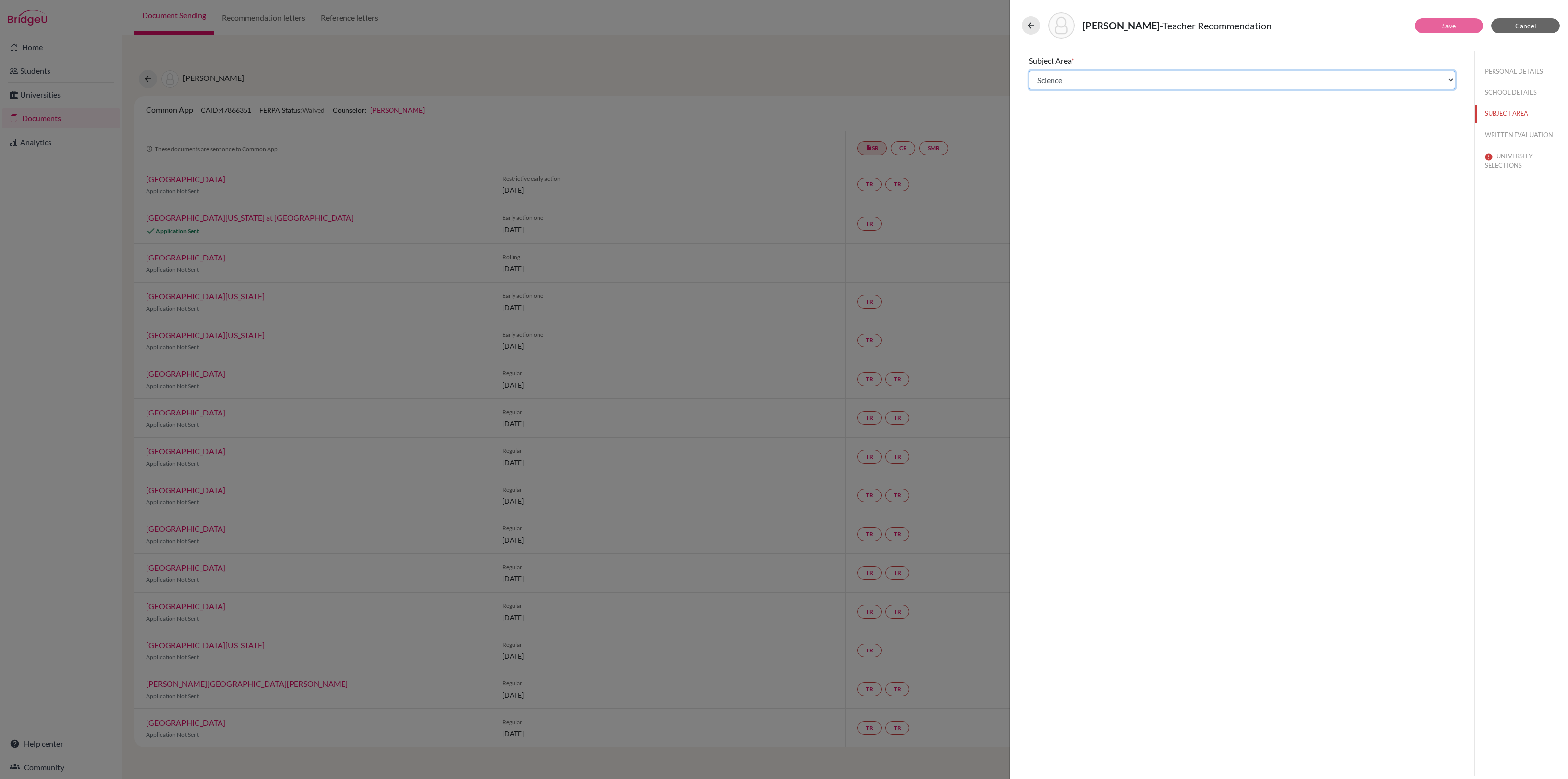
click at [1029, 71] on select "Select... Math English Science World Language Social Studies Other Computer Sci…" at bounding box center [1242, 80] width 426 height 19
click at [1513, 136] on button "WRITTEN EVALUATION" at bounding box center [1521, 134] width 92 height 17
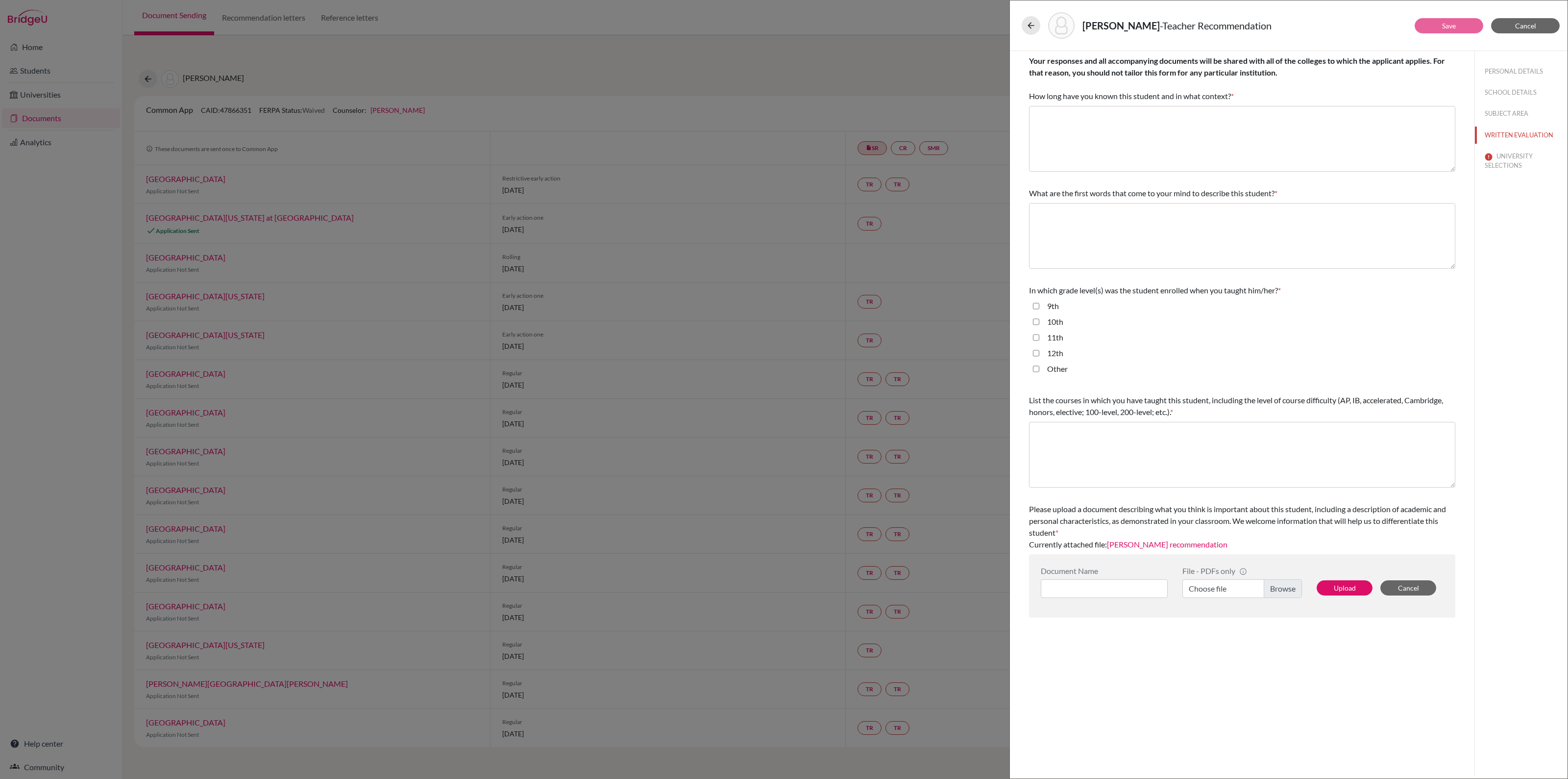
click at [1035, 324] on input "10th" at bounding box center [1035, 321] width 6 height 12
checkbox input "true"
click at [1037, 336] on input "11th" at bounding box center [1035, 337] width 6 height 12
checkbox input "true"
click at [1035, 351] on input "12th" at bounding box center [1035, 353] width 6 height 12
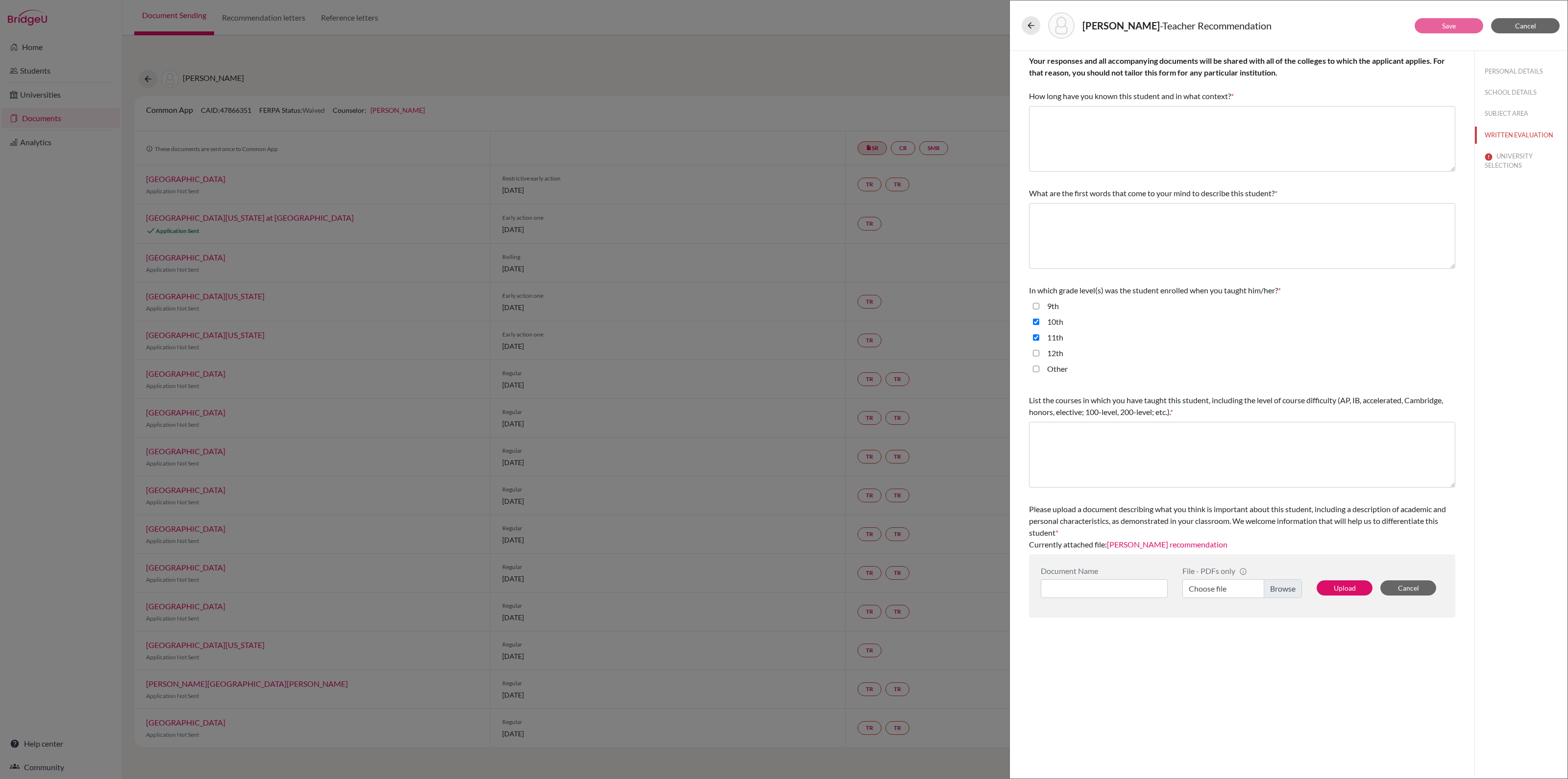
checkbox input "true"
click at [1095, 441] on textarea at bounding box center [1242, 454] width 426 height 65
type textarea "IB DP HL Biology Extended Essay supervisor MYP Integrated Sciences"
click at [1063, 223] on textarea at bounding box center [1242, 235] width 426 height 65
click at [1077, 224] on textarea at bounding box center [1242, 235] width 426 height 65
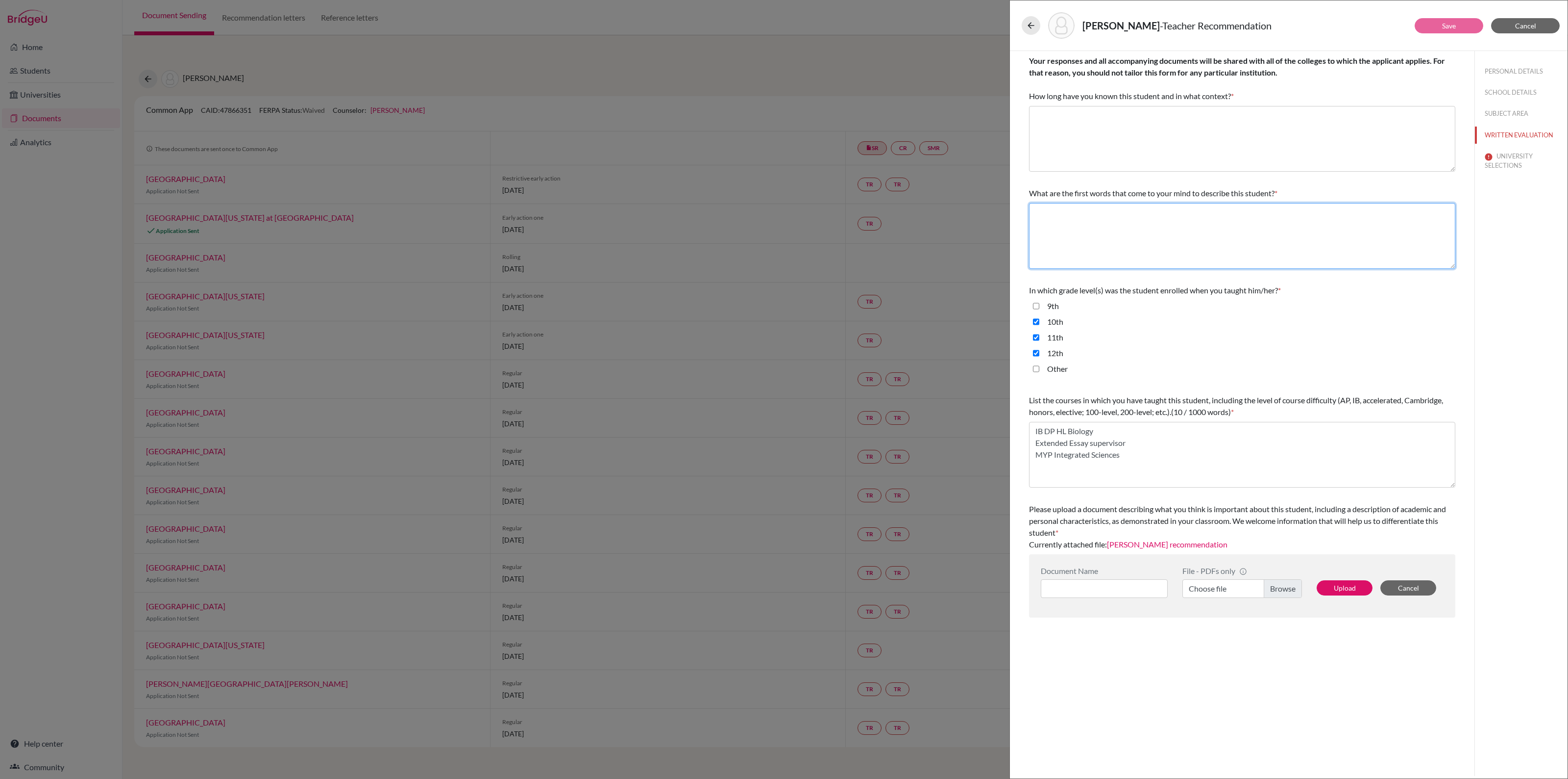
paste textarea "ambitious and determined, reliably"
click at [1077, 214] on textarea "ambitious and determined, reliably" at bounding box center [1242, 235] width 426 height 65
drag, startPoint x: 1039, startPoint y: 216, endPoint x: 1031, endPoint y: 216, distance: 8.0
click at [1031, 216] on textarea "ambitious, determined, reliably" at bounding box center [1242, 235] width 426 height 65
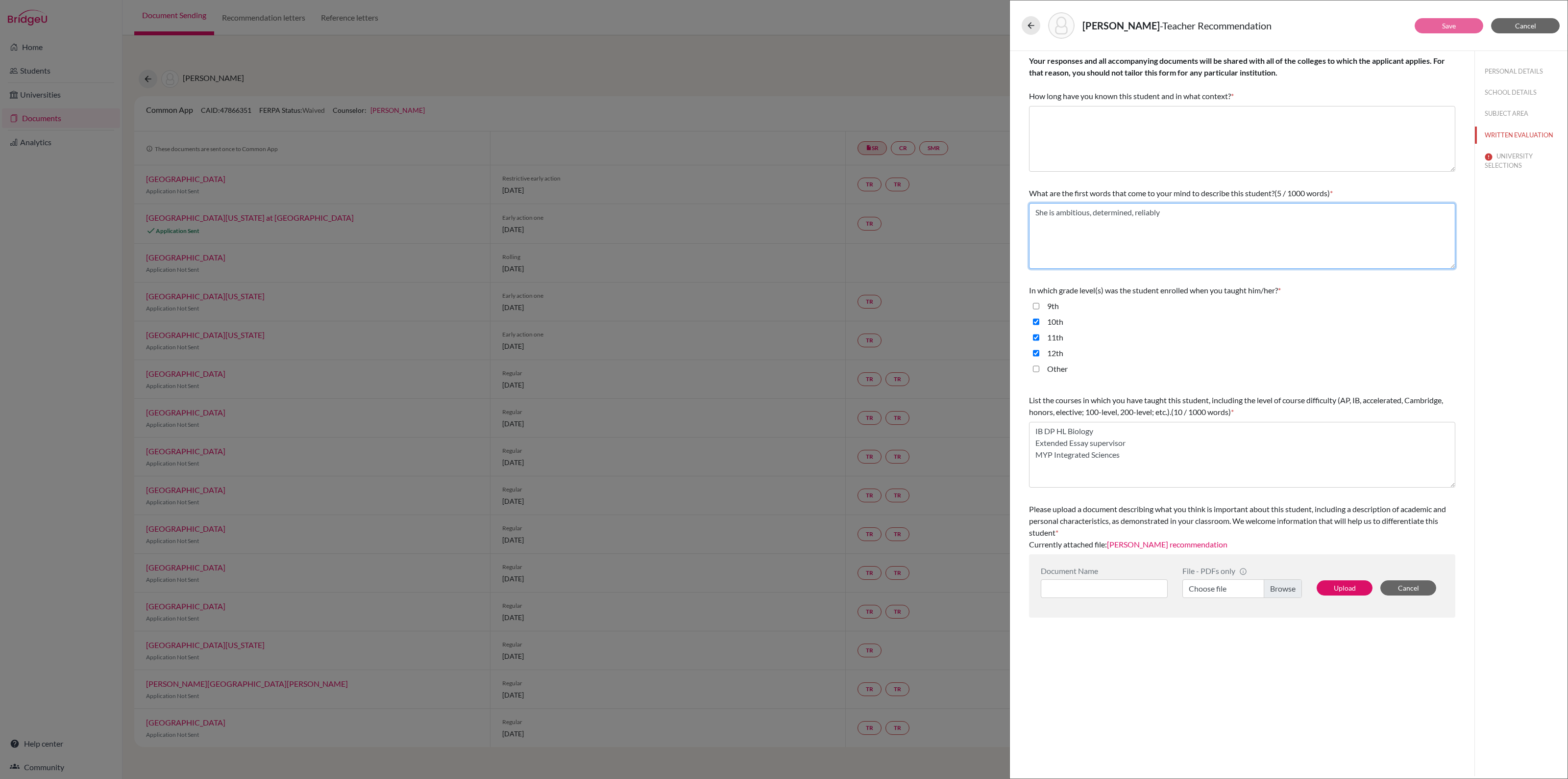
click at [1138, 212] on textarea "She is ambitious, determined, reliably" at bounding box center [1242, 235] width 426 height 65
type textarea "She is ambitious, determined and reliable"
click at [1098, 121] on textarea at bounding box center [1242, 138] width 426 height 65
type textarea "As a teacher for 3 years"
click at [1519, 159] on button "UNIVERSITY SELECTIONS" at bounding box center [1521, 161] width 92 height 27
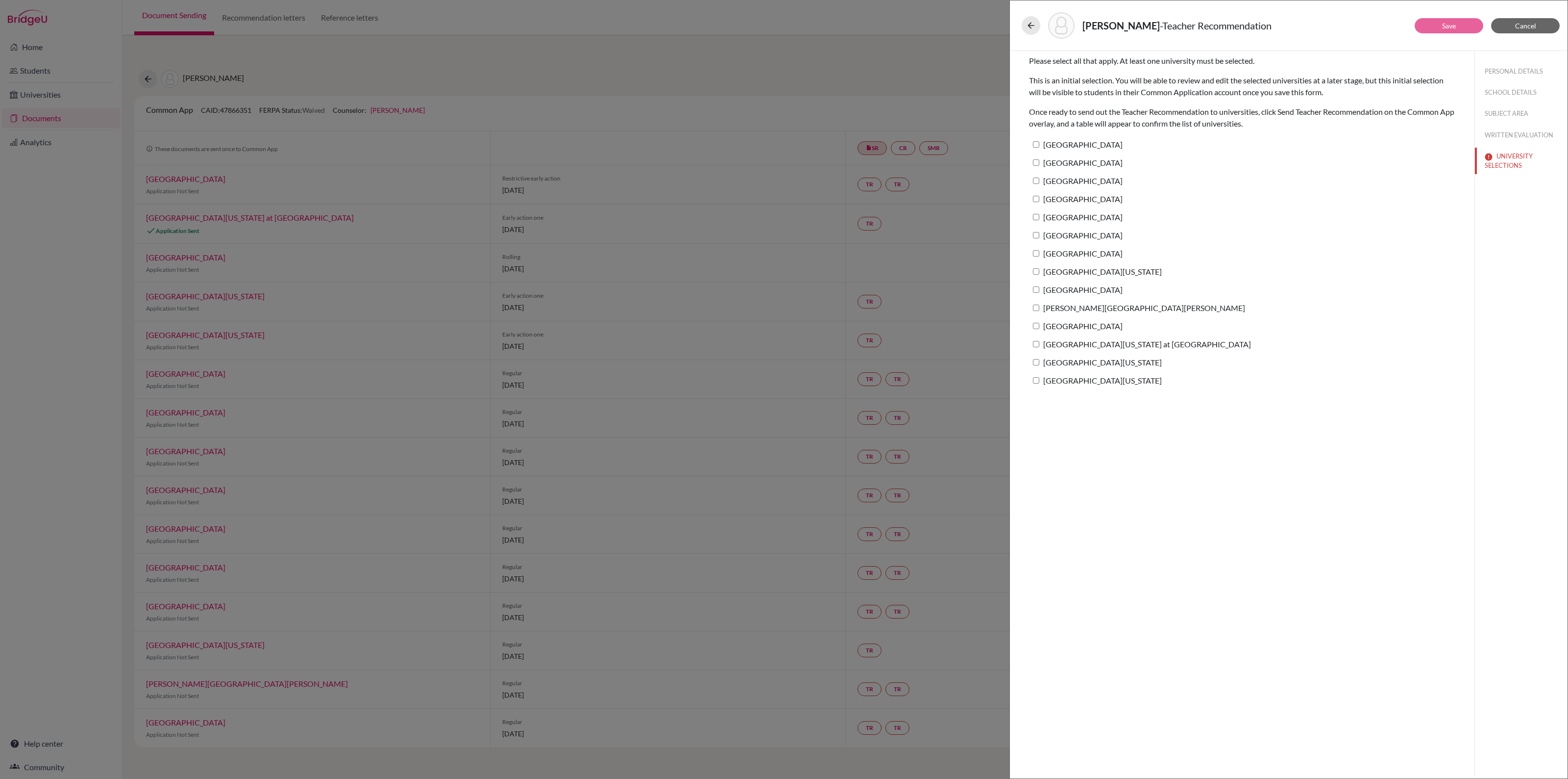
click at [1035, 344] on input "[GEOGRAPHIC_DATA][US_STATE] at [GEOGRAPHIC_DATA]" at bounding box center [1035, 344] width 6 height 6
checkbox input "true"
click at [1444, 22] on link "Save" at bounding box center [1448, 25] width 13 height 8
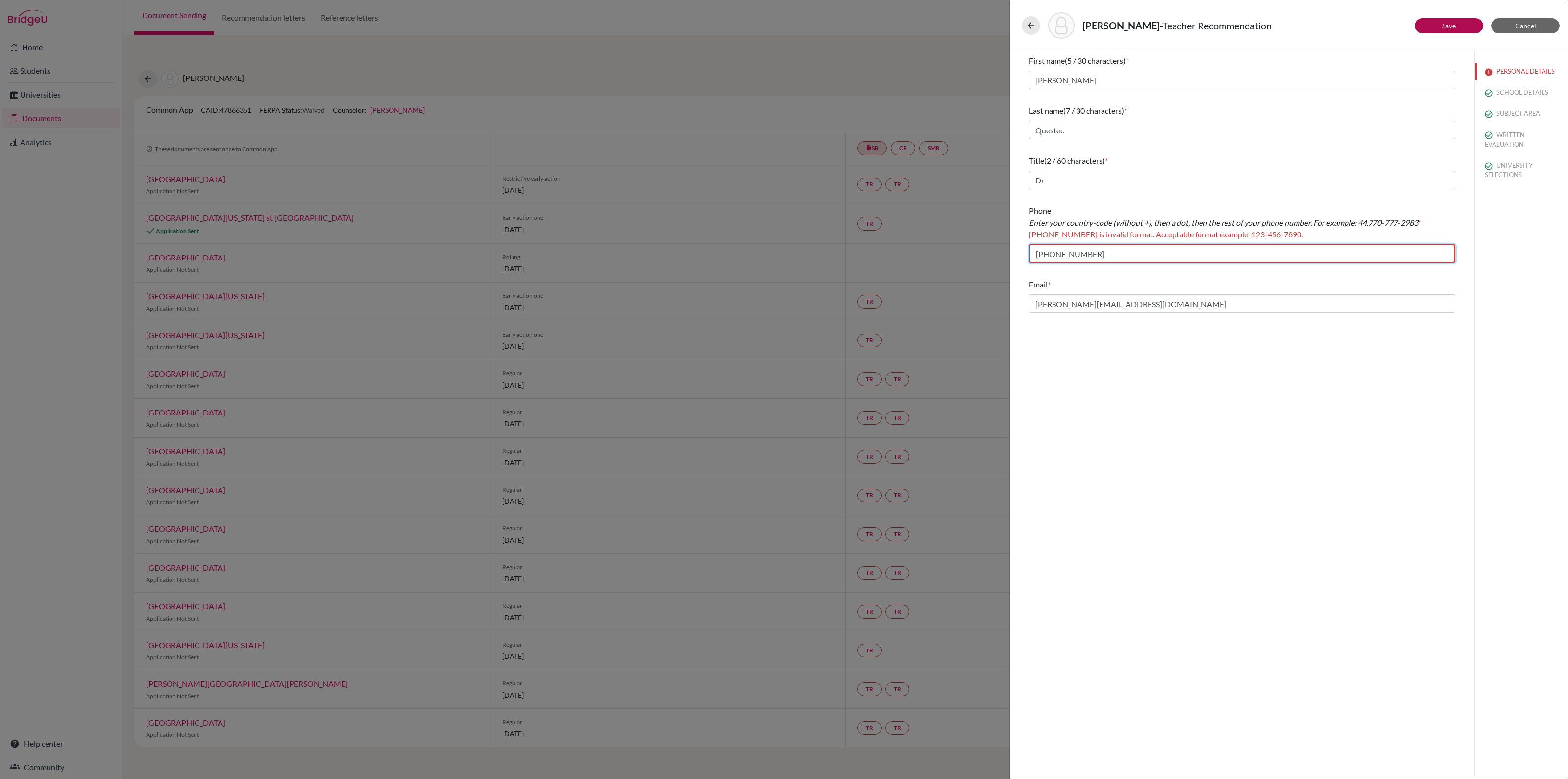
click at [1039, 252] on input "+46707958660" at bounding box center [1242, 253] width 426 height 19
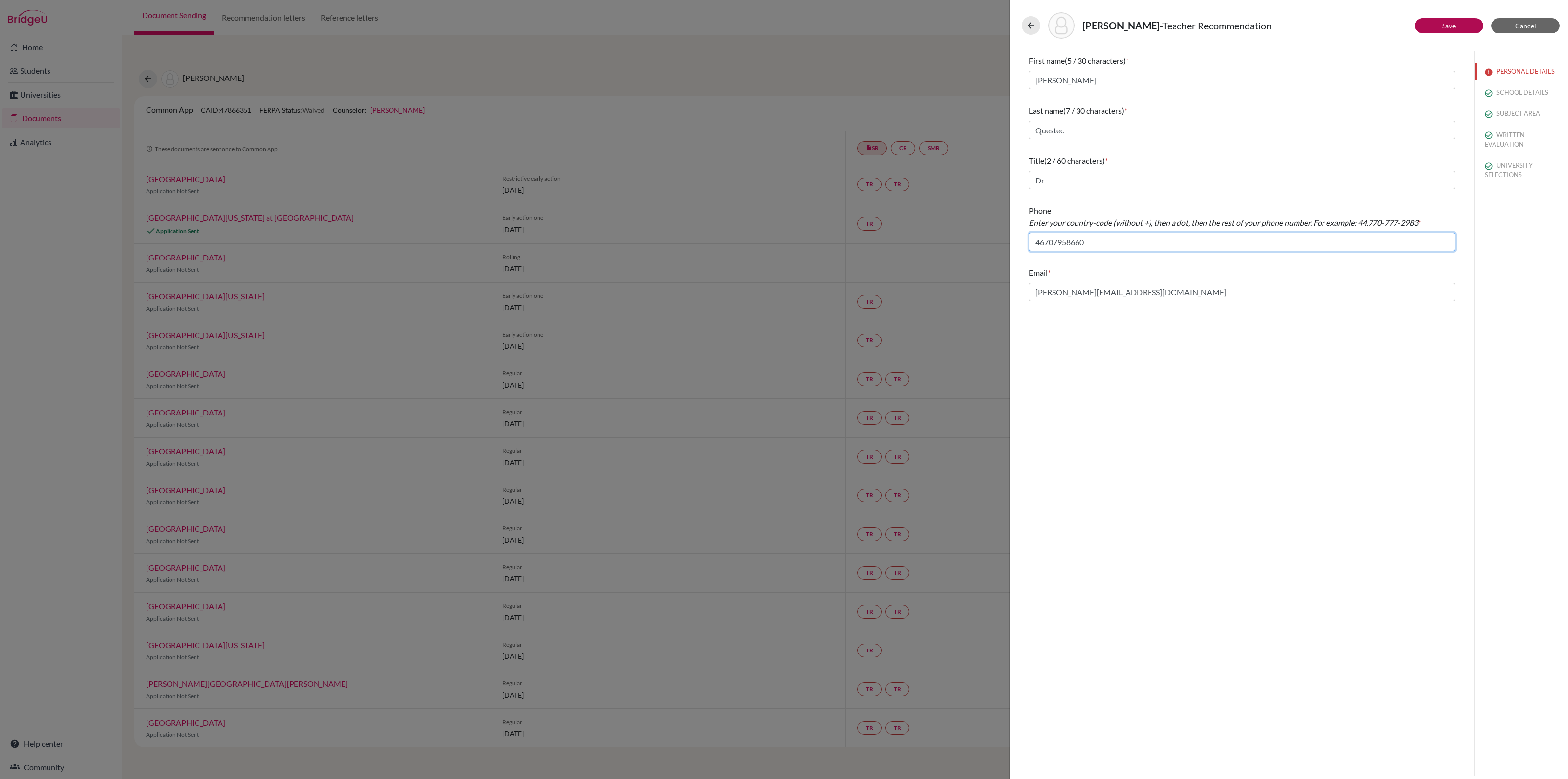
click at [1044, 241] on input "46707958660" at bounding box center [1242, 242] width 426 height 19
type input "46.707958660"
click at [1451, 19] on button "Save" at bounding box center [1449, 25] width 69 height 15
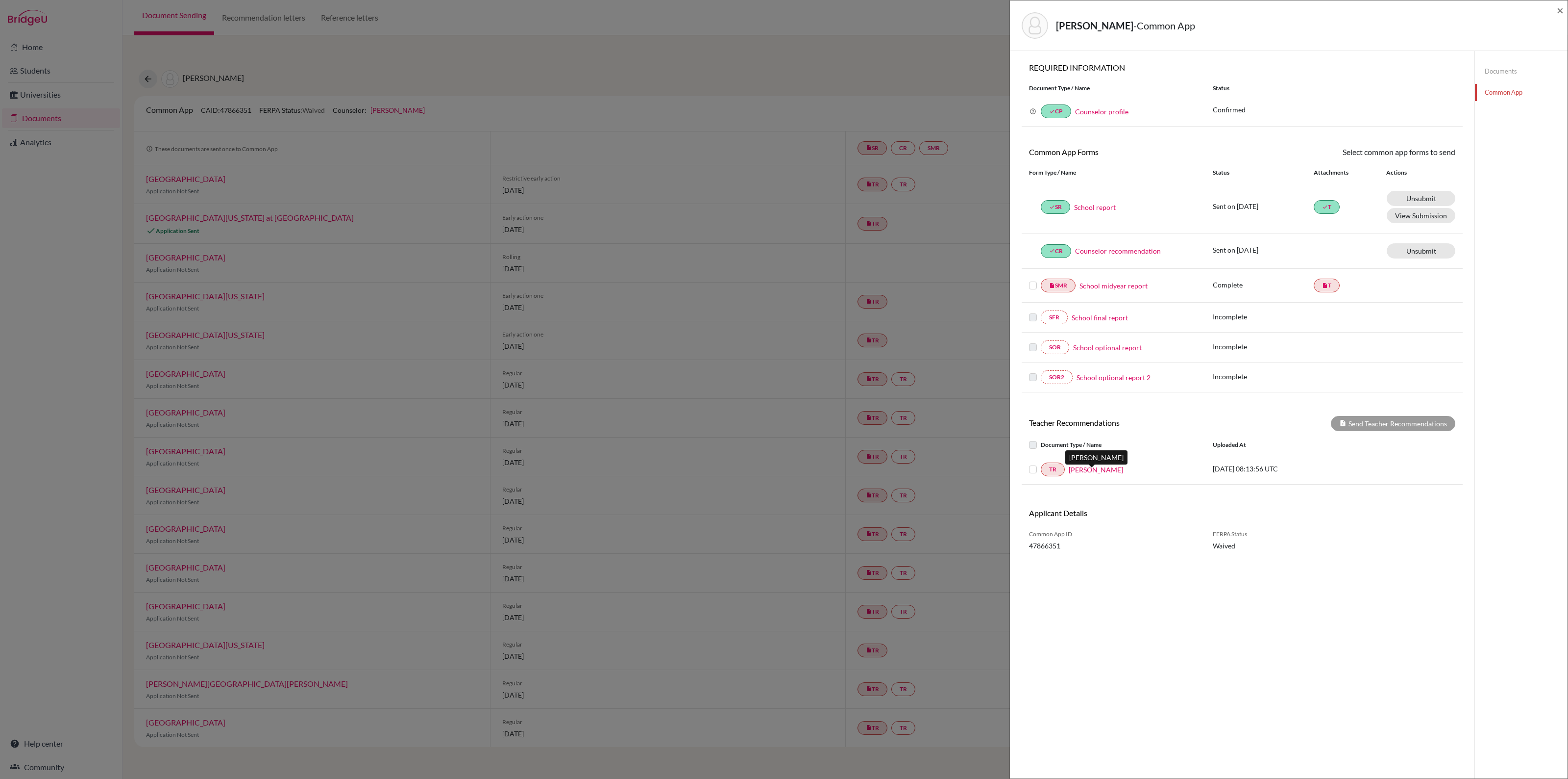
click at [1095, 475] on link "Helen Quested" at bounding box center [1095, 469] width 55 height 10
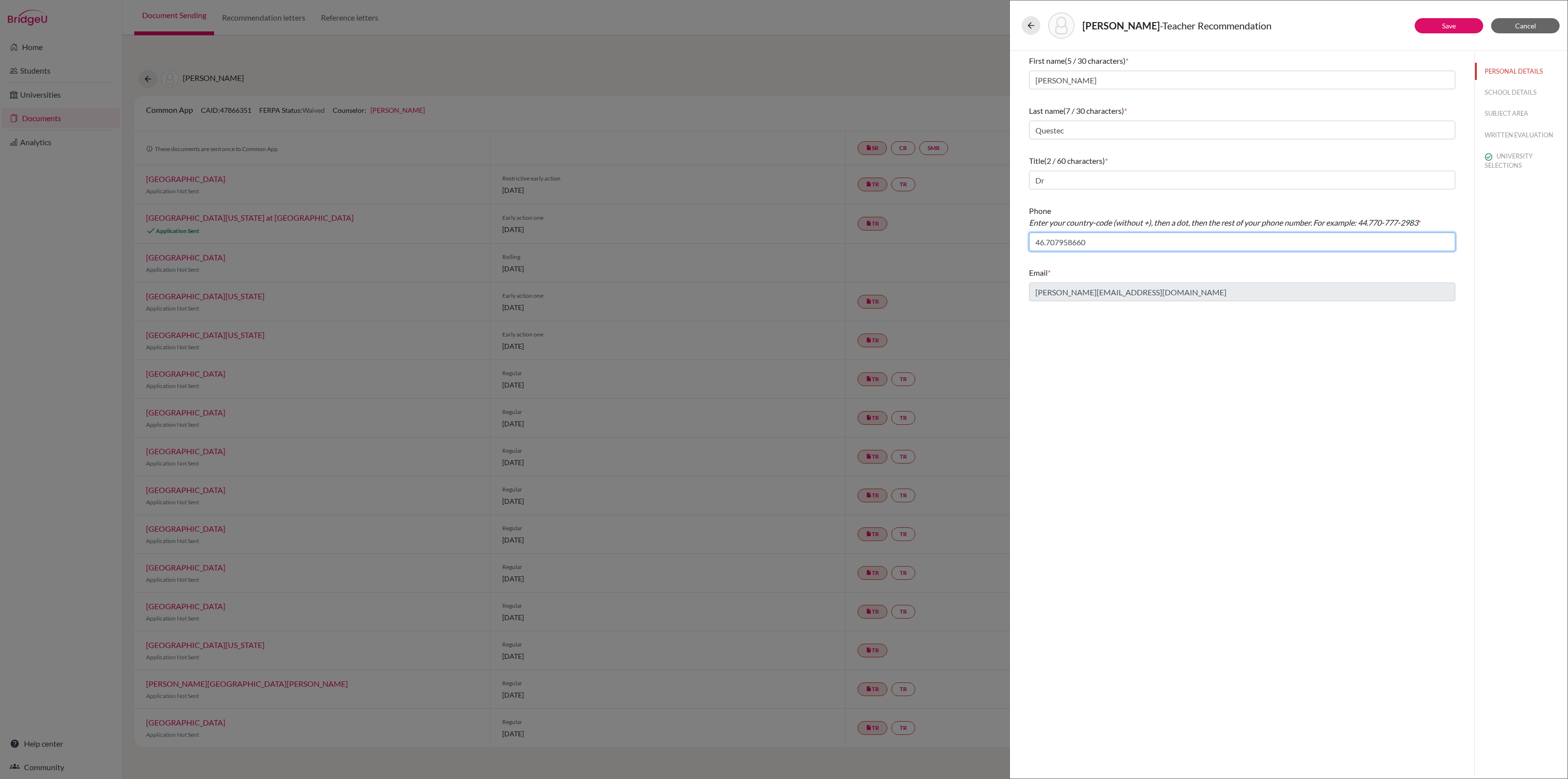
drag, startPoint x: 1050, startPoint y: 241, endPoint x: 1139, endPoint y: 241, distance: 89.0
click at [1139, 241] on input "46.707958660" at bounding box center [1242, 242] width 426 height 19
type input "46.761291465"
click at [1437, 25] on button "Save" at bounding box center [1449, 25] width 69 height 15
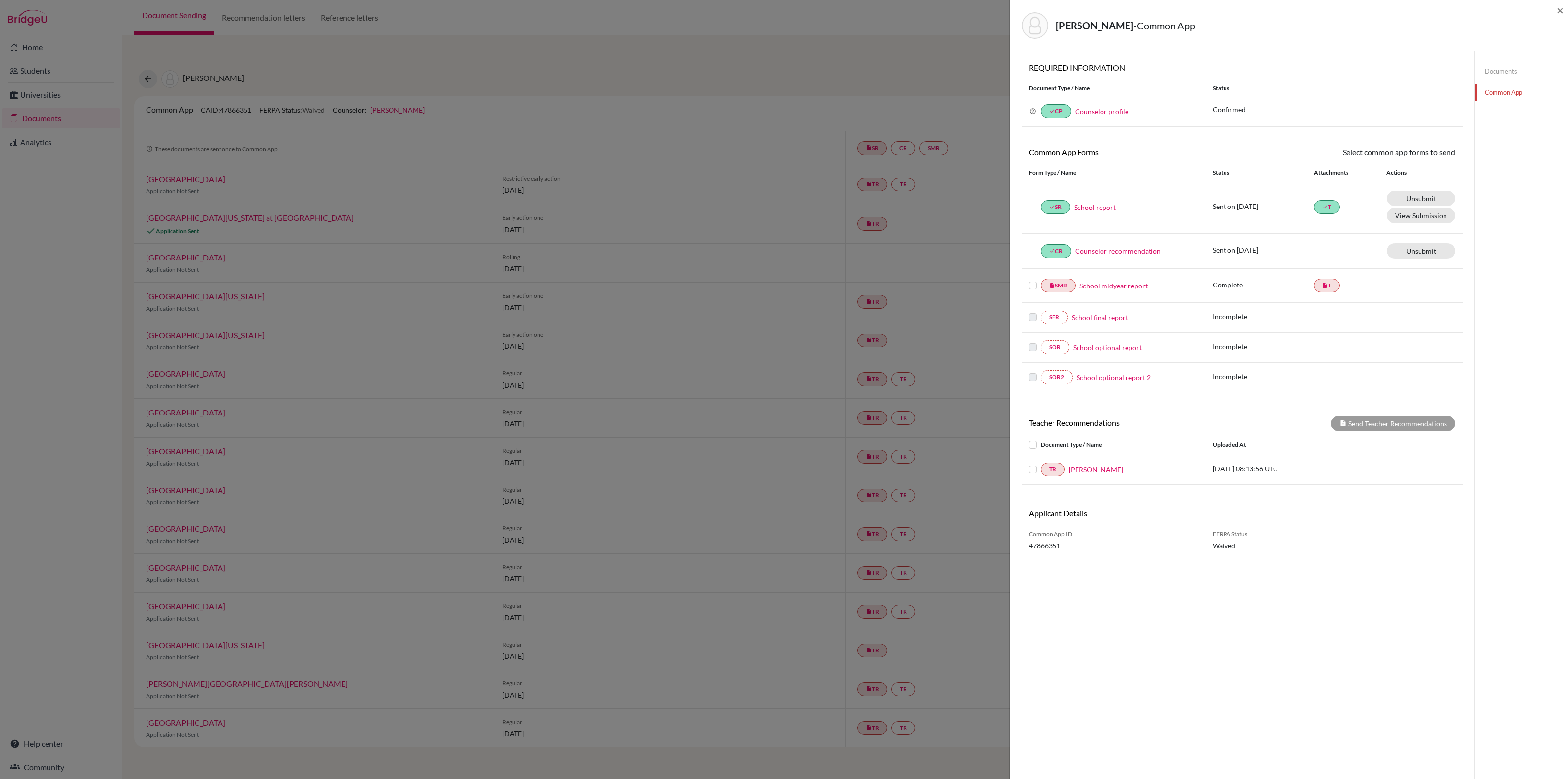
click at [1041, 463] on label at bounding box center [1041, 463] width 0 height 0
click at [0, 0] on input "checkbox" at bounding box center [0, 0] width 0 height 0
click at [1355, 424] on button "Send Teacher Recommendations" at bounding box center [1393, 423] width 124 height 15
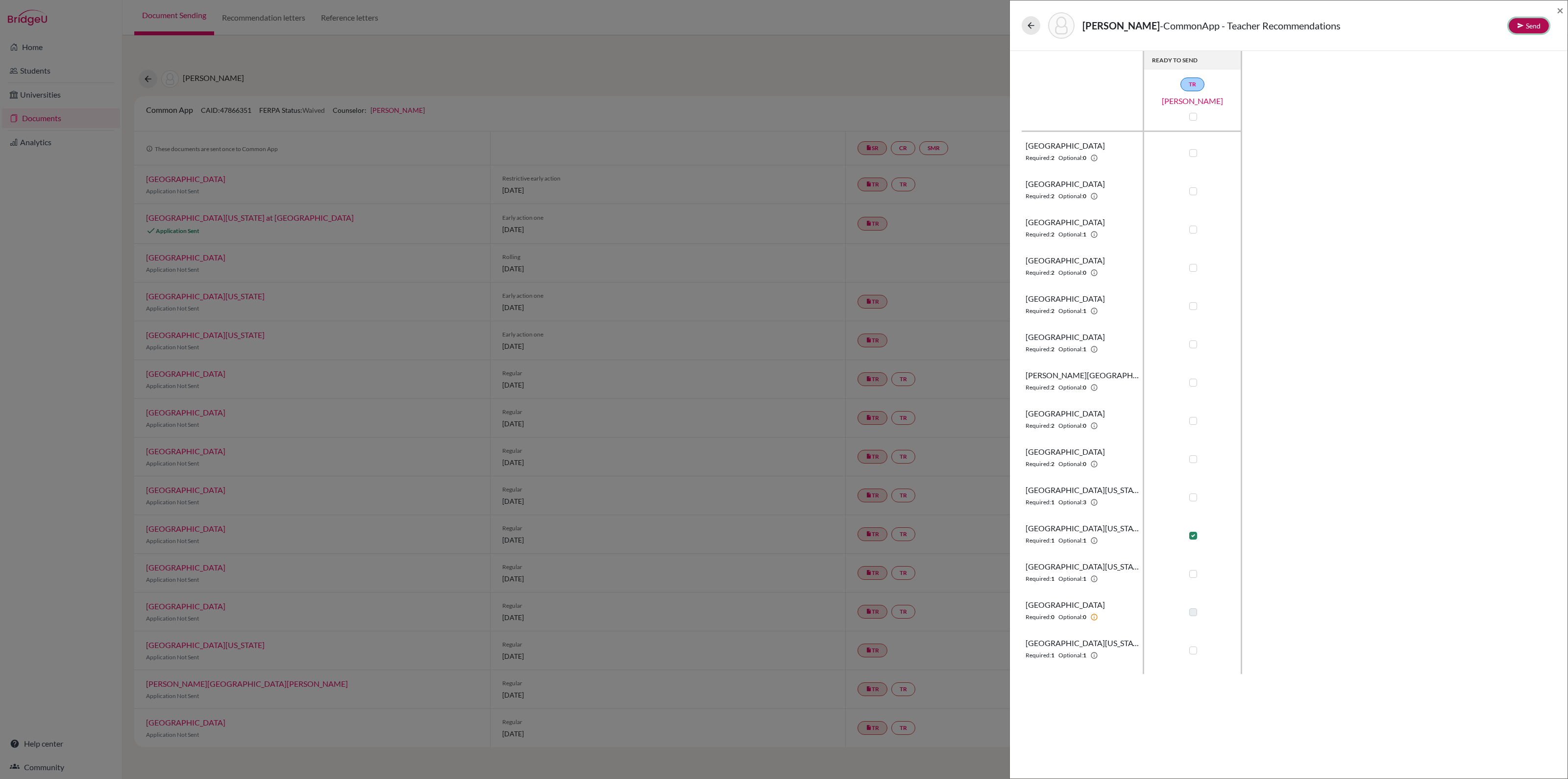
click at [1532, 24] on button "Send" at bounding box center [1529, 25] width 40 height 15
click at [1501, 82] on button "Send" at bounding box center [1495, 84] width 39 height 15
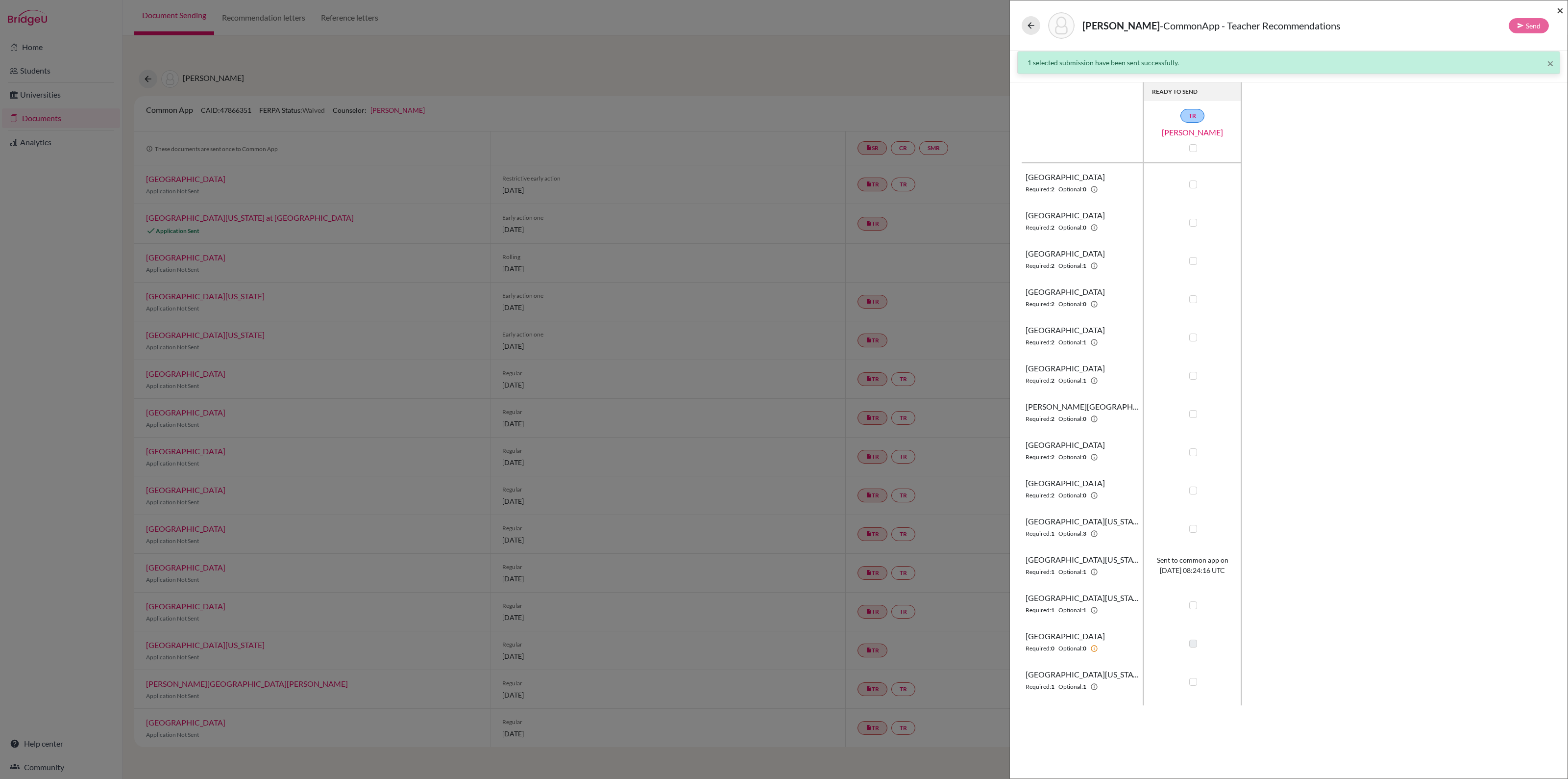
click at [1562, 11] on span "×" at bounding box center [1561, 10] width 7 height 14
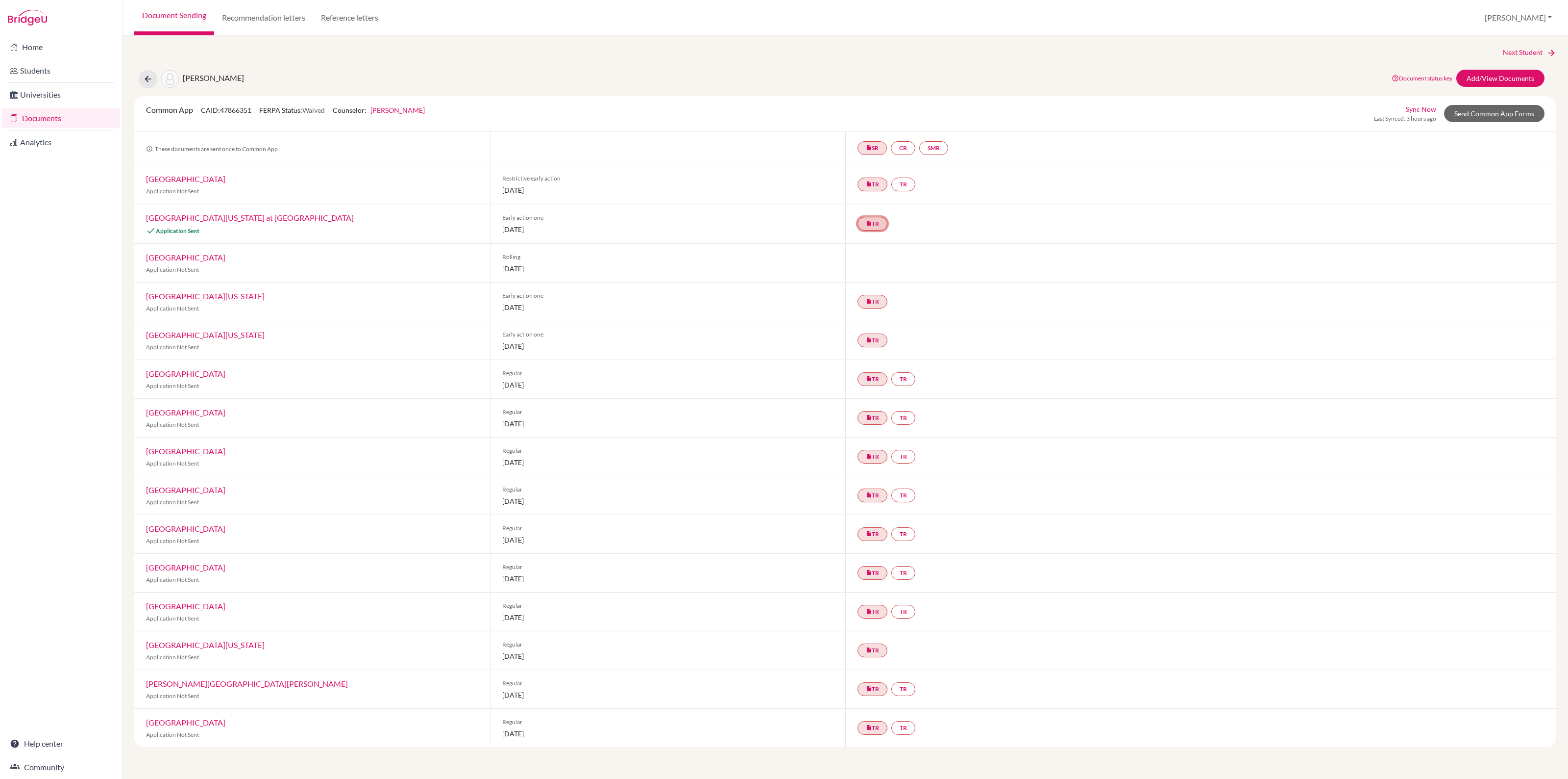
click at [873, 223] on link "insert_drive_file TR" at bounding box center [872, 223] width 30 height 13
click at [1057, 204] on div "insert_drive_file TR Teacher recommendation Helen Quested Complete. Ready to se…" at bounding box center [1201, 224] width 712 height 39
click at [880, 184] on link "insert_drive_file TR" at bounding box center [872, 184] width 30 height 13
click at [876, 224] on link "insert_drive_file TR" at bounding box center [872, 223] width 30 height 13
click at [224, 213] on link "[GEOGRAPHIC_DATA][US_STATE] at [GEOGRAPHIC_DATA]" at bounding box center [250, 218] width 208 height 9
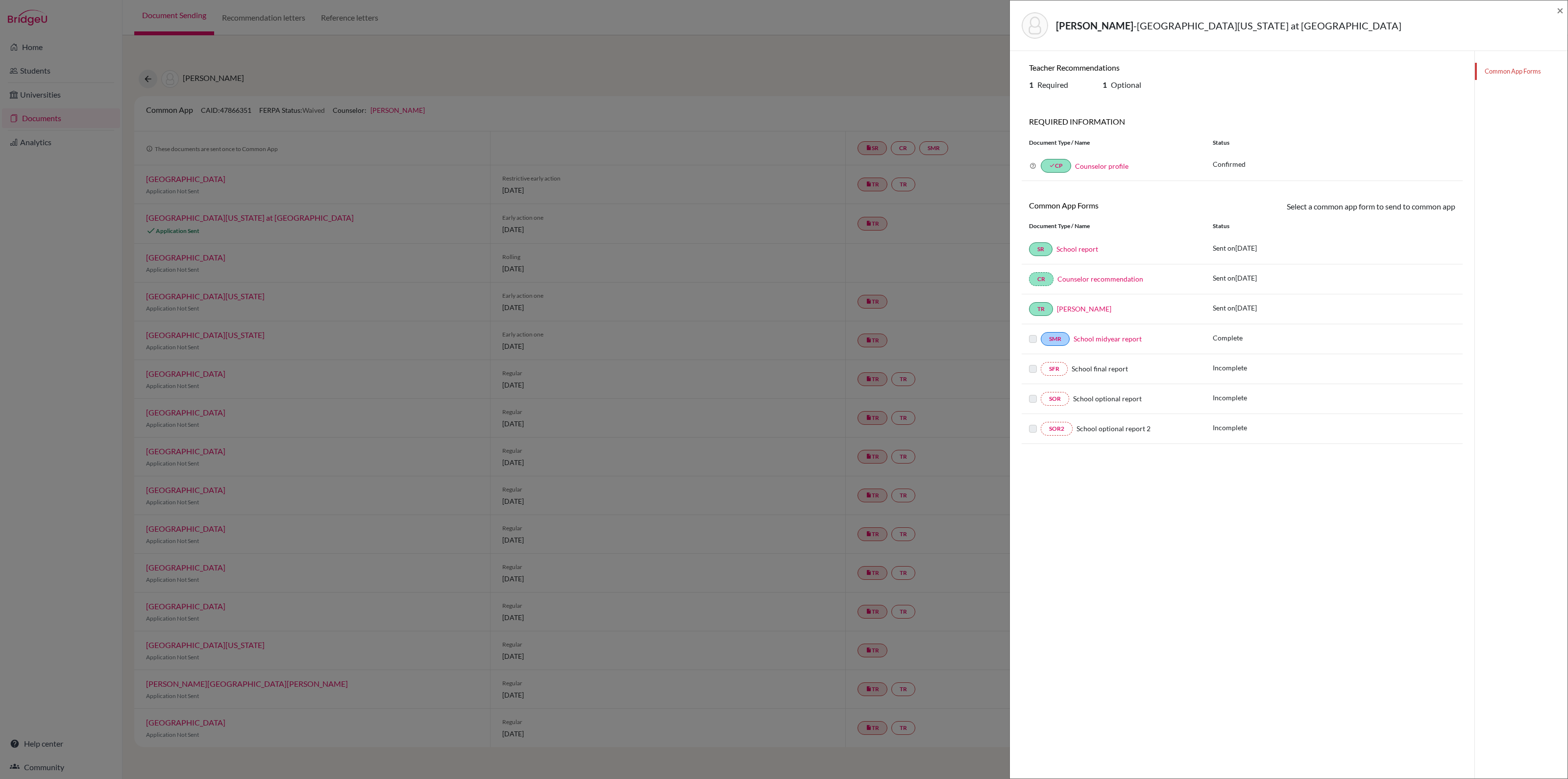
click at [897, 98] on div "Lee, Lisa - University of North Carolina at Chapel Hill × Teacher Recommendatio…" at bounding box center [784, 390] width 1568 height 779
click at [1560, 10] on span "×" at bounding box center [1561, 10] width 7 height 14
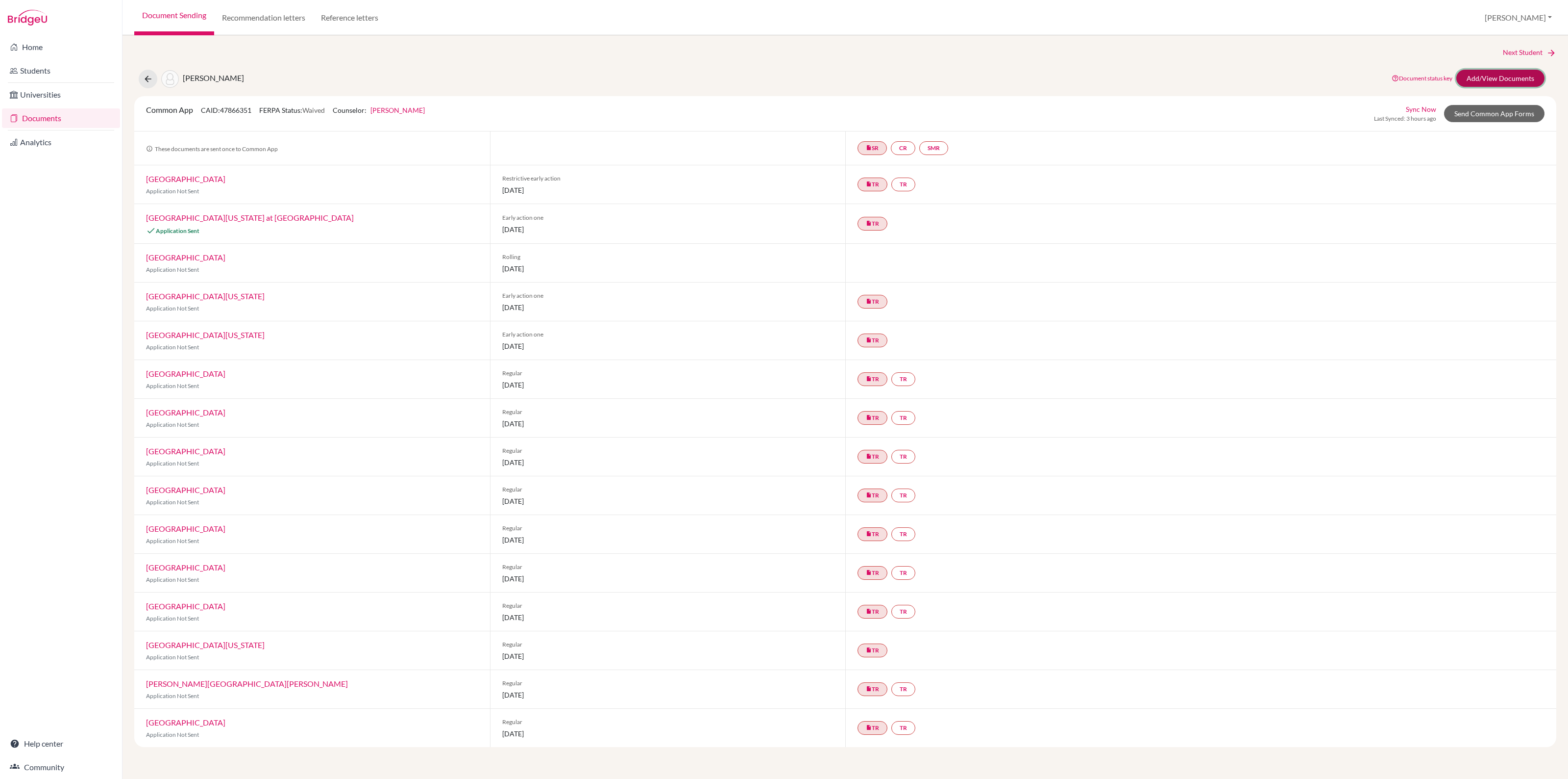
click at [1491, 80] on link "Add/View Documents" at bounding box center [1500, 78] width 89 height 17
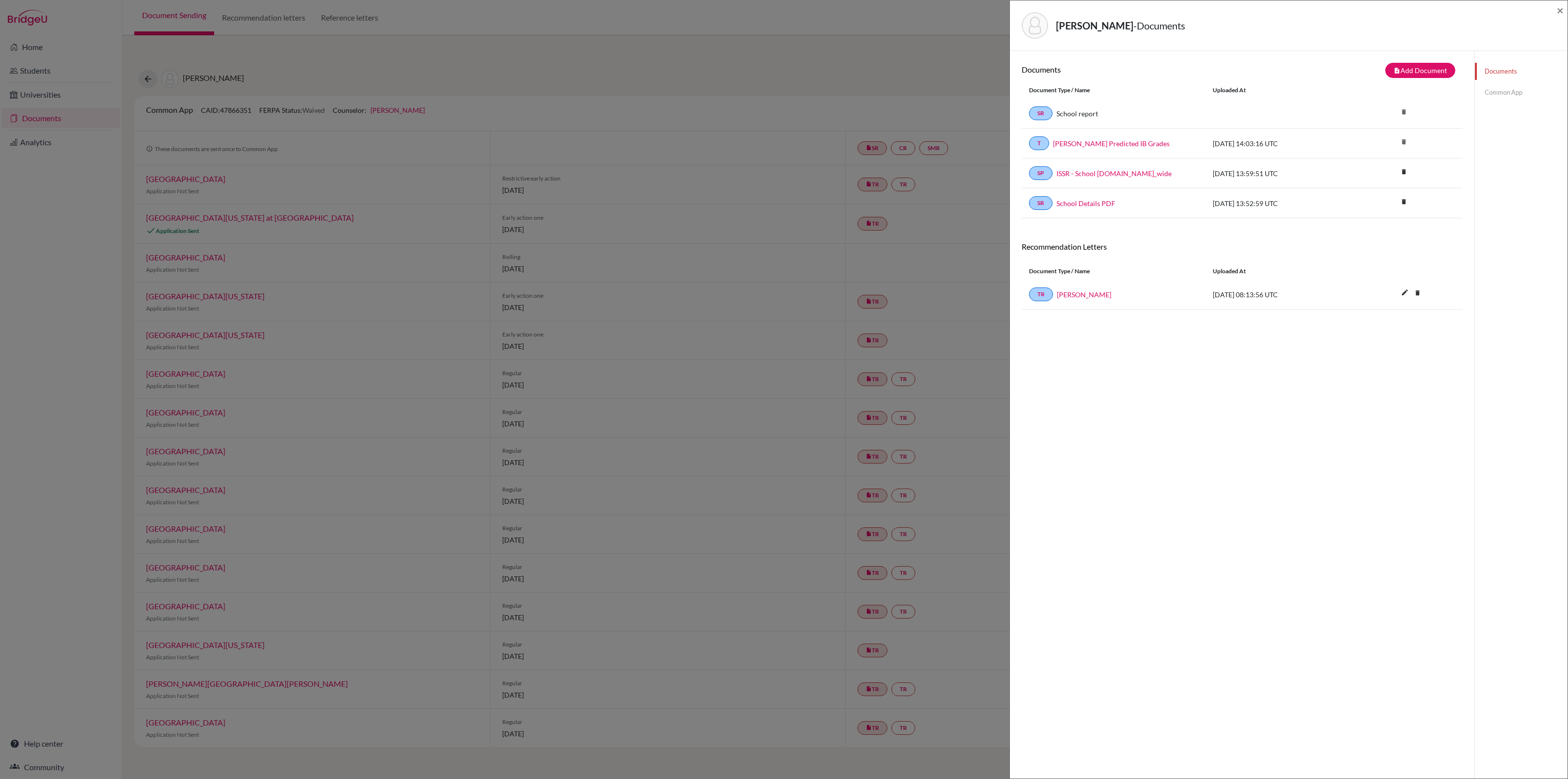
click at [1512, 93] on link "Common App" at bounding box center [1521, 92] width 92 height 17
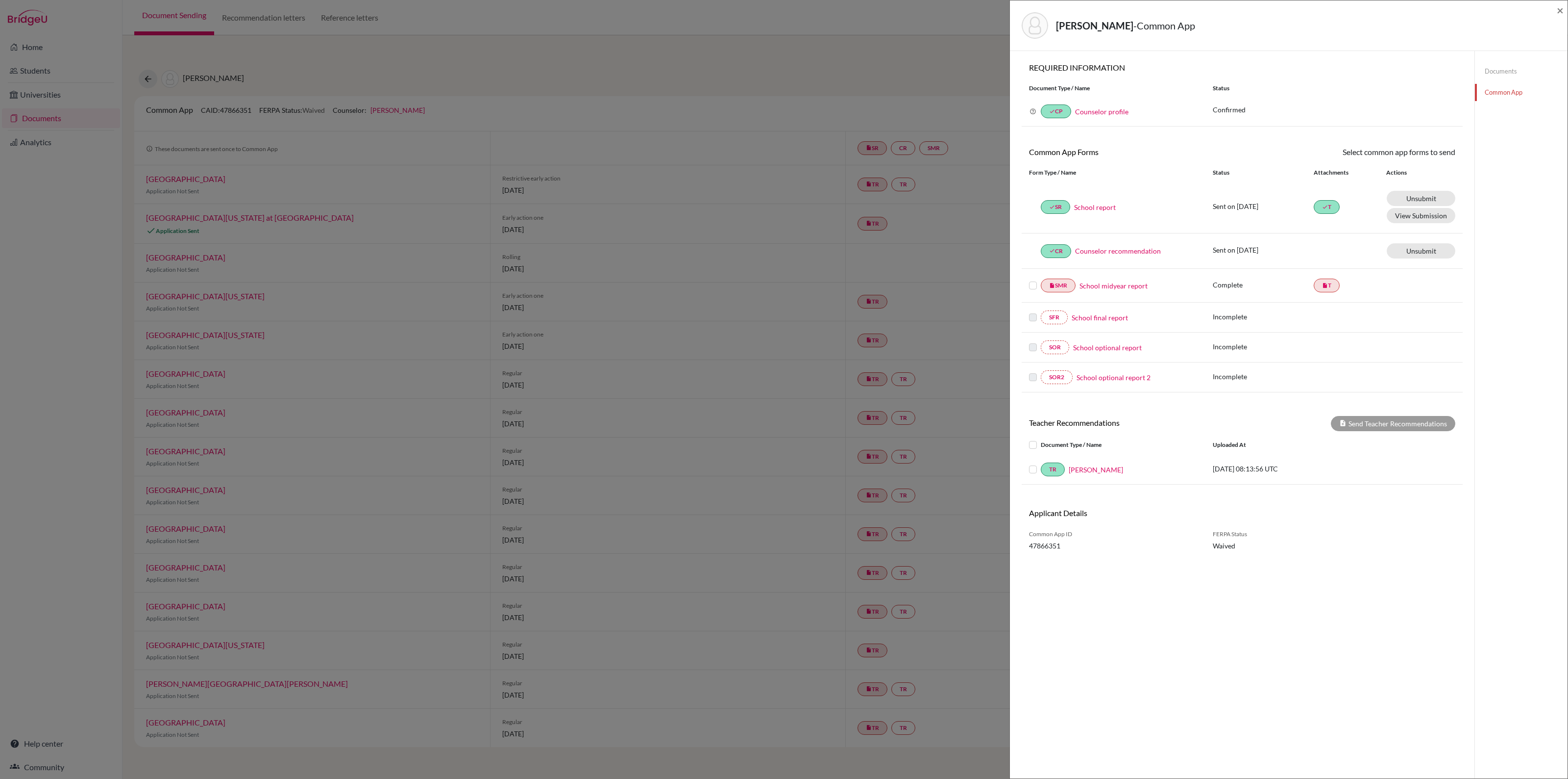
click at [1041, 463] on label at bounding box center [1041, 463] width 0 height 0
click at [0, 0] on input "checkbox" at bounding box center [0, 0] width 0 height 0
click at [1385, 424] on button "Send Teacher Recommendations" at bounding box center [1393, 423] width 124 height 15
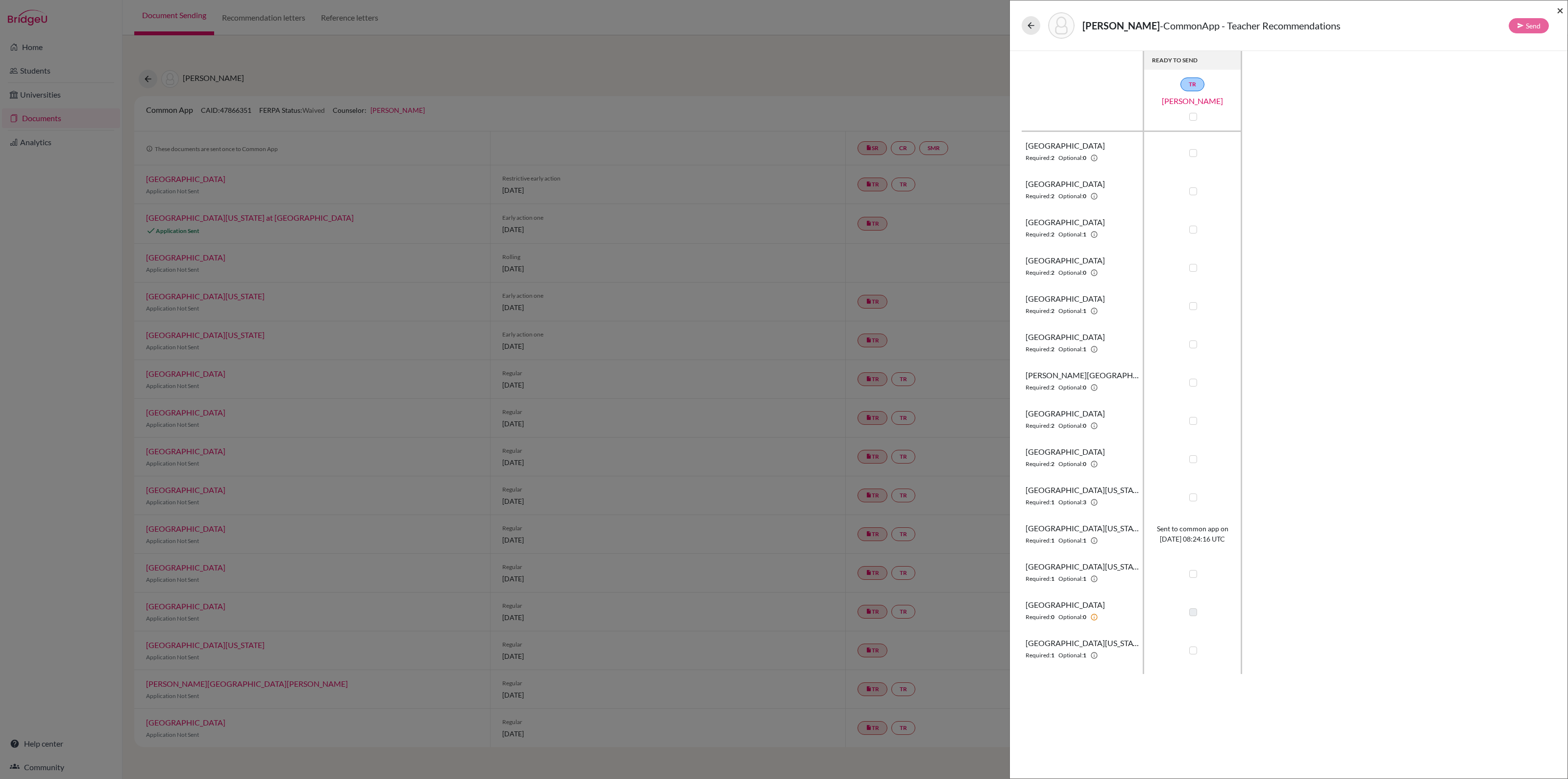
click at [1557, 8] on span "×" at bounding box center [1561, 10] width 7 height 14
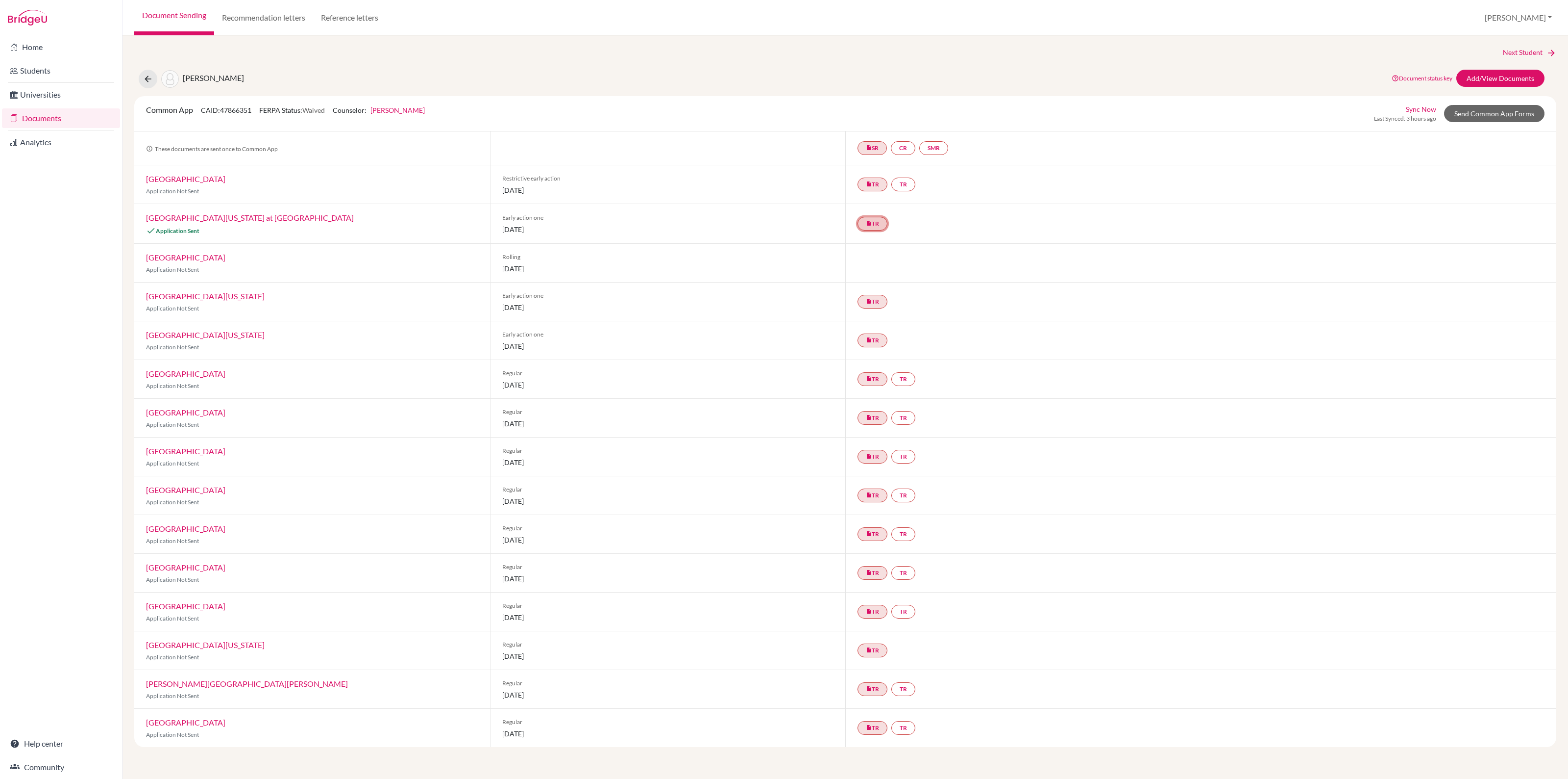
click at [875, 219] on link "insert_drive_file TR" at bounding box center [872, 223] width 30 height 13
click at [873, 227] on link "insert_drive_file TR Teacher recommendation Helen Quested Complete. Ready to se…" at bounding box center [872, 223] width 30 height 13
click at [883, 177] on h3 "Teacher recommendation" at bounding box center [871, 176] width 97 height 18
click at [220, 216] on link "[GEOGRAPHIC_DATA][US_STATE] at [GEOGRAPHIC_DATA]" at bounding box center [250, 218] width 208 height 9
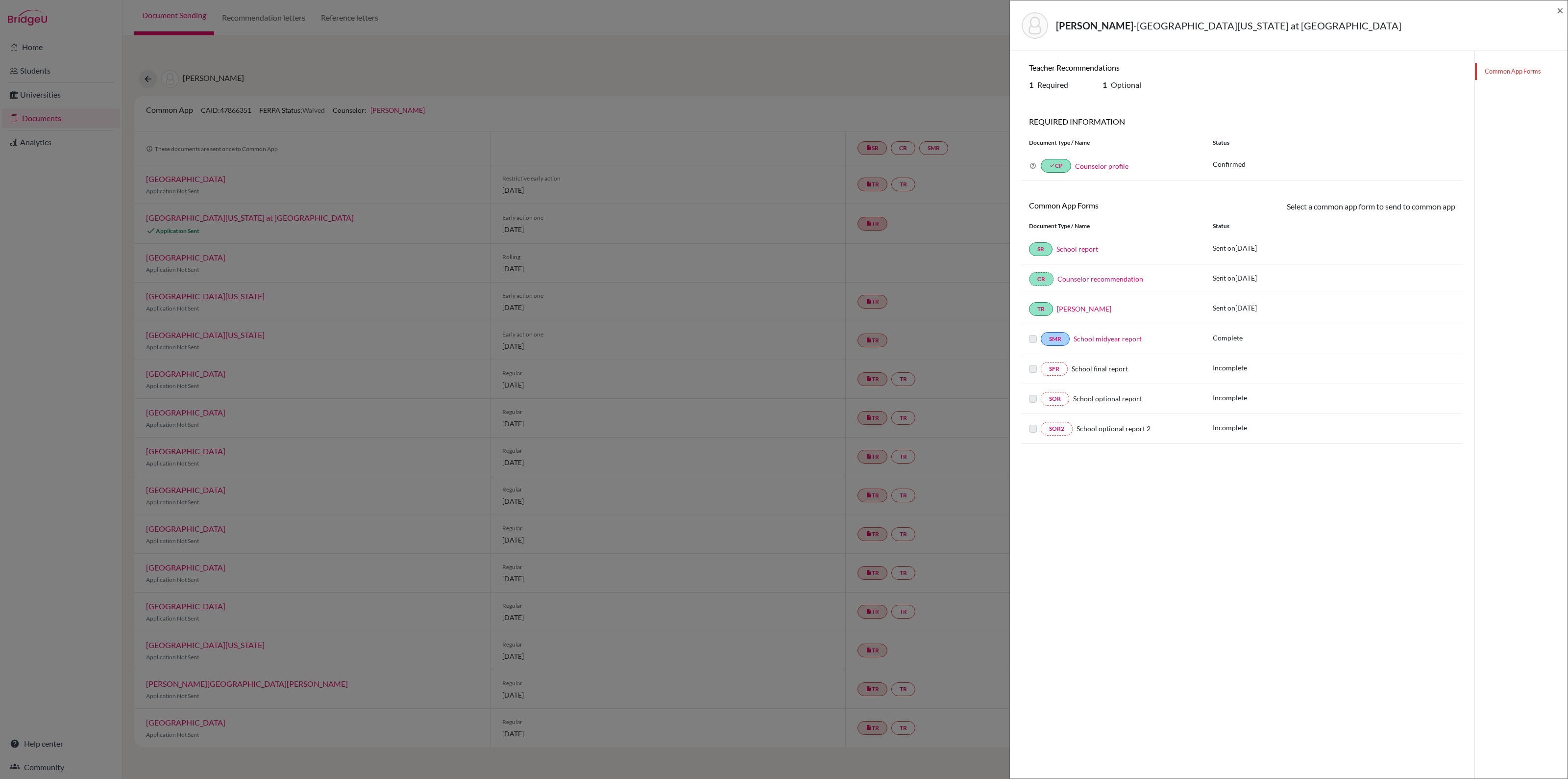
click at [1095, 341] on link "School midyear report" at bounding box center [1108, 338] width 68 height 8
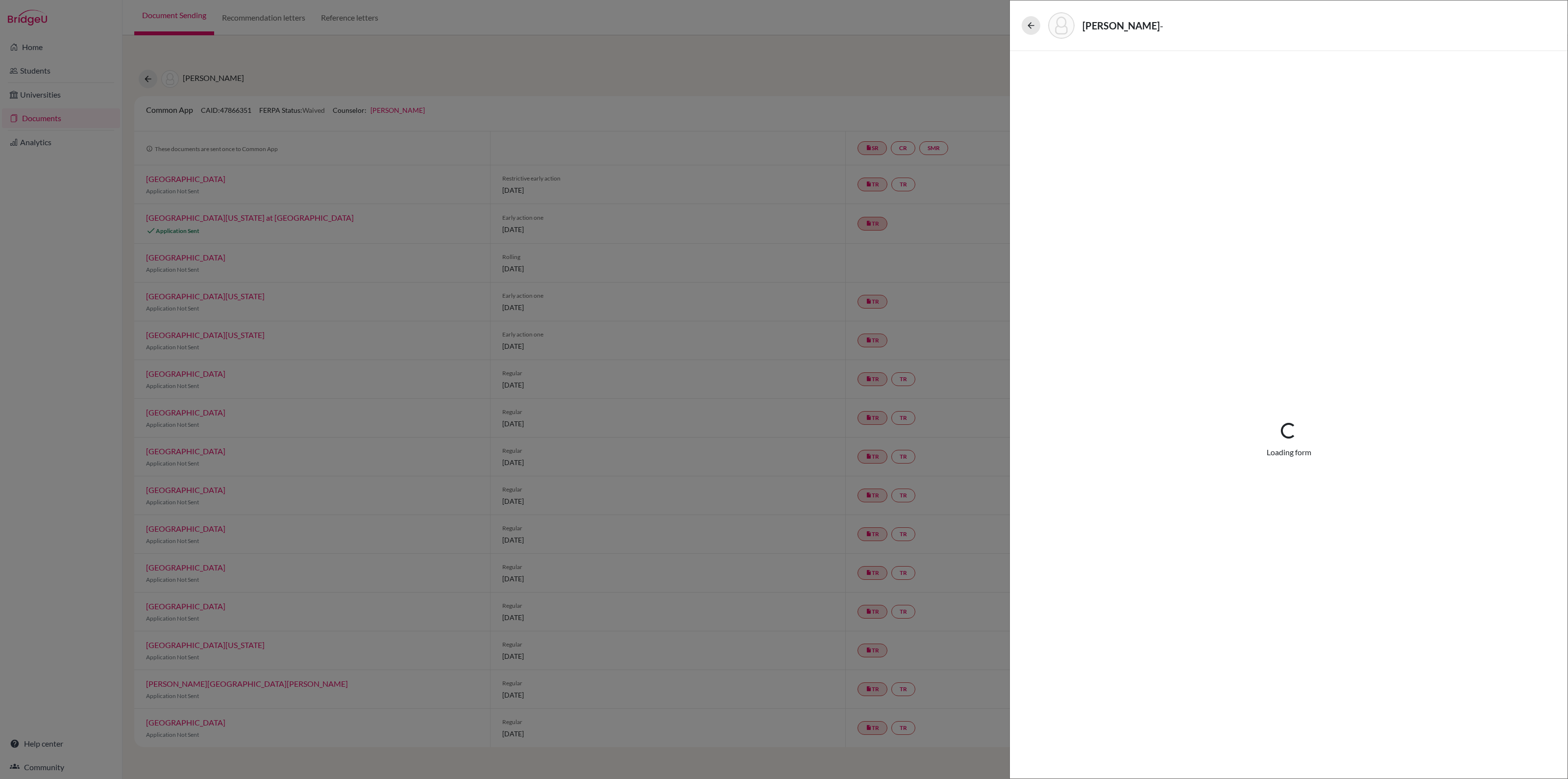
select select "5"
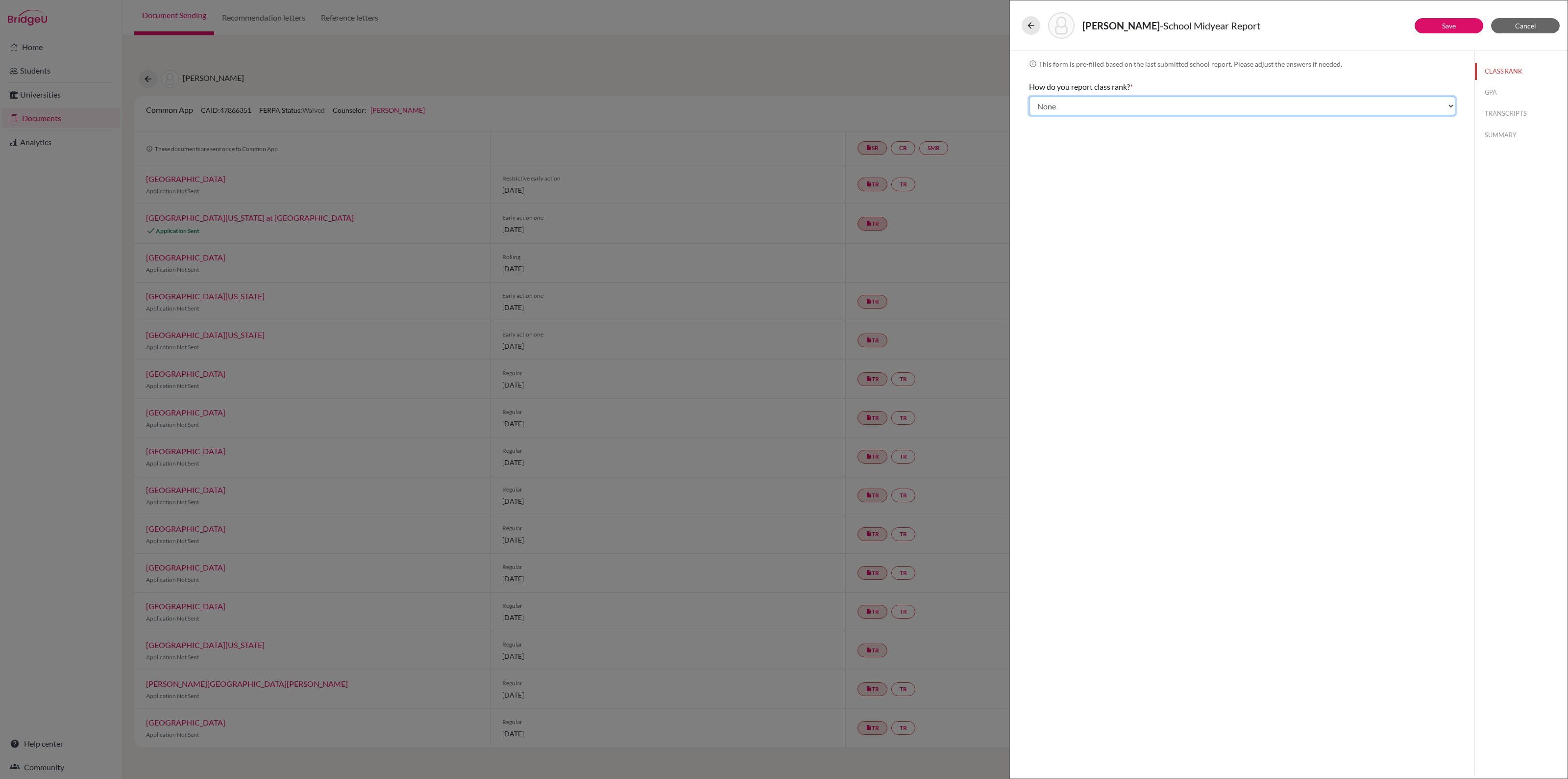
click at [1447, 104] on select "Select... Exact Decile Quintile Quartile None" at bounding box center [1242, 106] width 426 height 19
click at [1292, 304] on div "info This form is pre-filled based on the last submitted school report. Please …" at bounding box center [1242, 413] width 464 height 724
click at [1490, 87] on button "GPA" at bounding box center [1521, 92] width 92 height 17
click at [1502, 111] on button "TRANSCRIPTS" at bounding box center [1521, 113] width 92 height 17
select select "0"
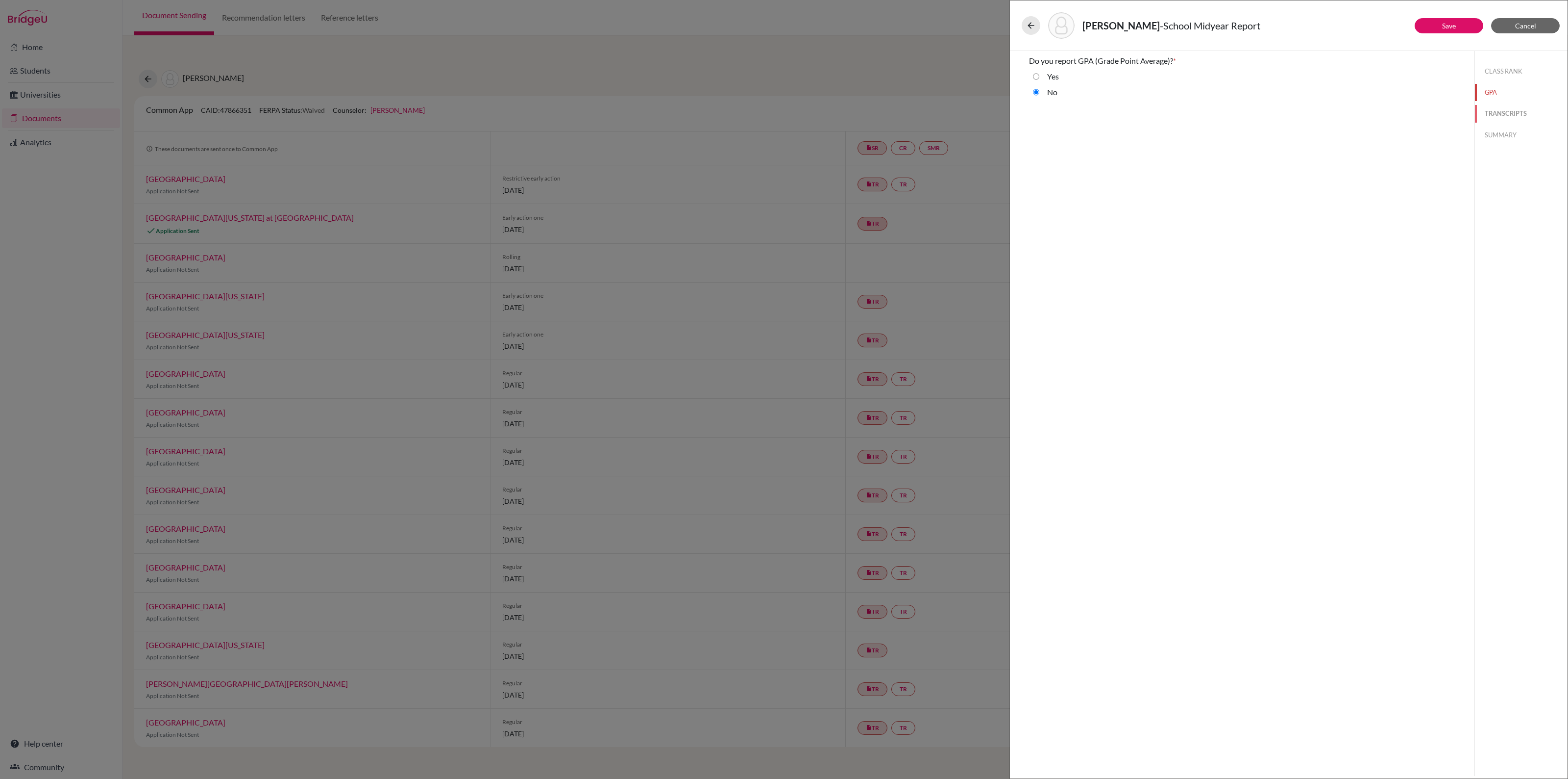
select select "686769"
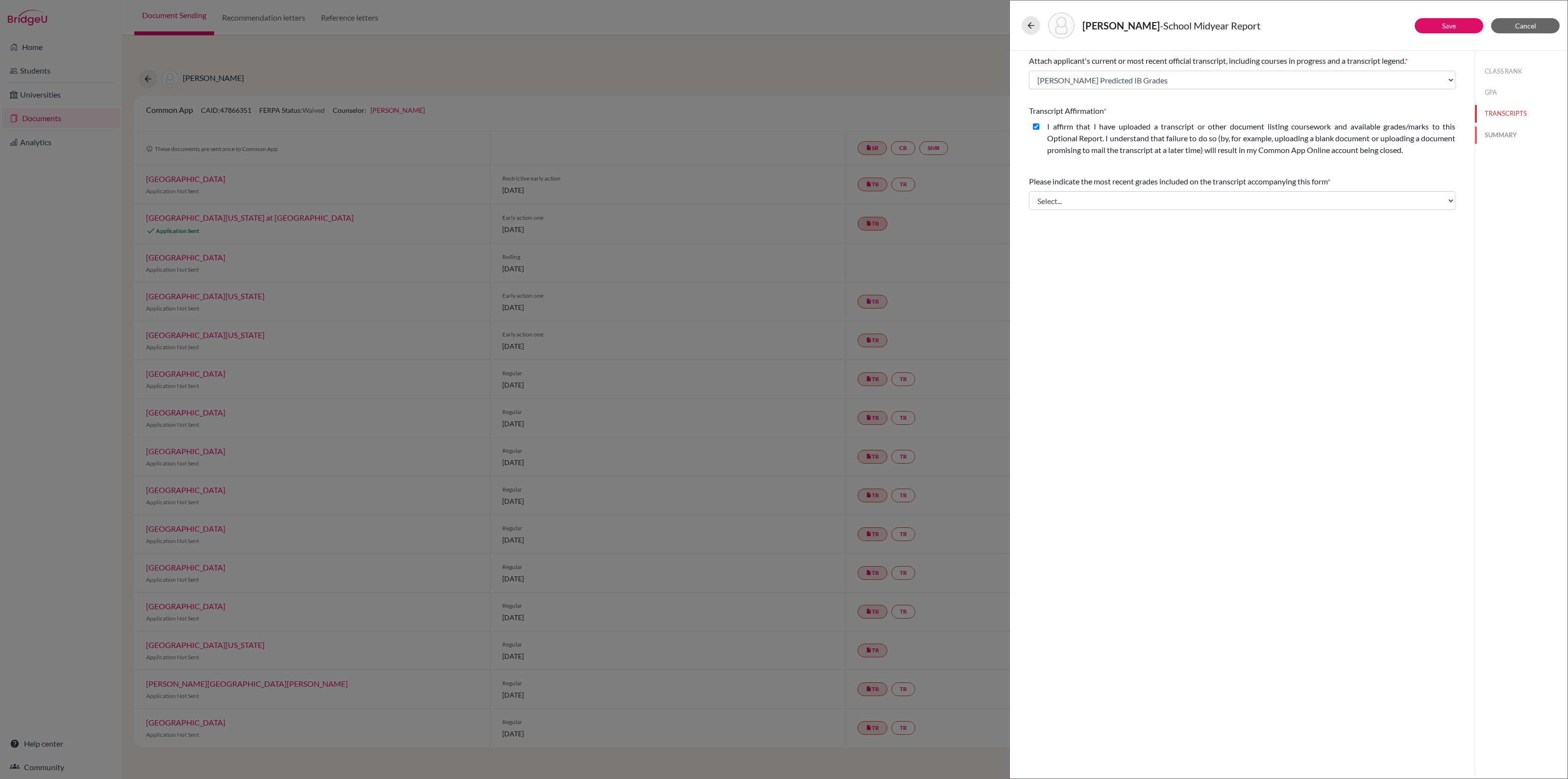
click at [1498, 131] on button "SUMMARY" at bounding box center [1521, 134] width 92 height 17
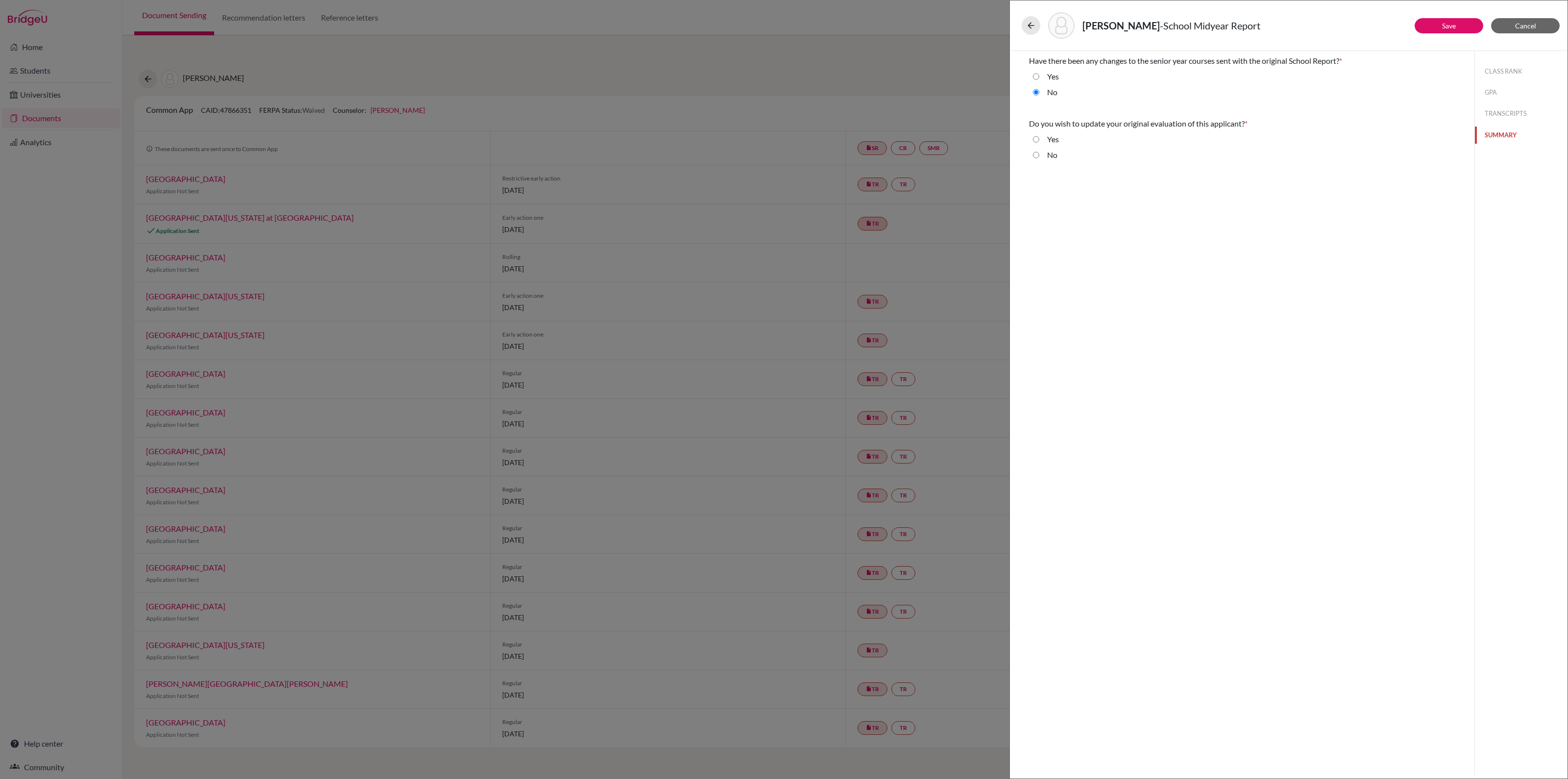
radio input "true"
click at [1527, 20] on button "Cancel" at bounding box center [1525, 25] width 69 height 15
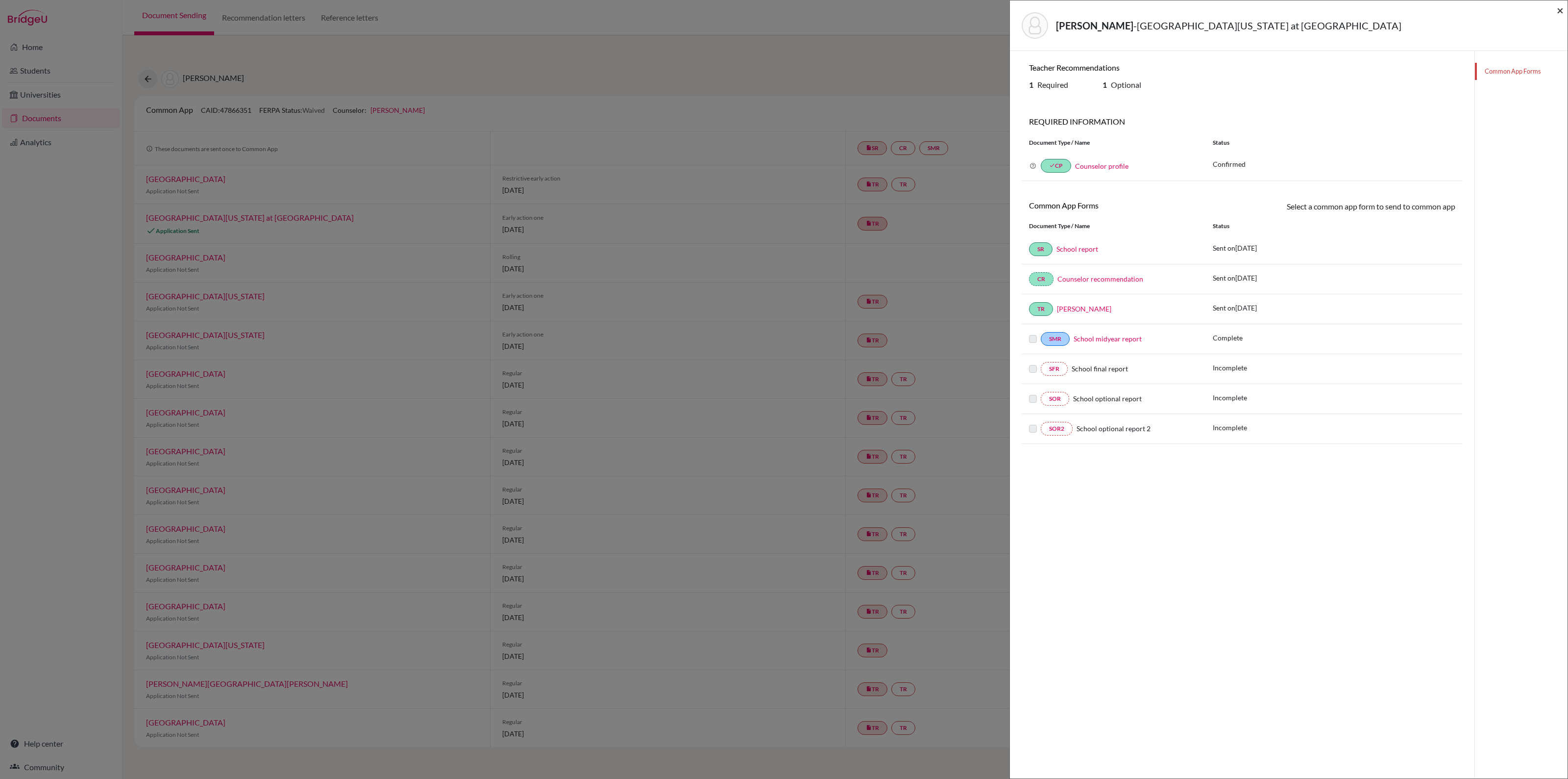
click at [1562, 12] on span "×" at bounding box center [1561, 10] width 7 height 14
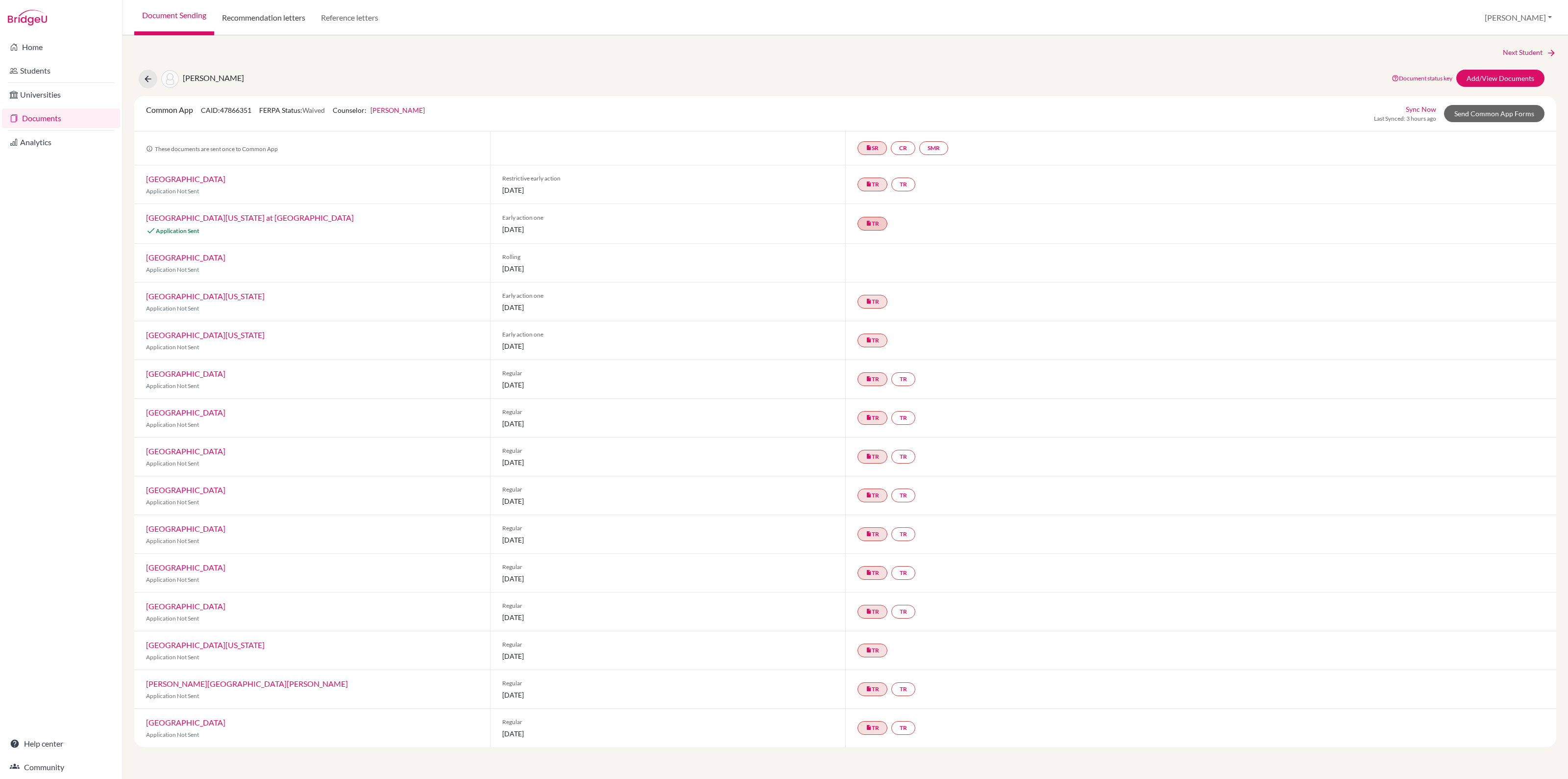
click at [276, 11] on link "Recommendation letters" at bounding box center [263, 17] width 99 height 35
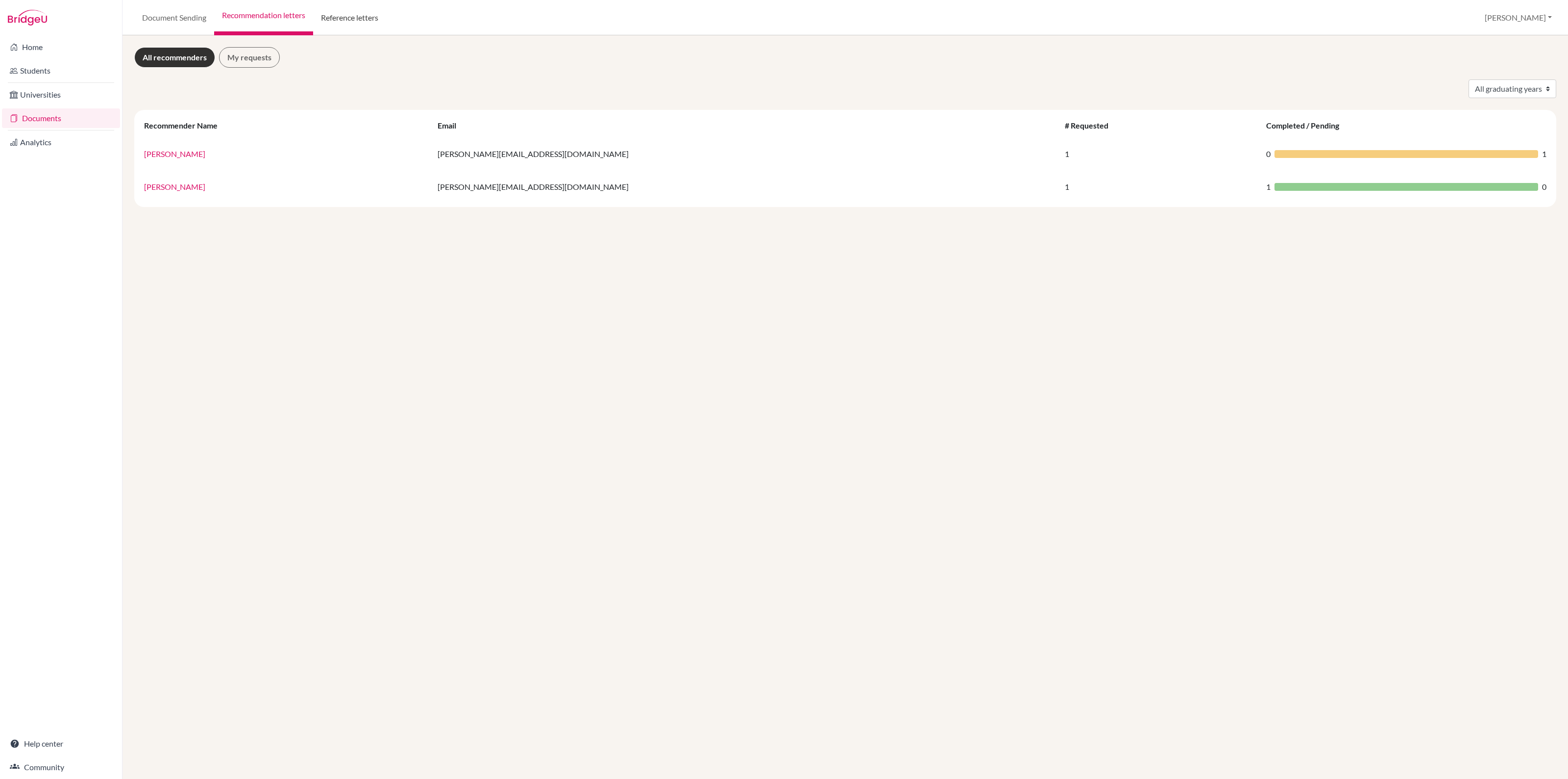
click at [345, 15] on link "Reference letters" at bounding box center [350, 17] width 73 height 35
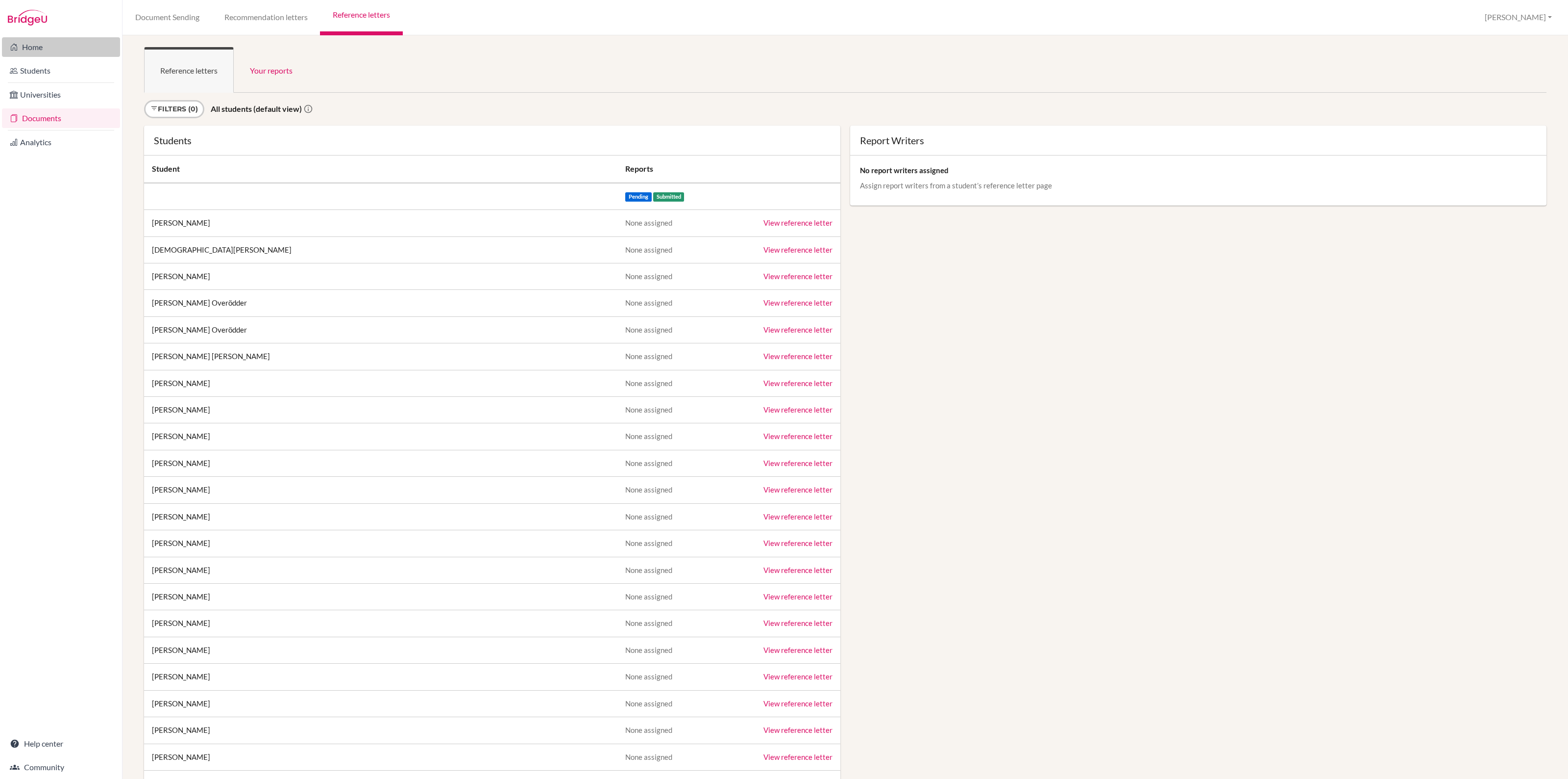
click at [59, 47] on link "Home" at bounding box center [61, 47] width 118 height 20
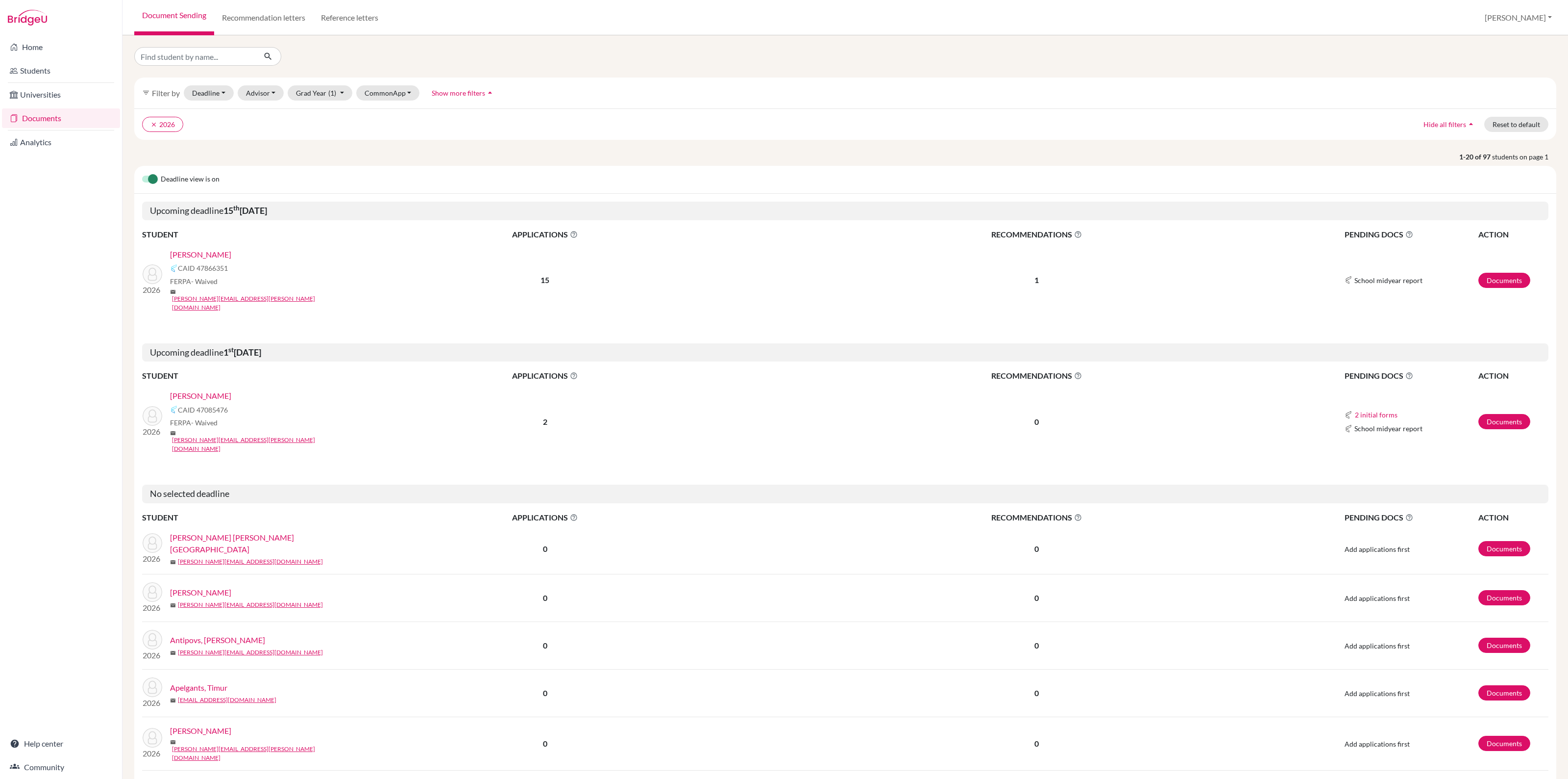
click at [45, 71] on link "Students" at bounding box center [61, 71] width 118 height 20
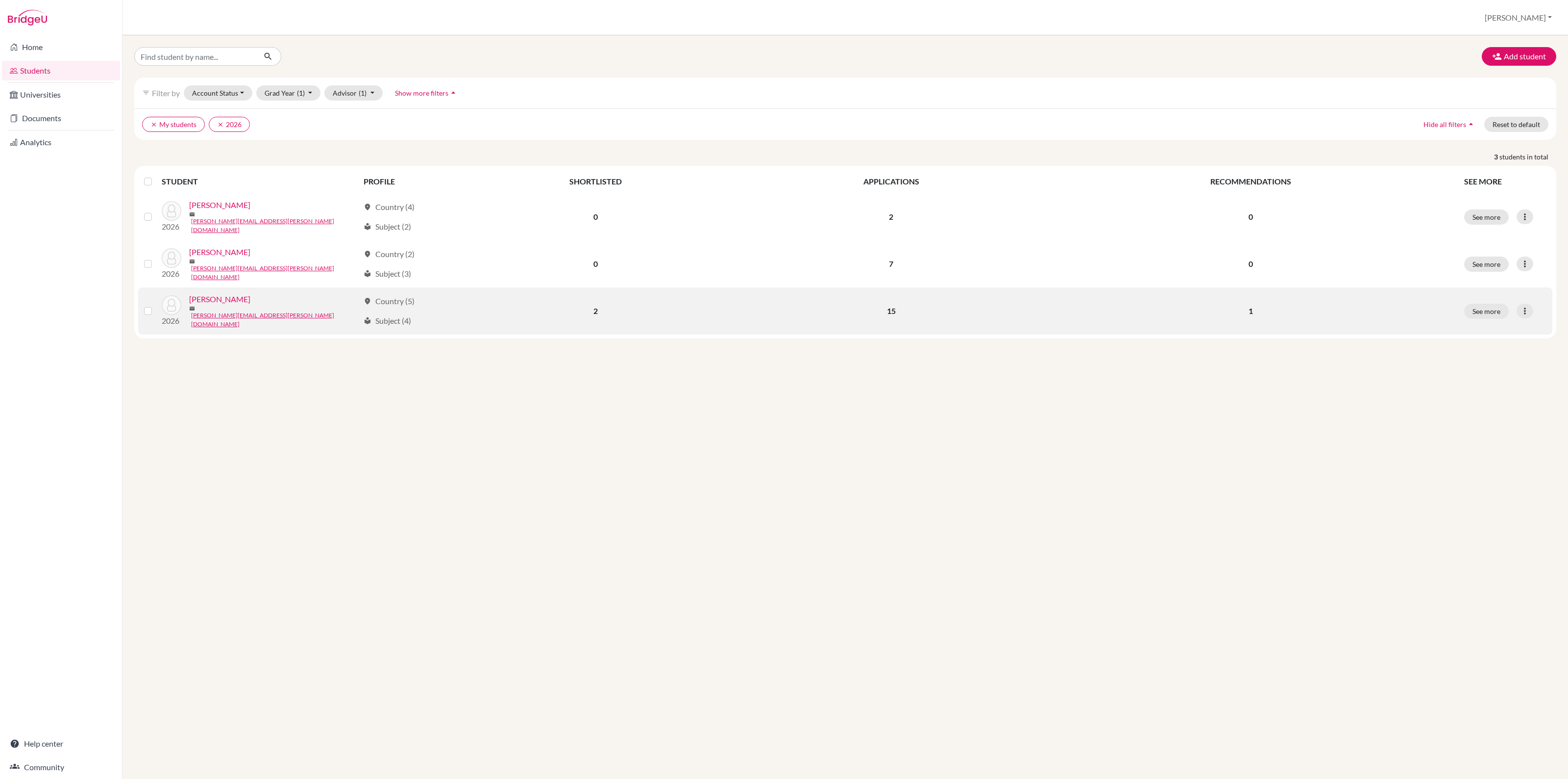
click at [200, 293] on link "[PERSON_NAME]" at bounding box center [219, 298] width 61 height 12
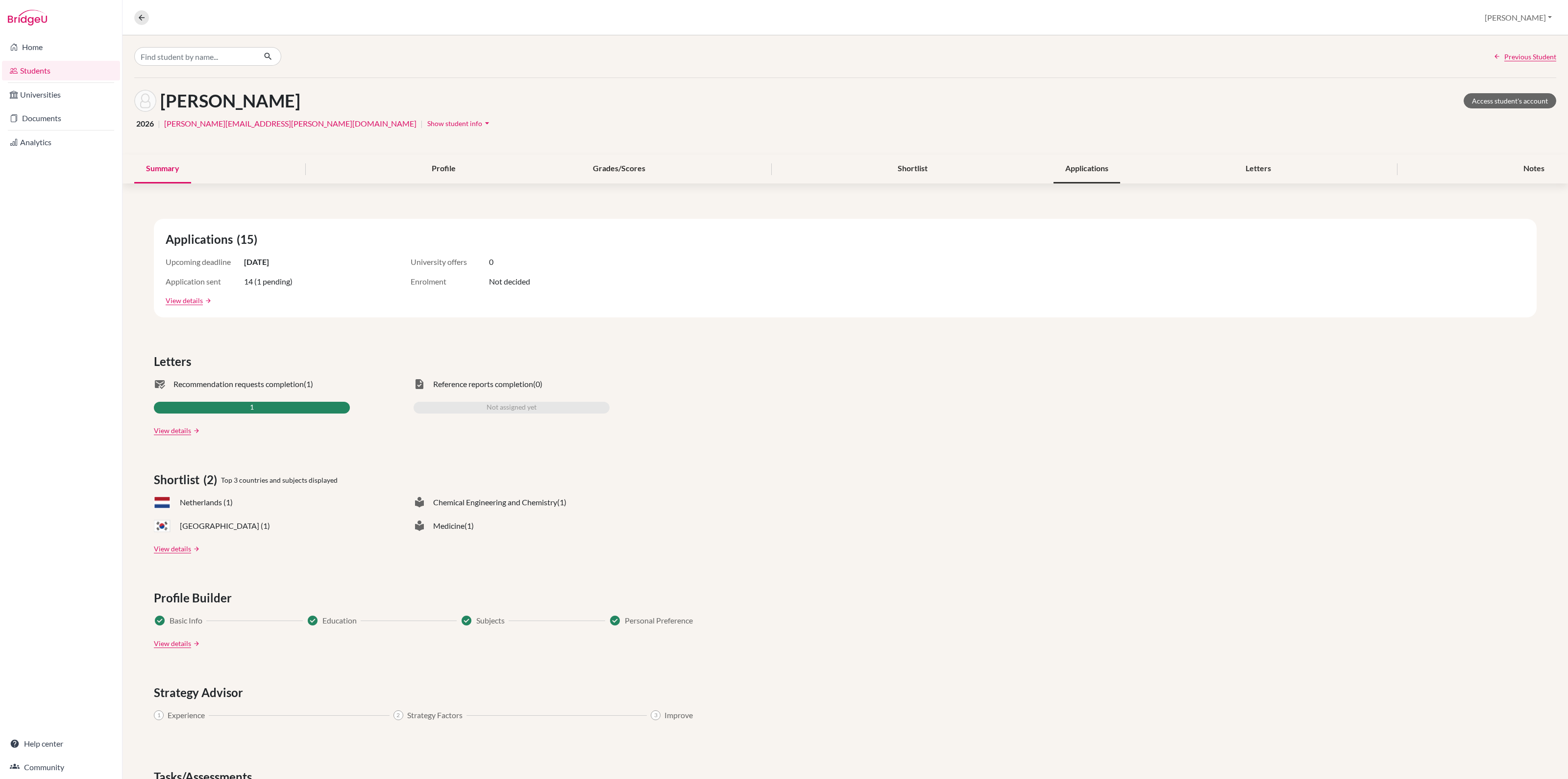
click at [1082, 170] on div "Applications" at bounding box center [1087, 168] width 66 height 29
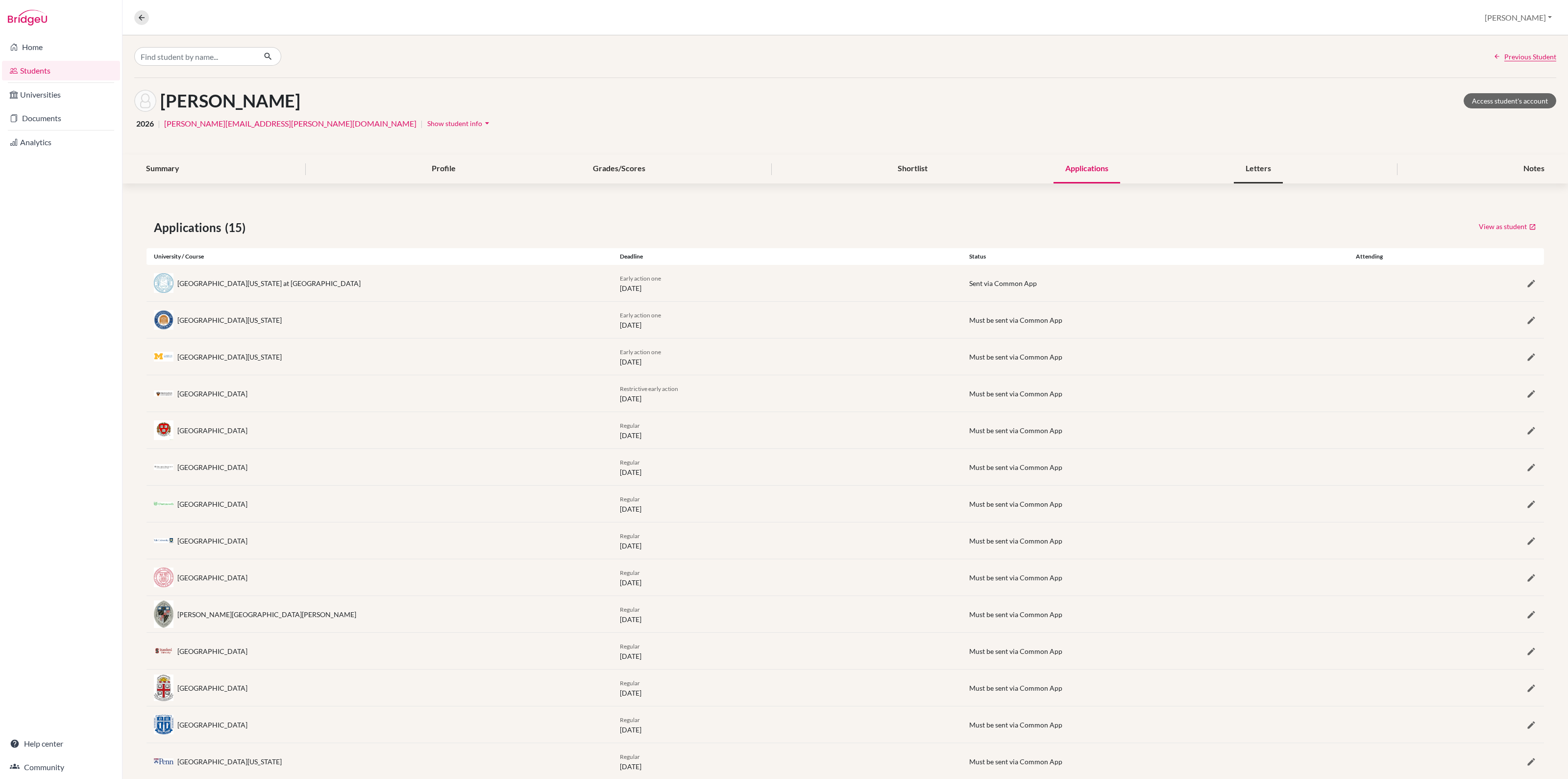
click at [1248, 175] on div "Letters" at bounding box center [1258, 168] width 49 height 29
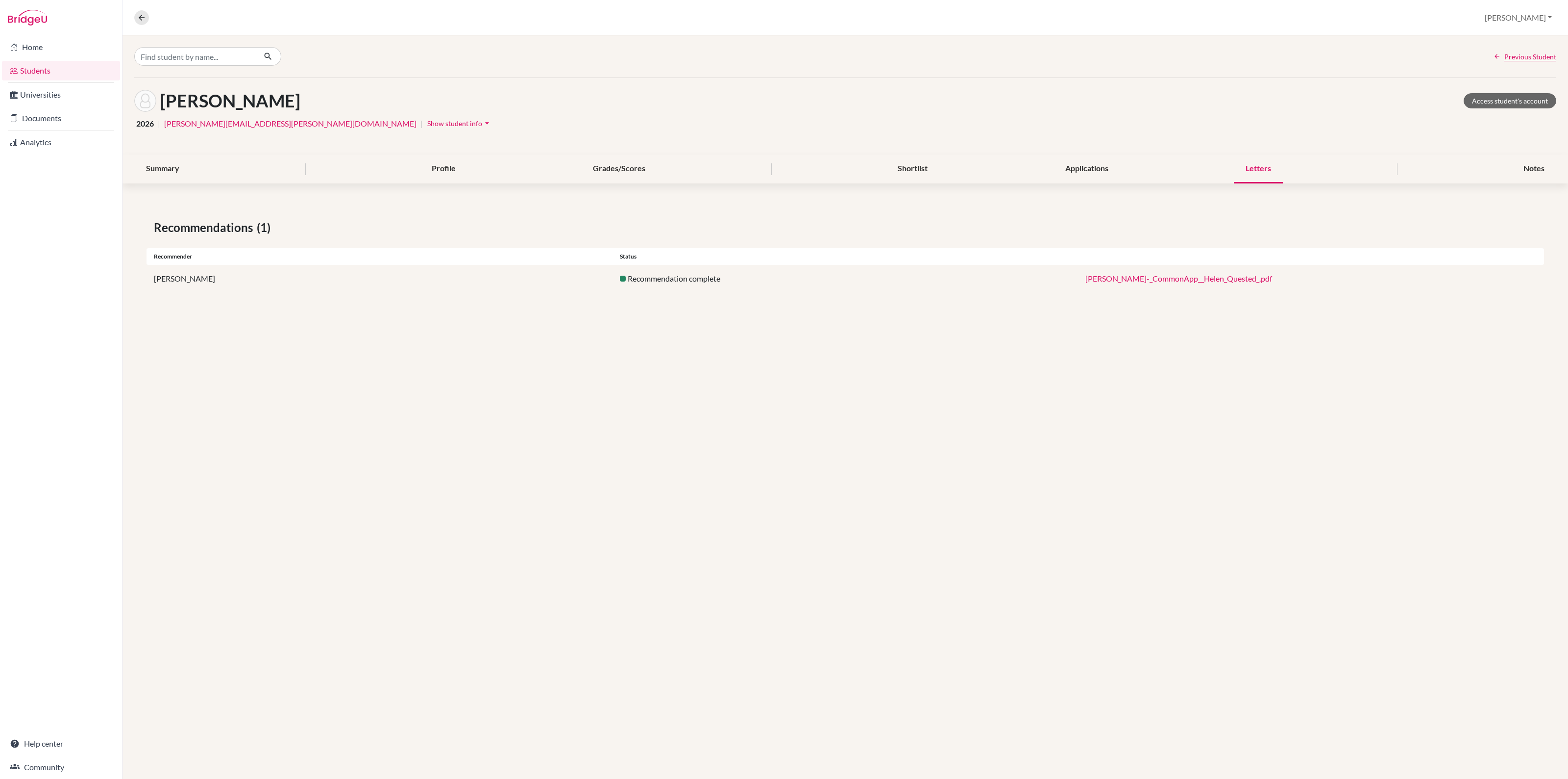
click at [1507, 172] on div "Summary Profile Grades/Scores Shortlist Applications Letters Notes" at bounding box center [845, 168] width 1422 height 29
click at [1532, 174] on div "Notes" at bounding box center [1534, 168] width 45 height 29
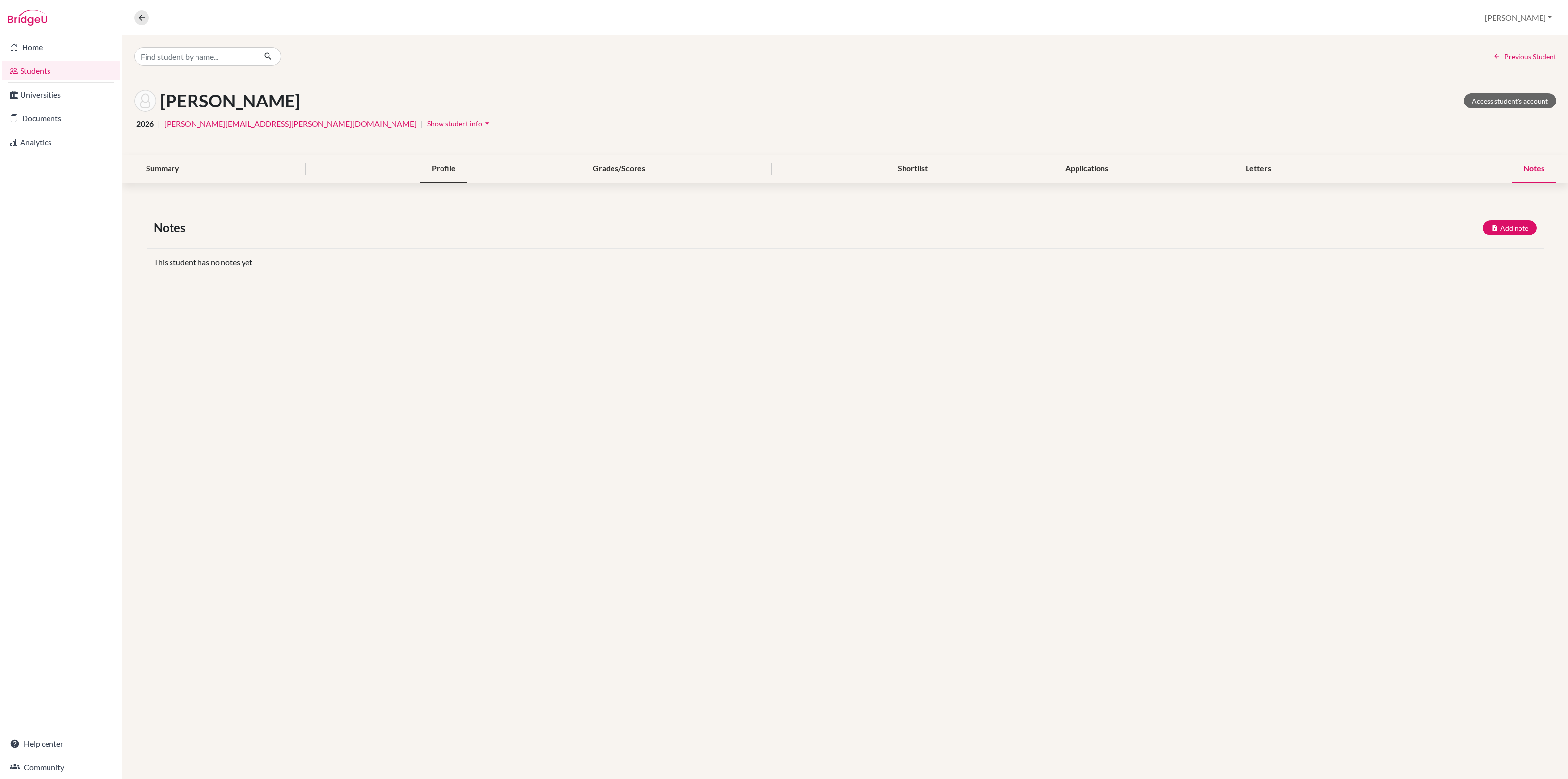
click at [460, 170] on div "Profile" at bounding box center [443, 168] width 47 height 29
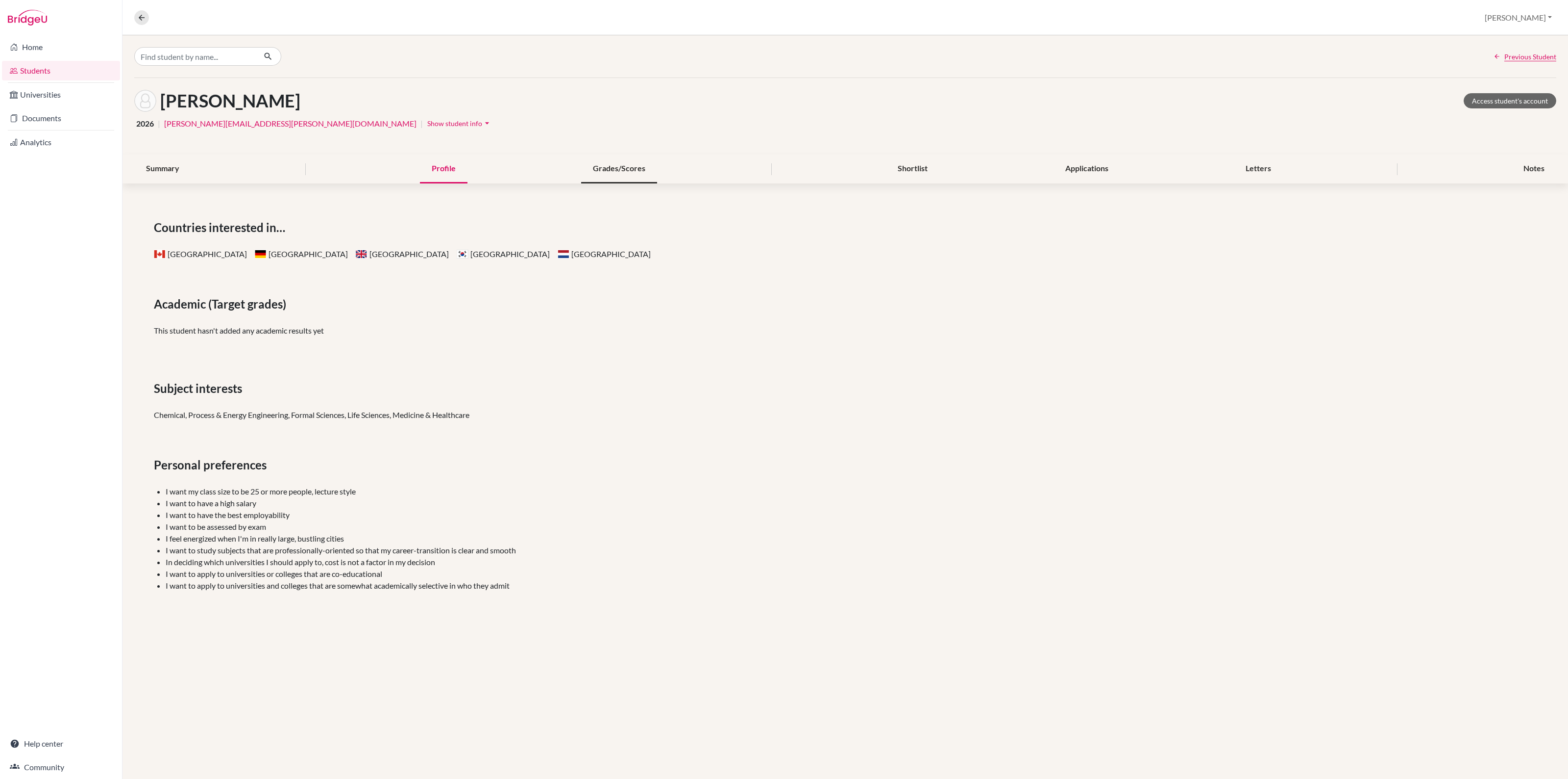
click at [587, 170] on div "Grades/Scores" at bounding box center [618, 168] width 76 height 29
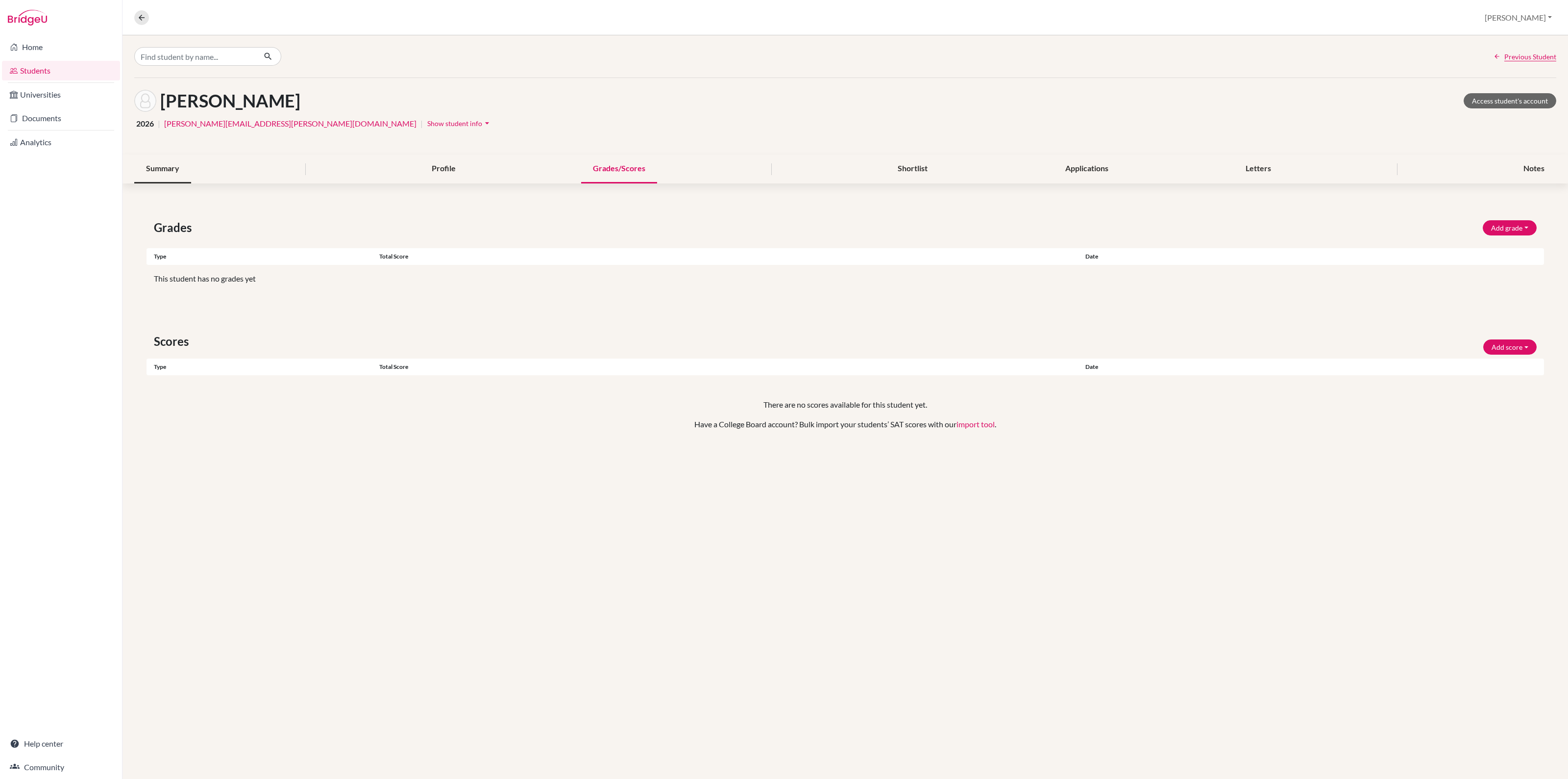
click at [167, 165] on div "Summary" at bounding box center [163, 168] width 57 height 29
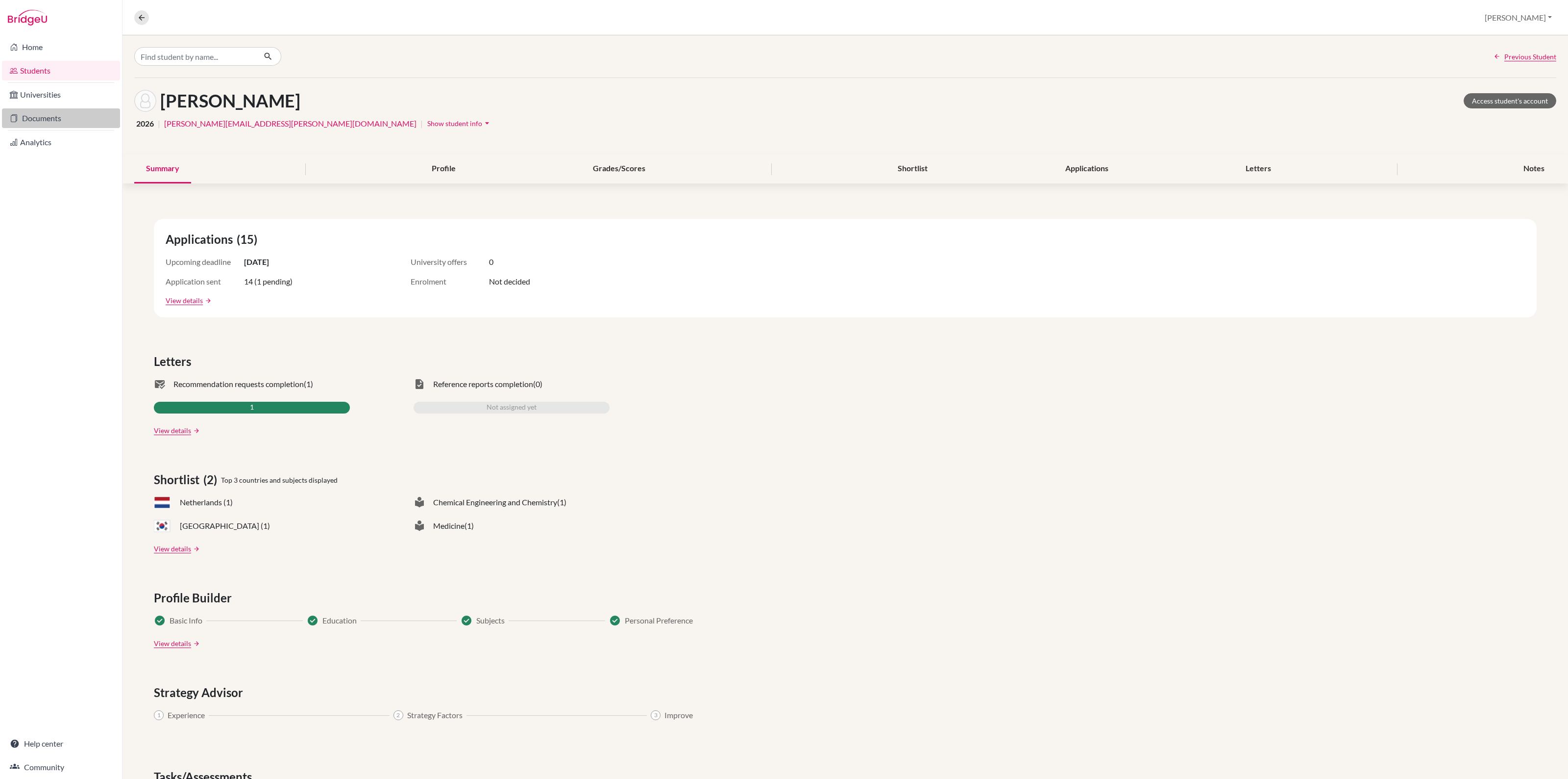
click at [49, 121] on link "Documents" at bounding box center [61, 118] width 118 height 20
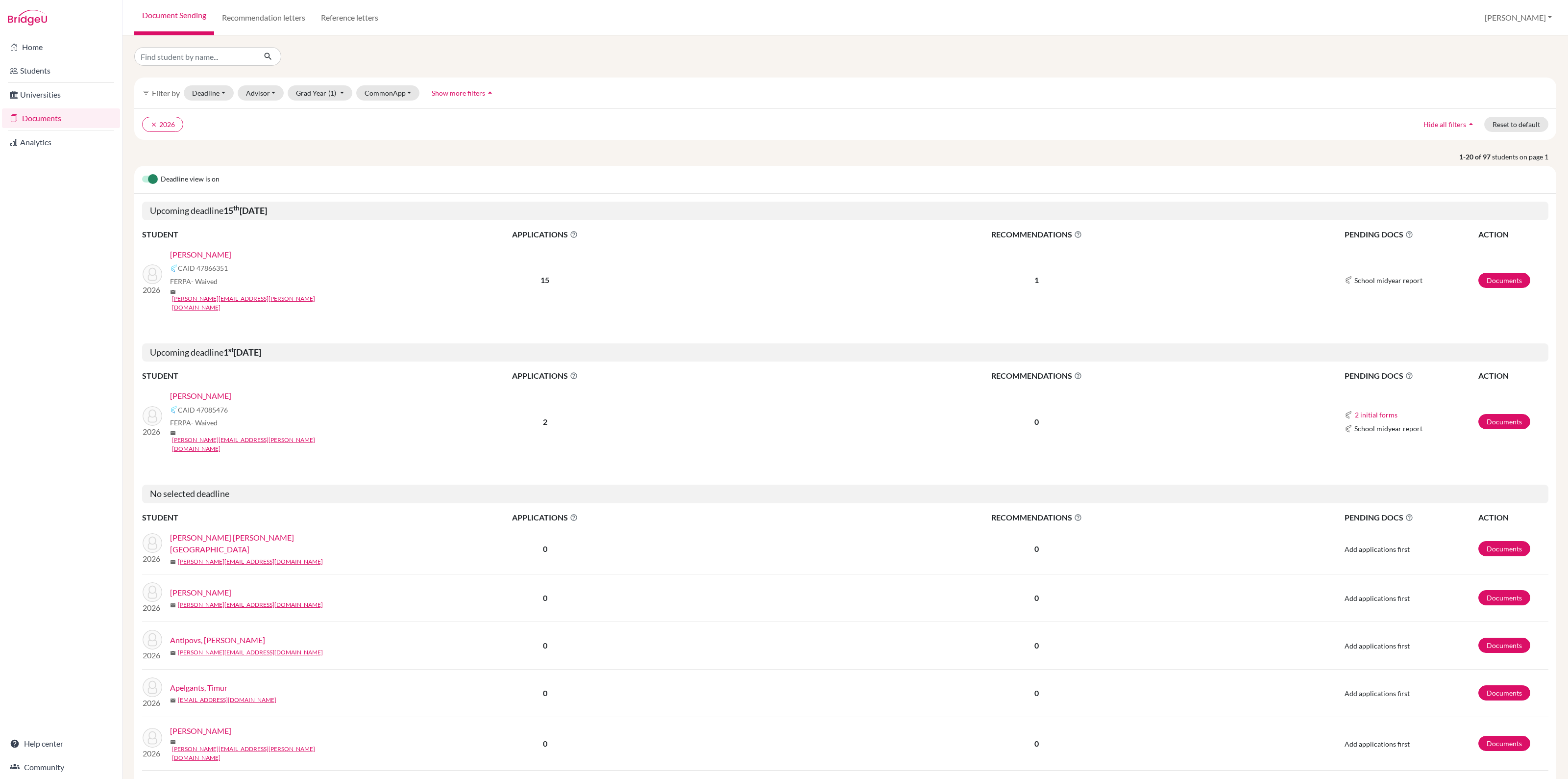
click at [184, 253] on link "[PERSON_NAME]" at bounding box center [200, 254] width 61 height 12
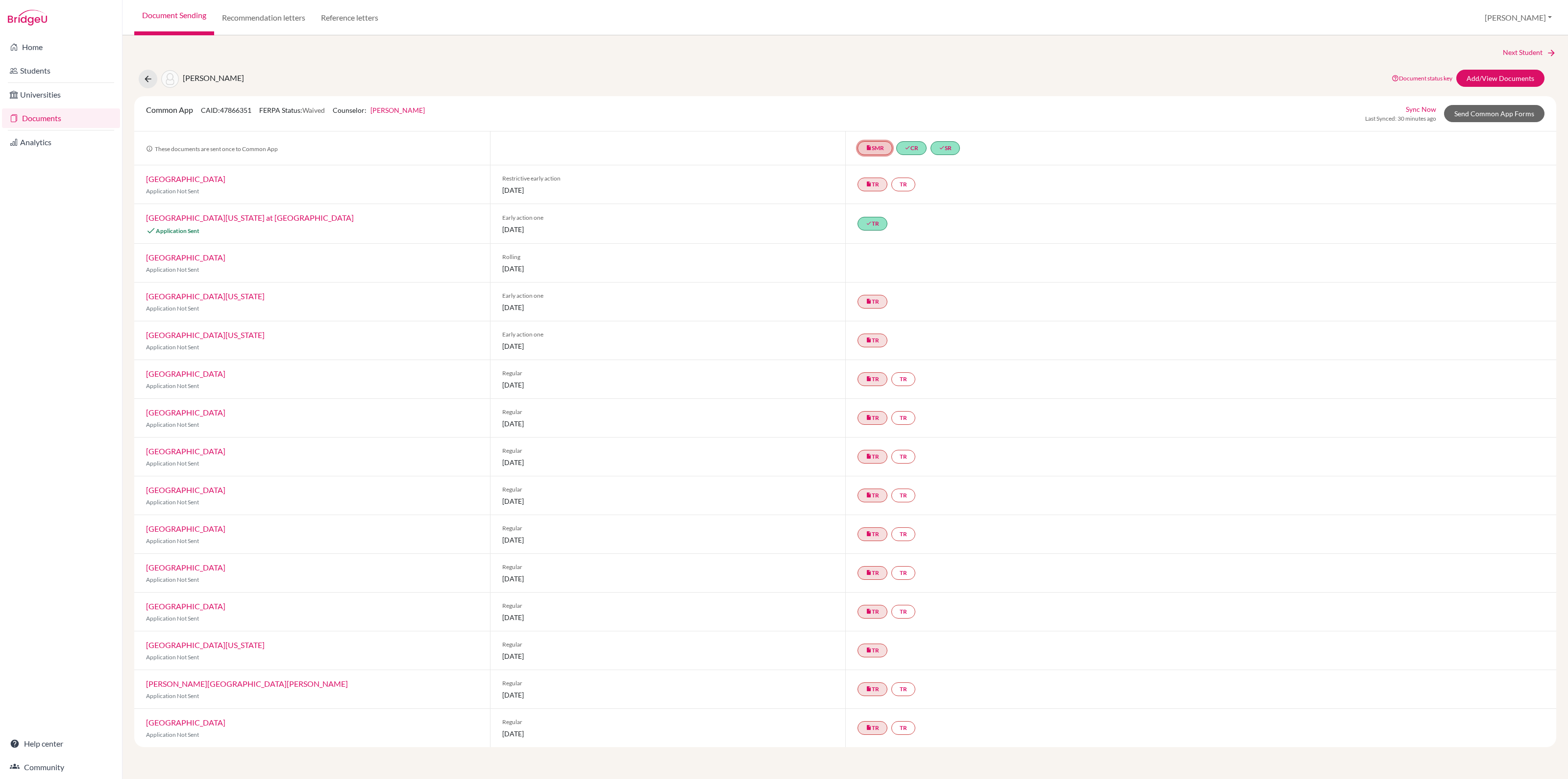
click at [882, 148] on link "insert_drive_file SMR" at bounding box center [874, 148] width 35 height 13
click at [1496, 70] on link "Add/View Documents" at bounding box center [1500, 78] width 89 height 17
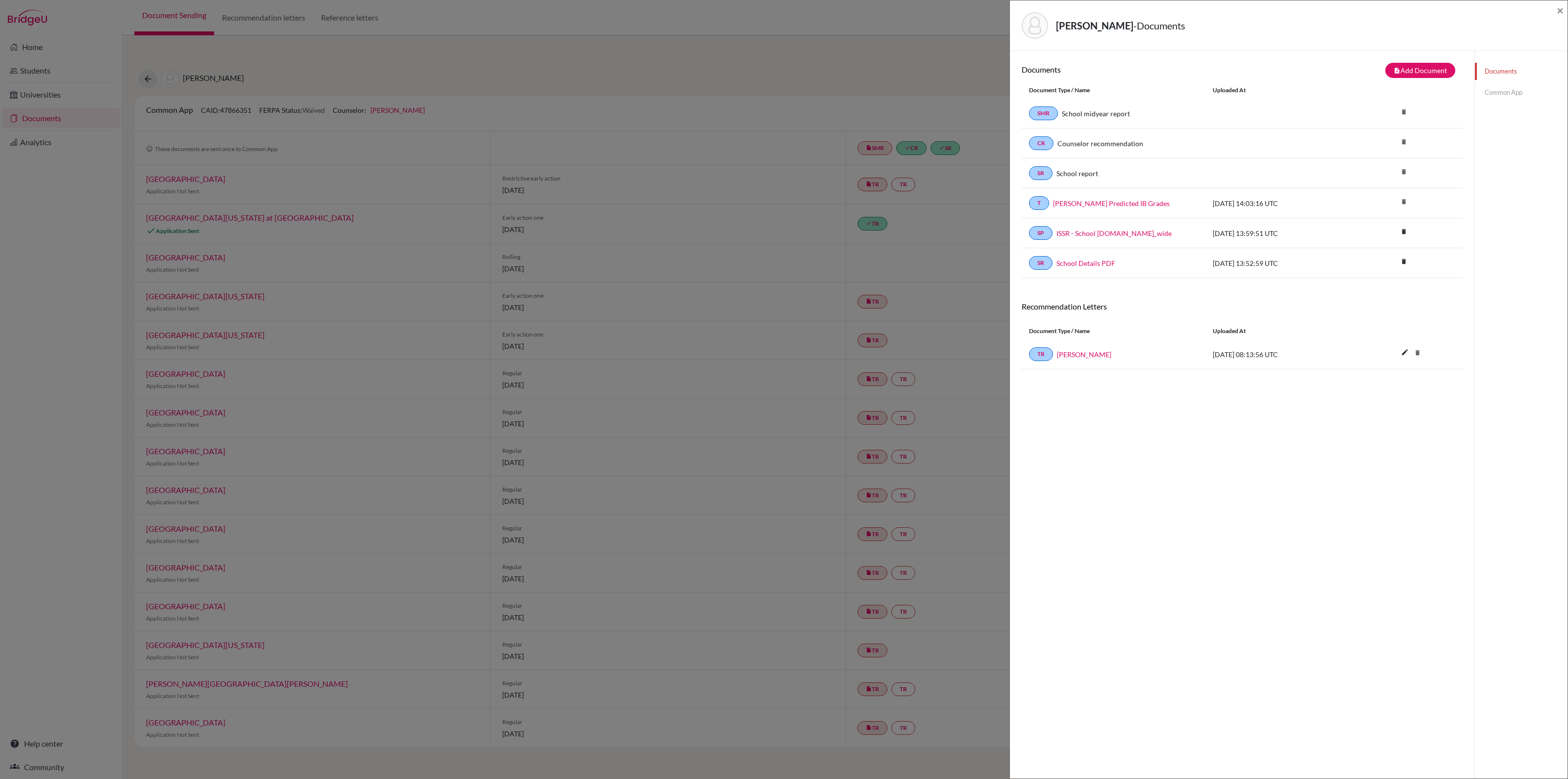
click at [1492, 91] on link "Common App" at bounding box center [1521, 92] width 92 height 17
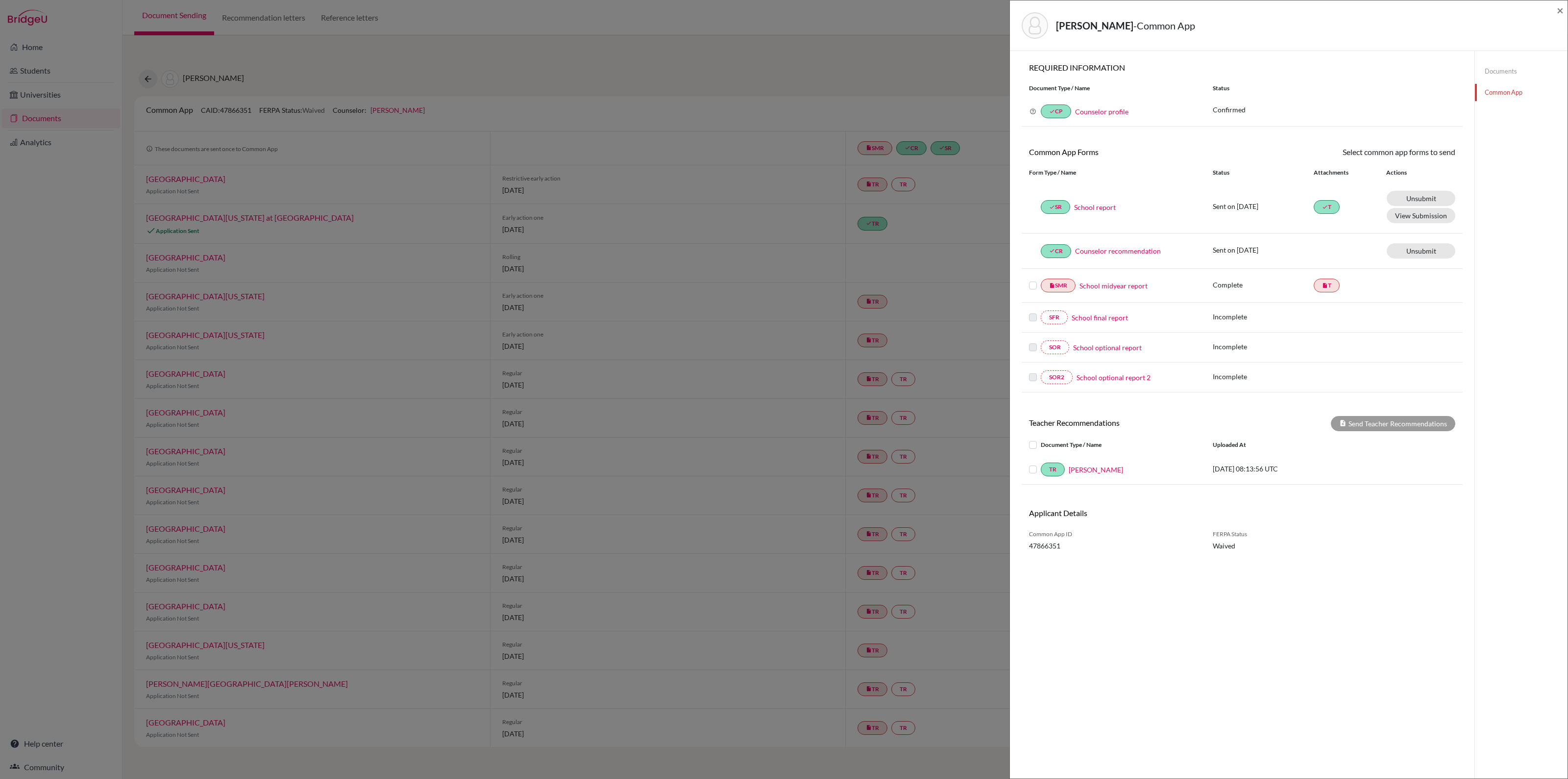
click at [1032, 279] on label at bounding box center [1033, 279] width 8 height 0
click at [0, 0] on input "checkbox" at bounding box center [0, 0] width 0 height 0
click at [1427, 155] on link "Send" at bounding box center [1435, 153] width 40 height 15
click at [1375, 234] on button "Send" at bounding box center [1372, 233] width 39 height 15
click at [1562, 13] on span "×" at bounding box center [1561, 10] width 7 height 14
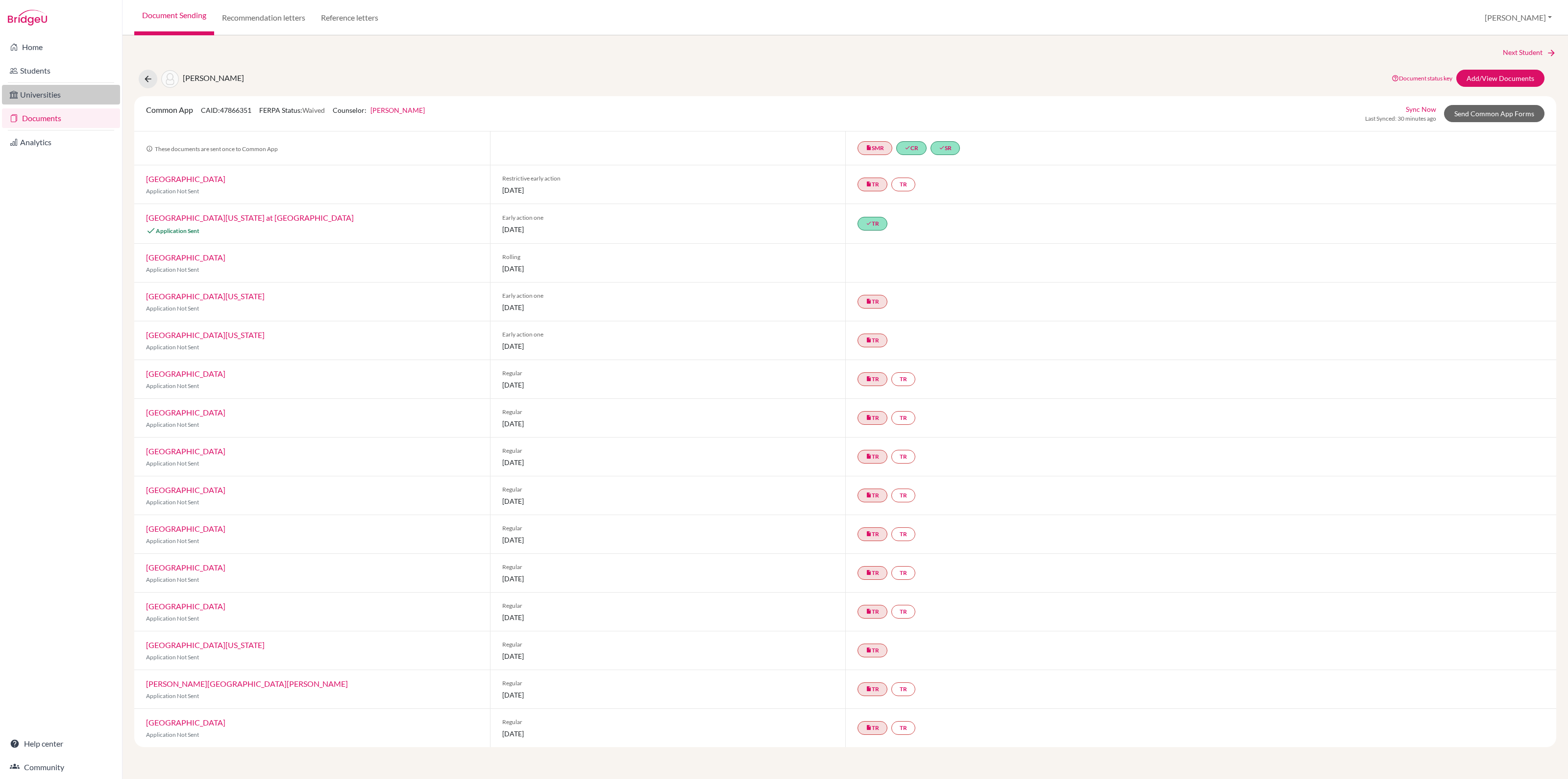
click at [49, 94] on link "Universities" at bounding box center [61, 95] width 118 height 20
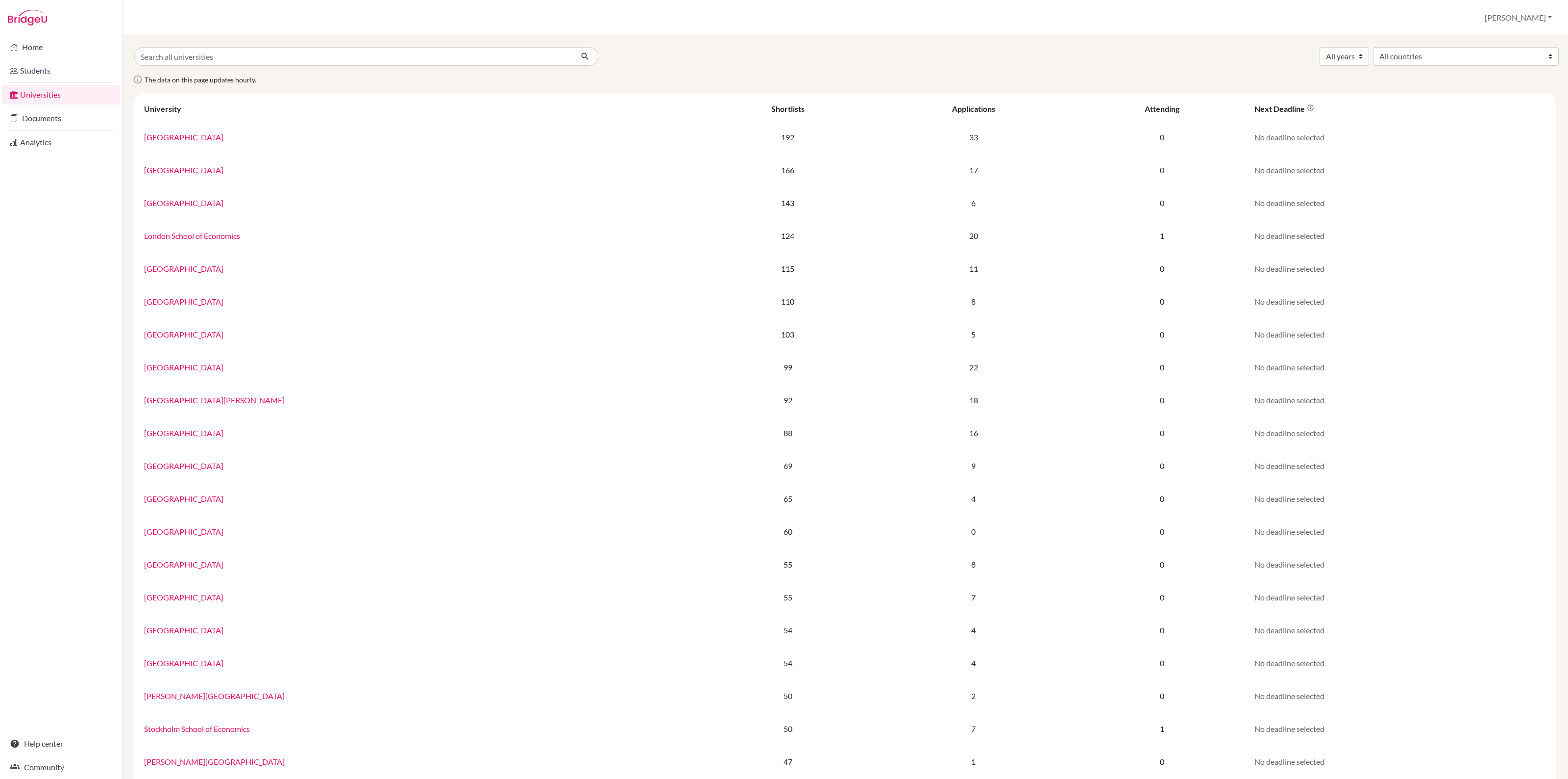
click at [47, 117] on link "Documents" at bounding box center [61, 118] width 118 height 20
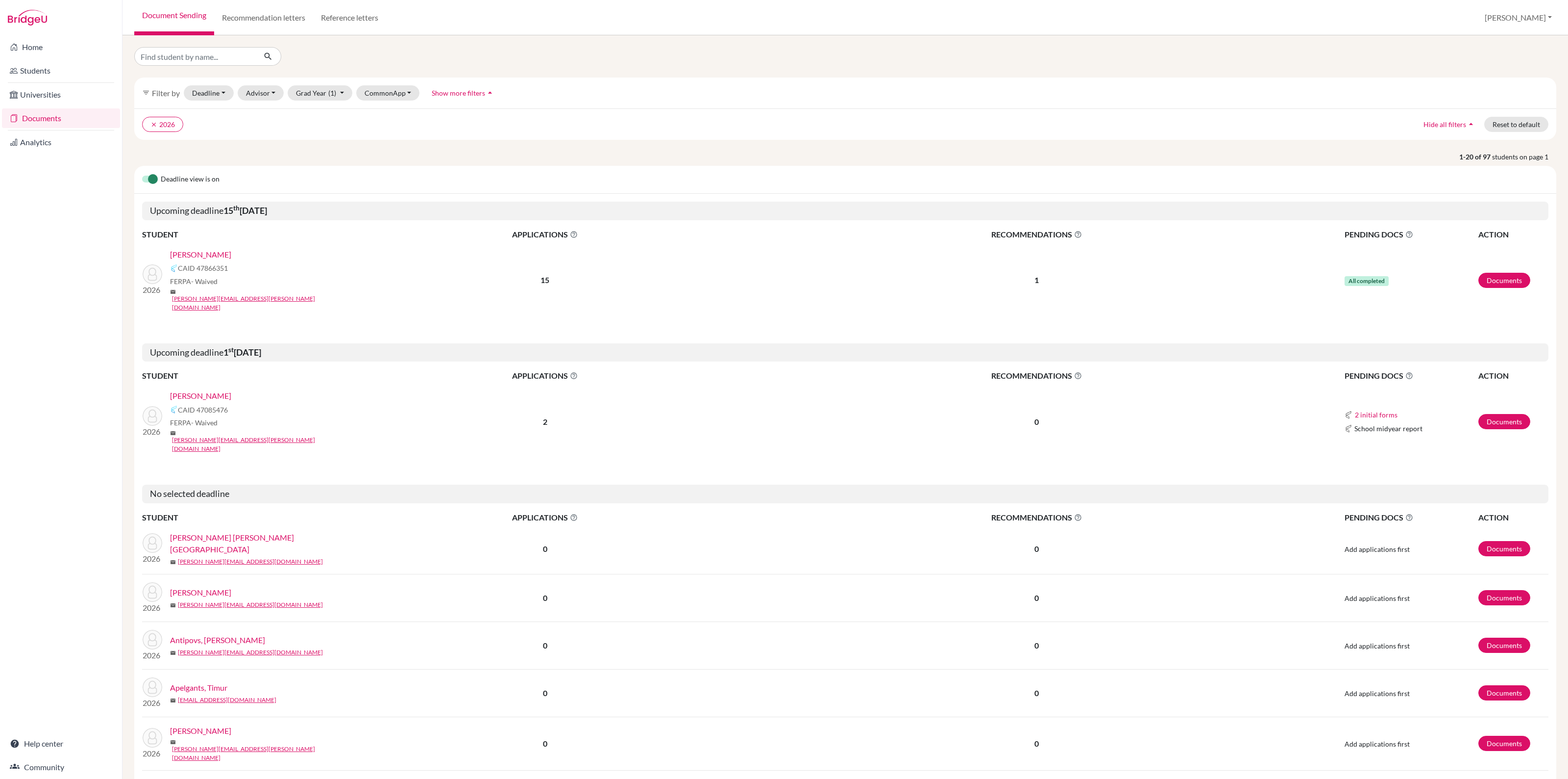
click at [187, 255] on link "[PERSON_NAME]" at bounding box center [200, 254] width 61 height 12
